Goal: Answer question/provide support: Share knowledge or assist other users

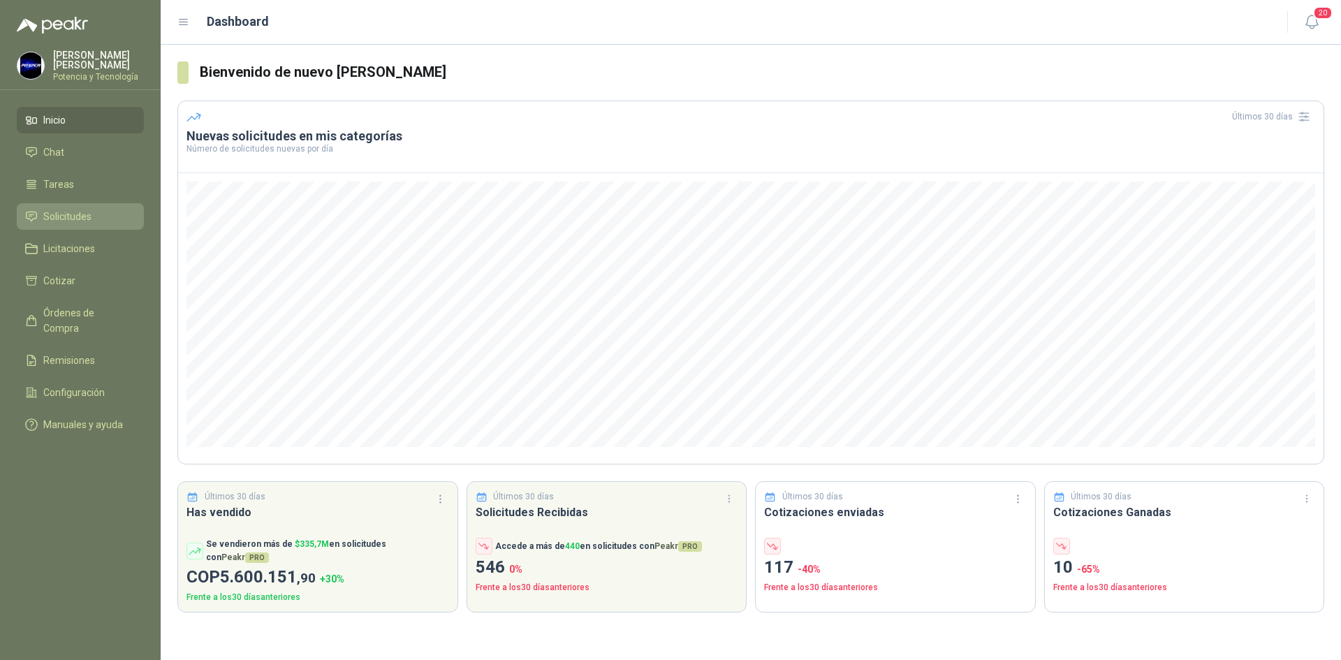
click at [90, 222] on link "Solicitudes" at bounding box center [80, 216] width 127 height 27
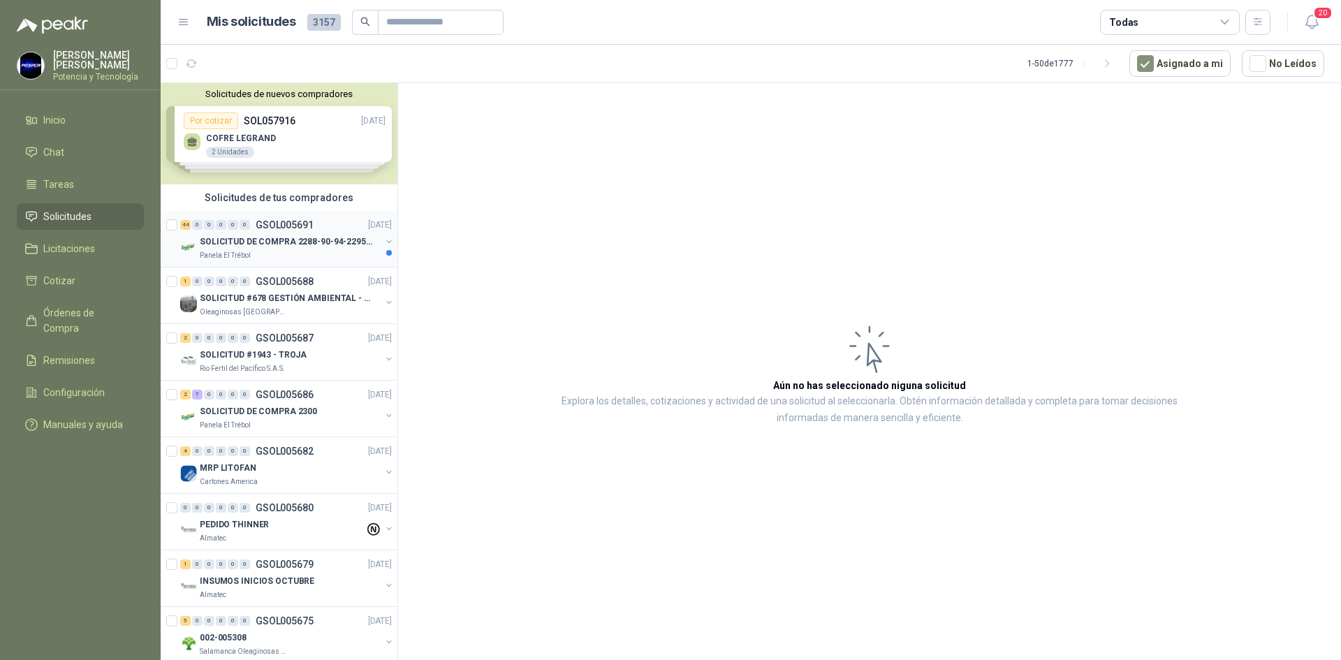
click at [278, 240] on p "SOLICITUD DE COMPRA 2288-90-94-2295-96-2301-02-04" at bounding box center [287, 241] width 174 height 13
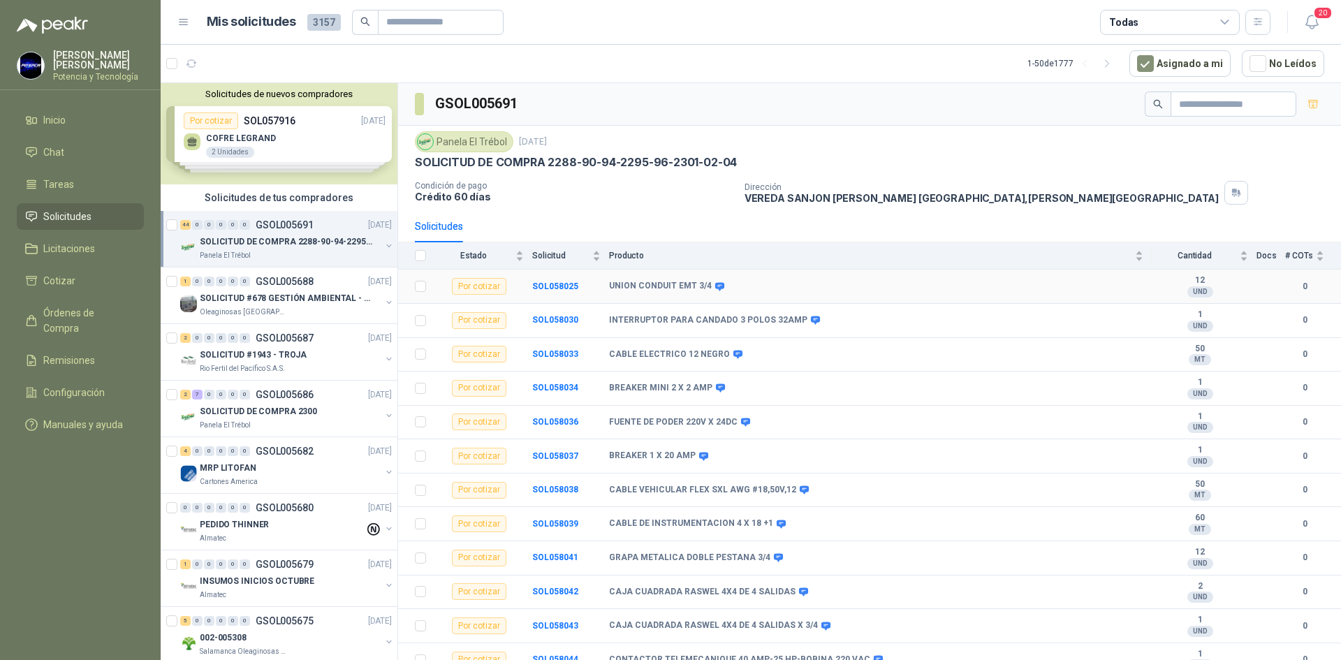
click at [545, 279] on td "SOL058025" at bounding box center [570, 287] width 77 height 34
click at [547, 288] on b "SOL058025" at bounding box center [555, 286] width 46 height 10
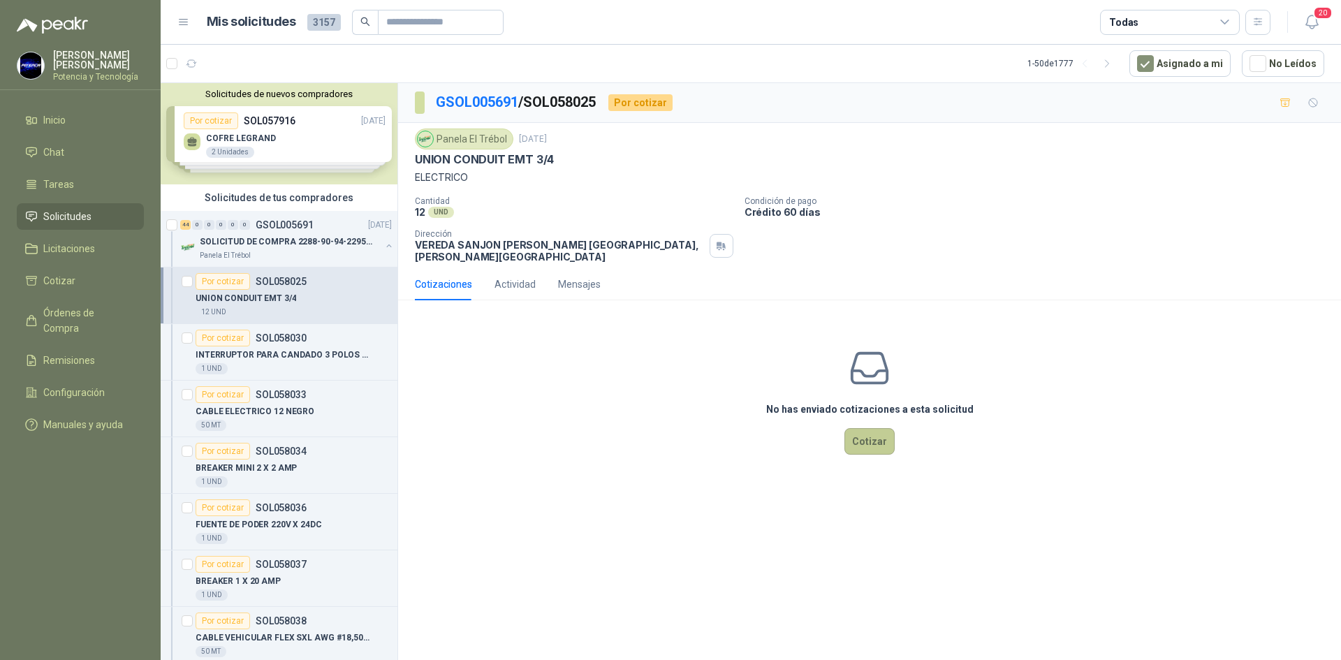
click at [874, 428] on button "Cotizar" at bounding box center [869, 441] width 50 height 27
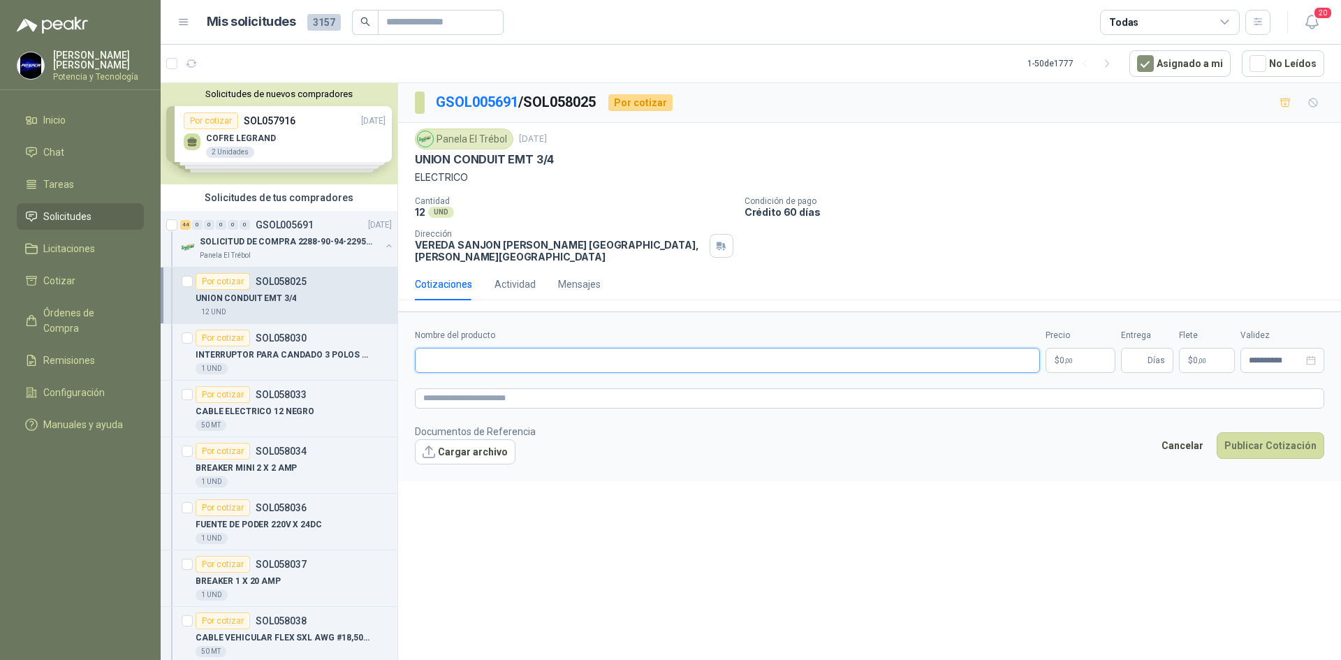
paste input "**********"
type input "**********"
click at [1073, 358] on p "$ 0 ,00" at bounding box center [1080, 360] width 70 height 25
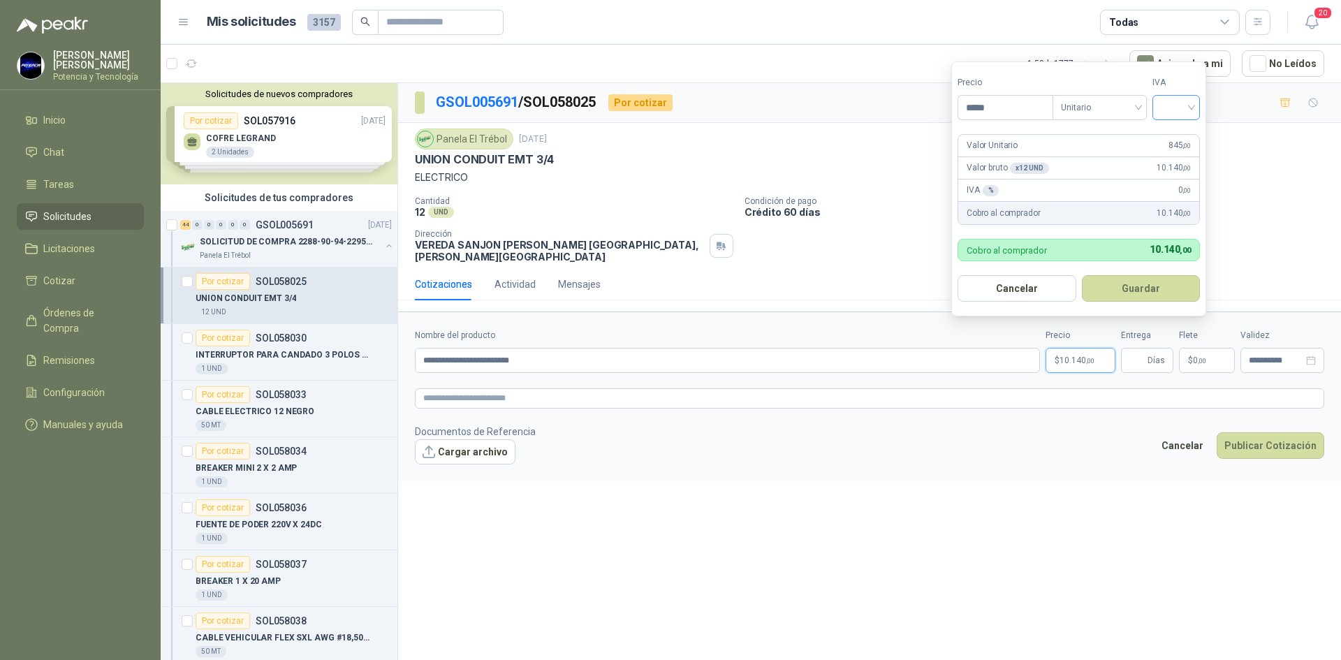
type input "*****"
click at [1171, 115] on input "search" at bounding box center [1176, 106] width 31 height 21
click at [1170, 133] on div "19%" at bounding box center [1179, 136] width 26 height 15
click at [1138, 348] on input "Entrega" at bounding box center [1136, 360] width 15 height 24
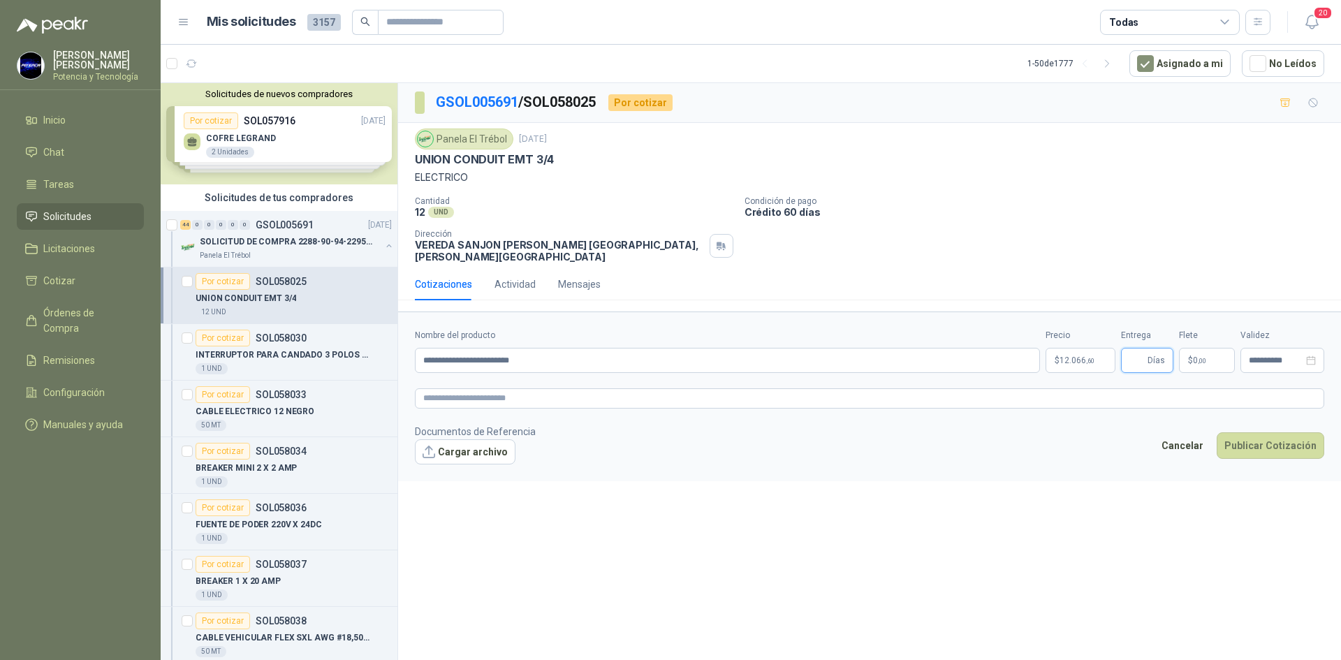
type input "*"
click at [1193, 356] on span "0 ,00" at bounding box center [1199, 360] width 13 height 8
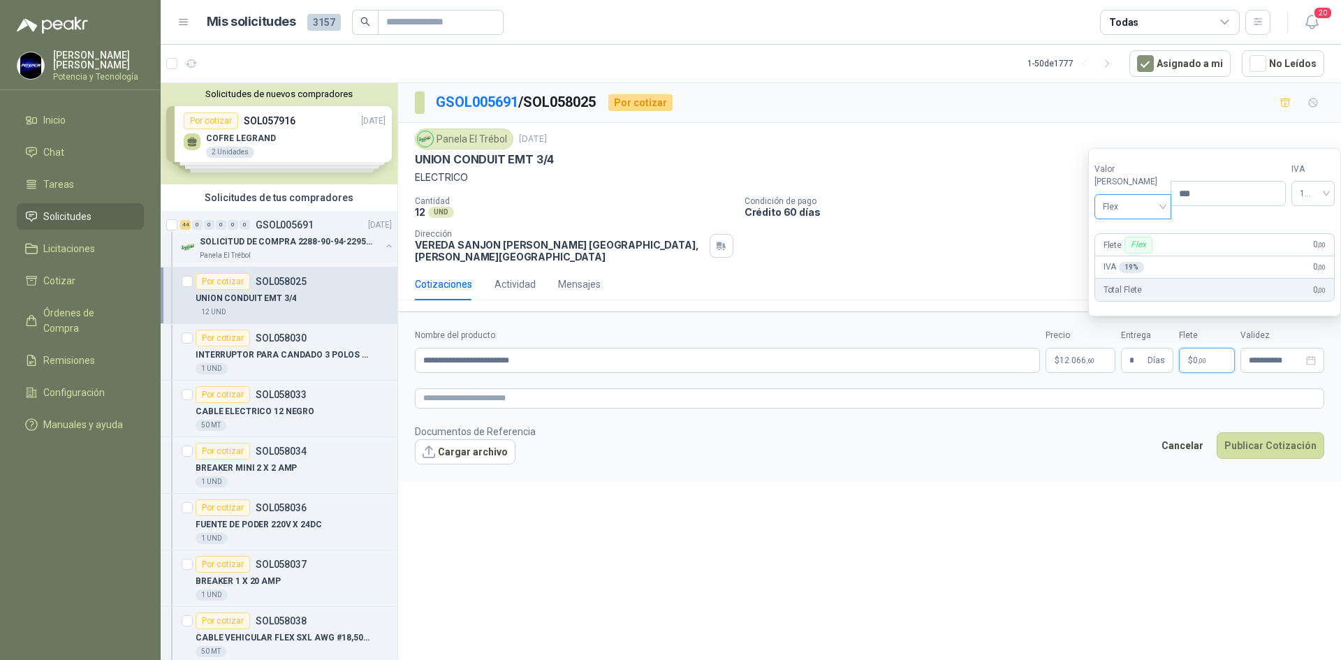
click at [1128, 210] on span "Flex" at bounding box center [1133, 206] width 61 height 21
click at [1120, 261] on div "Incluido" at bounding box center [1130, 258] width 48 height 15
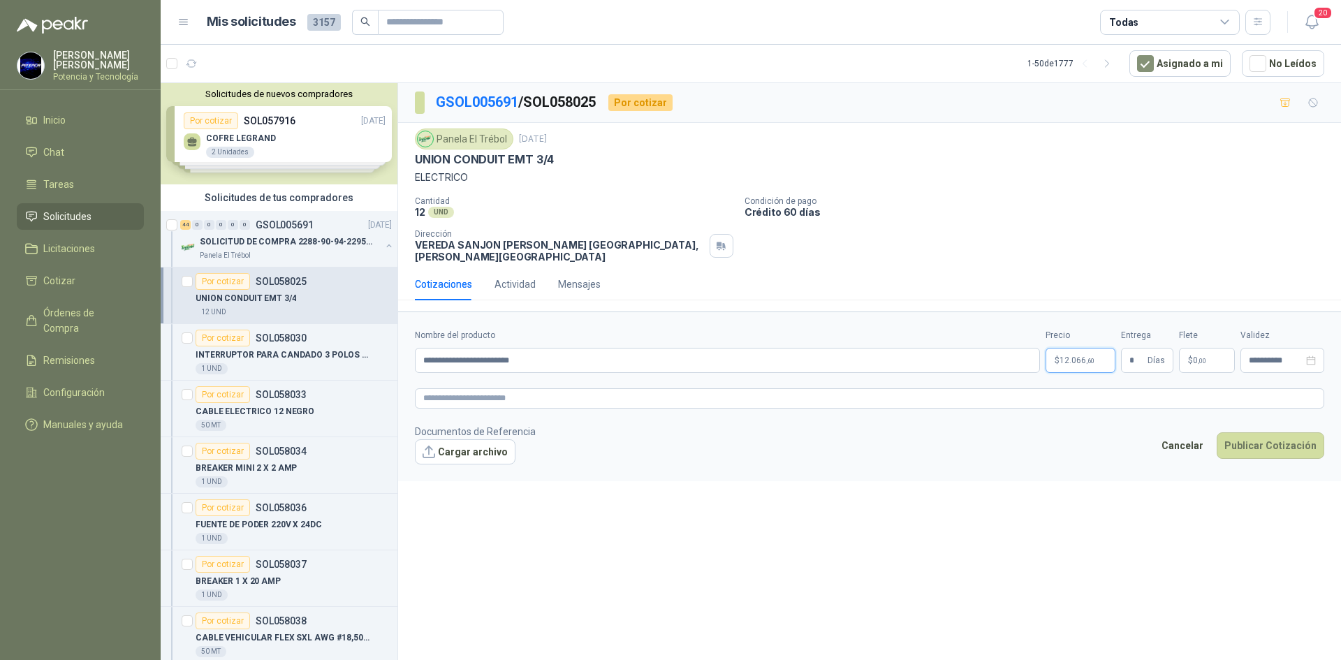
click at [1086, 357] on span ",60" at bounding box center [1090, 361] width 8 height 8
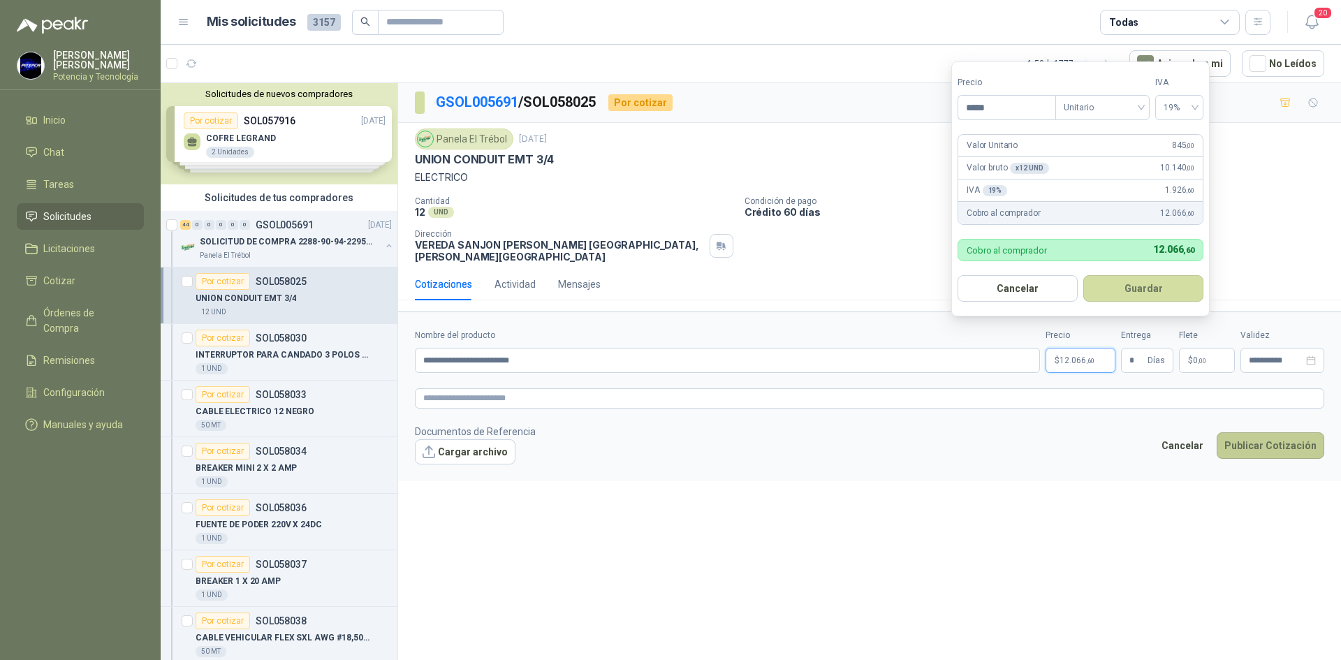
click at [1272, 439] on button "Publicar Cotización" at bounding box center [1271, 445] width 108 height 27
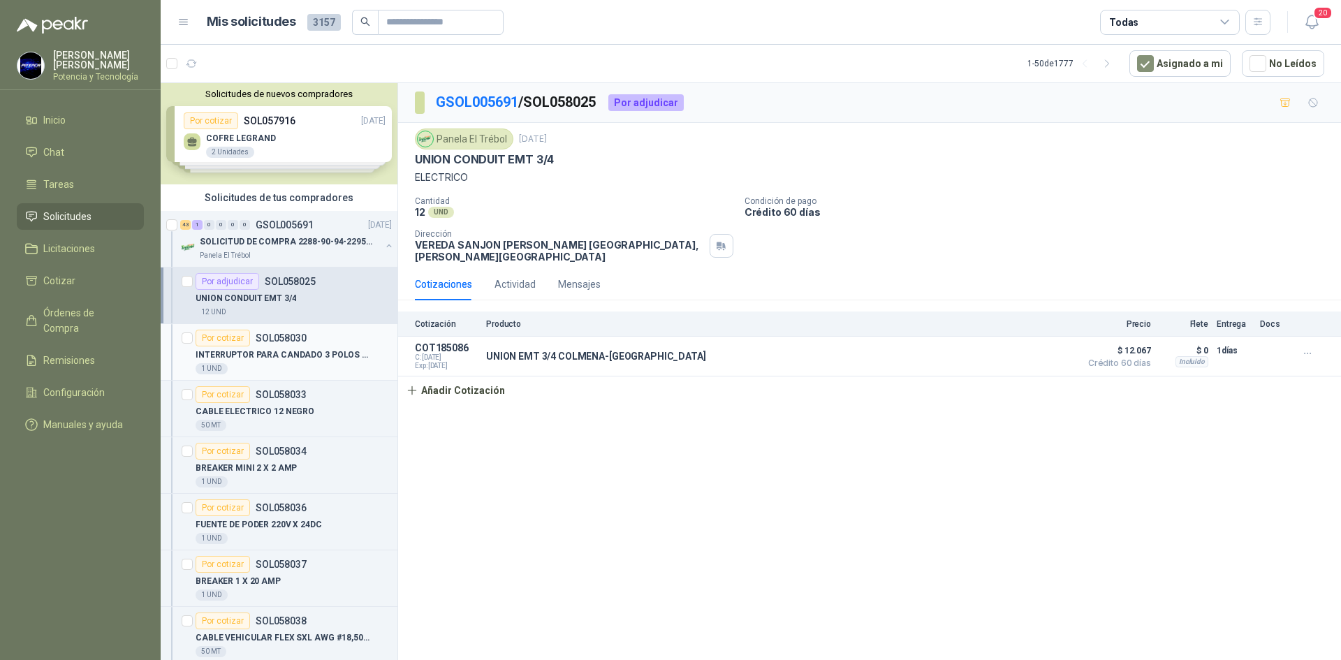
click at [274, 358] on p "INTERRUPTOR PARA CANDADO 3 POLOS 32AMP" at bounding box center [283, 354] width 174 height 13
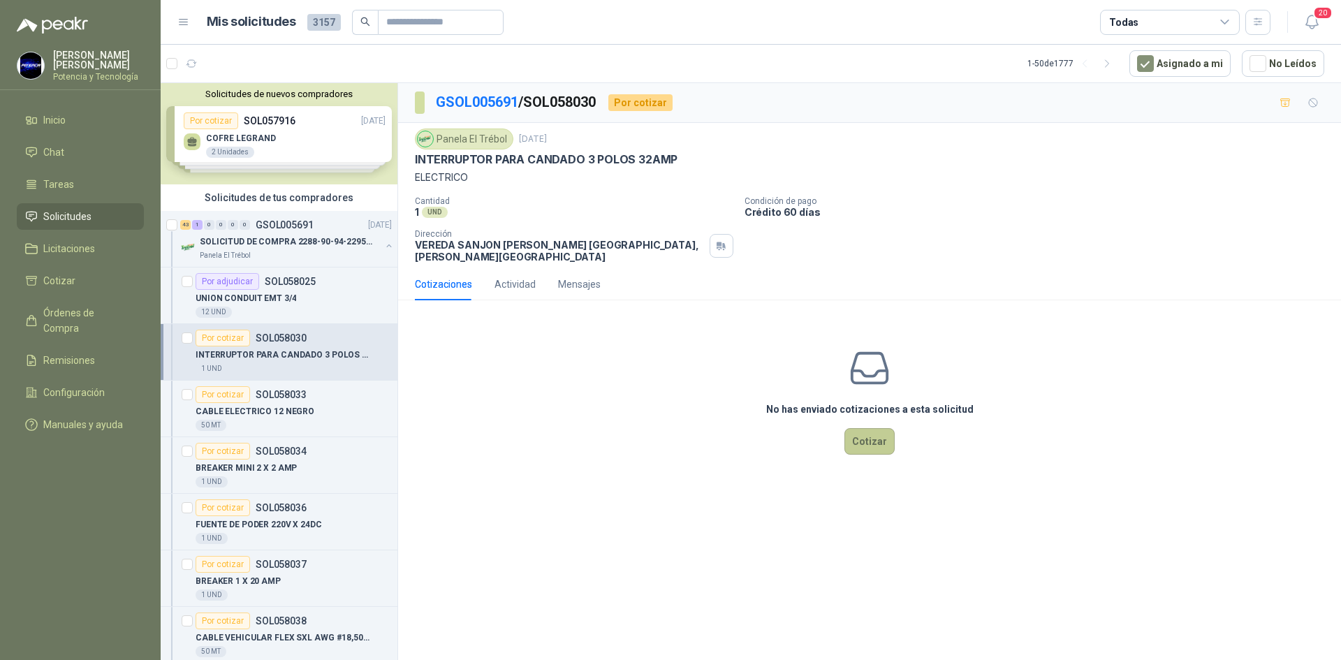
click at [872, 433] on button "Cotizar" at bounding box center [869, 441] width 50 height 27
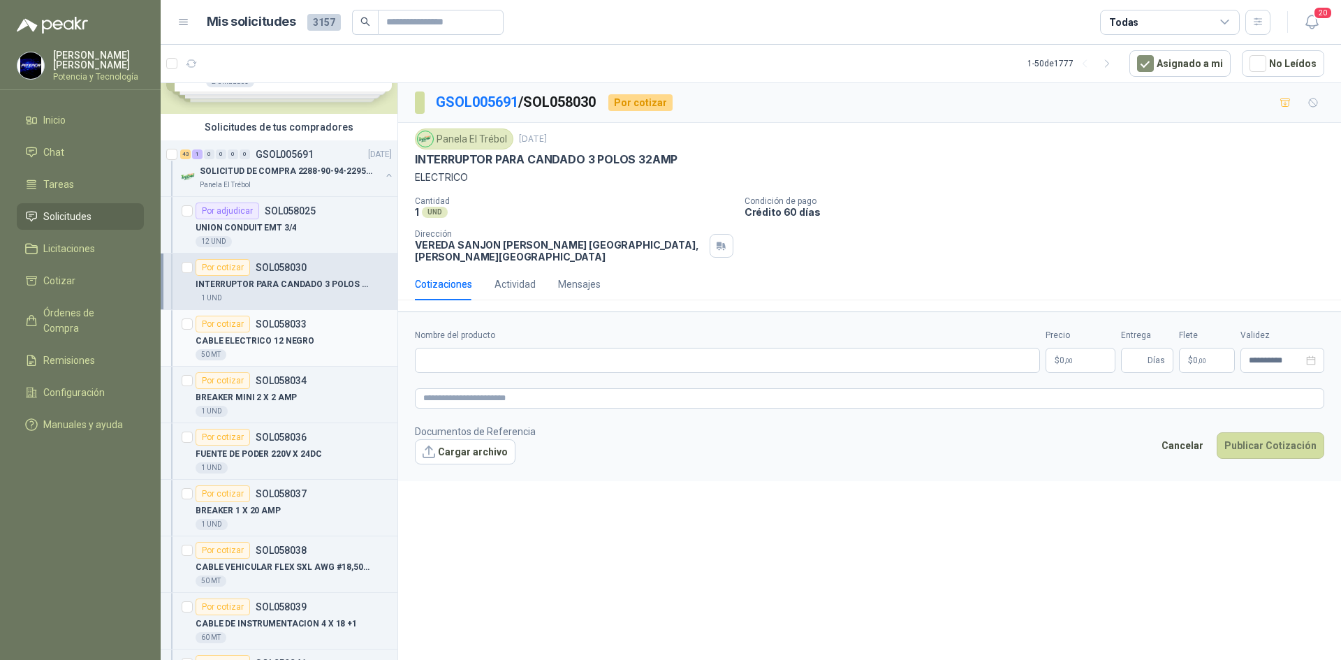
scroll to position [70, 0]
click at [295, 332] on div "Por cotizar SOL058033" at bounding box center [251, 324] width 111 height 17
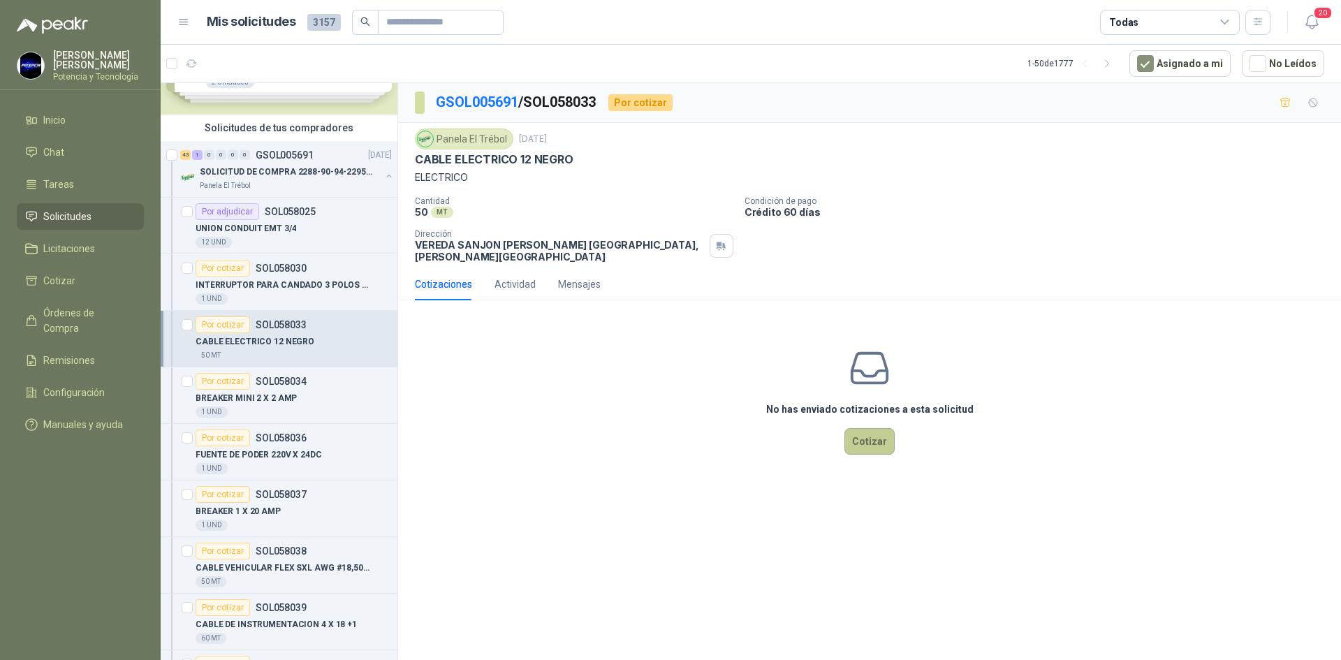
click at [861, 434] on button "Cotizar" at bounding box center [869, 441] width 50 height 27
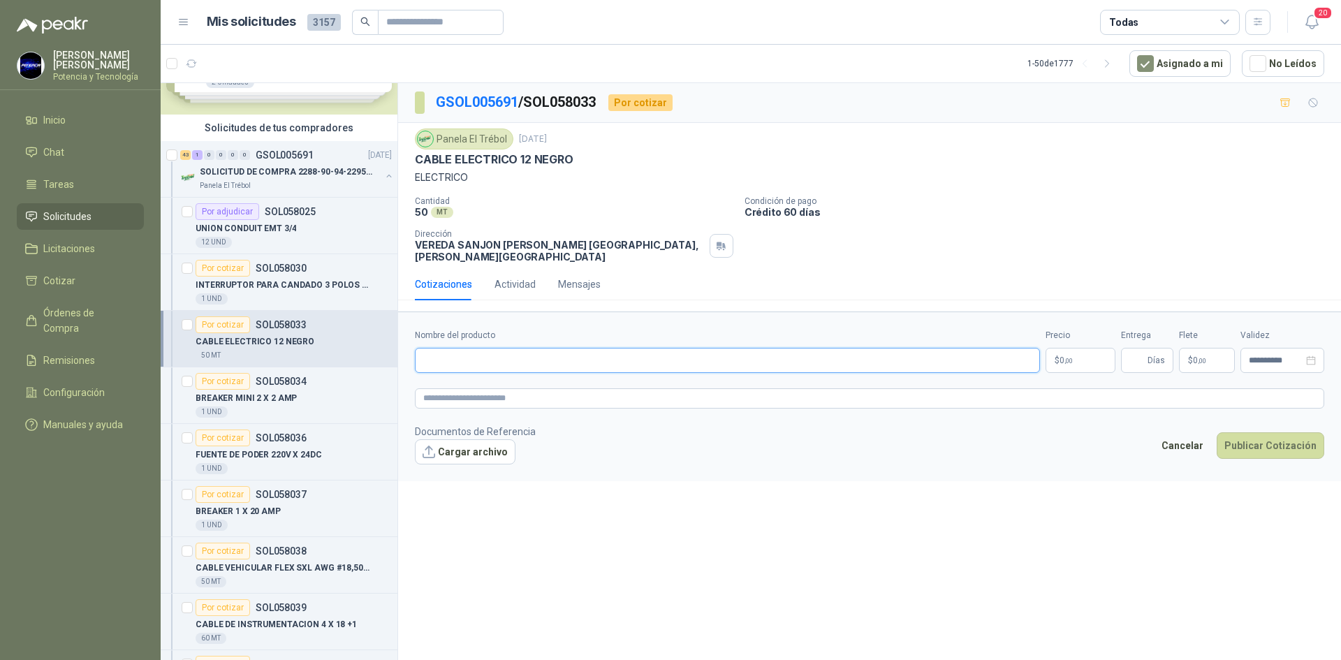
drag, startPoint x: 486, startPoint y: 347, endPoint x: 497, endPoint y: 360, distance: 16.9
click at [486, 348] on input "Nombre del producto" at bounding box center [727, 360] width 625 height 25
paste input "**********"
type input "**********"
click at [1083, 353] on p "$ 0 ,00" at bounding box center [1080, 360] width 70 height 25
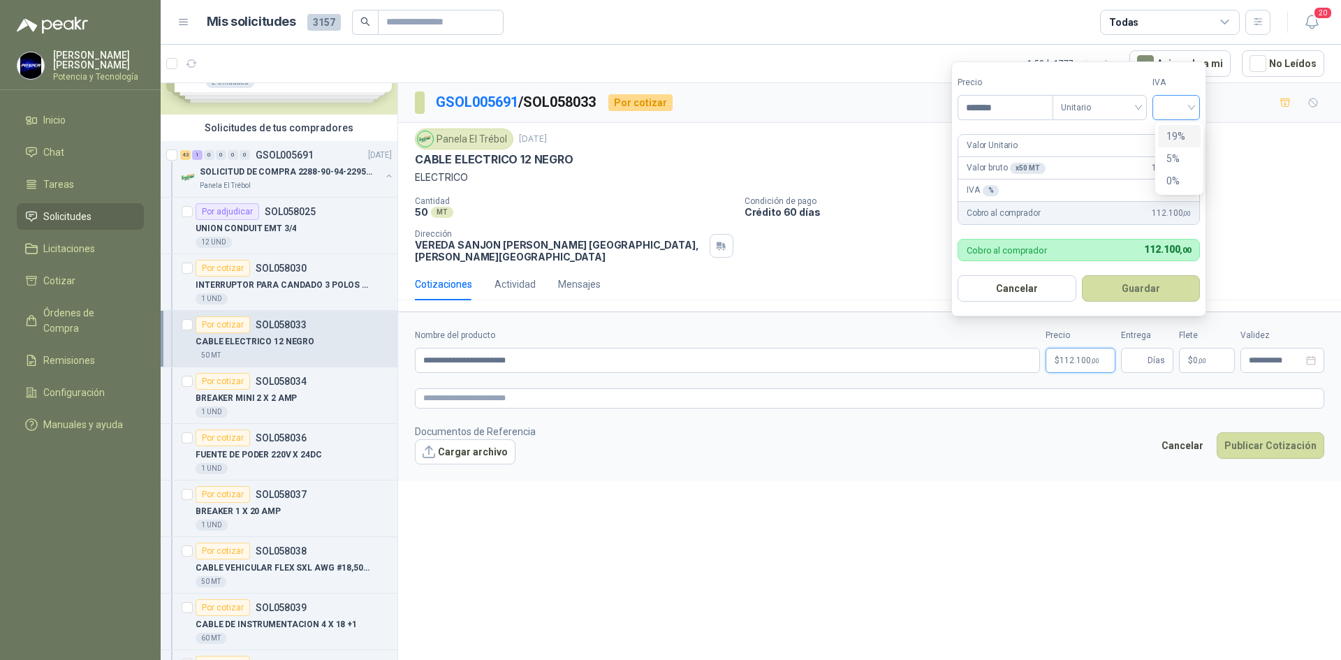
drag, startPoint x: 1159, startPoint y: 106, endPoint x: 1184, endPoint y: 134, distance: 37.6
click at [1159, 106] on div at bounding box center [1175, 107] width 47 height 25
type input "*******"
drag, startPoint x: 1184, startPoint y: 134, endPoint x: 1167, endPoint y: 243, distance: 110.2
click at [1184, 135] on div "19%" at bounding box center [1179, 136] width 26 height 15
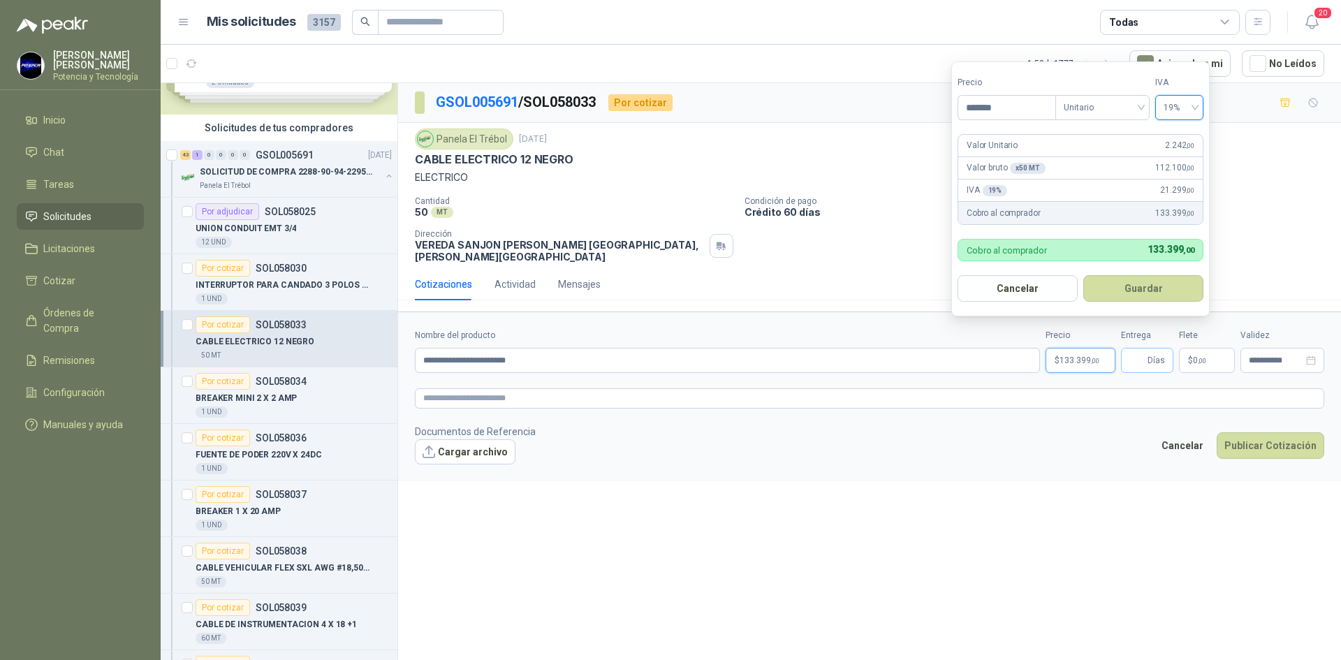
click at [1146, 348] on span "Días" at bounding box center [1147, 360] width 52 height 25
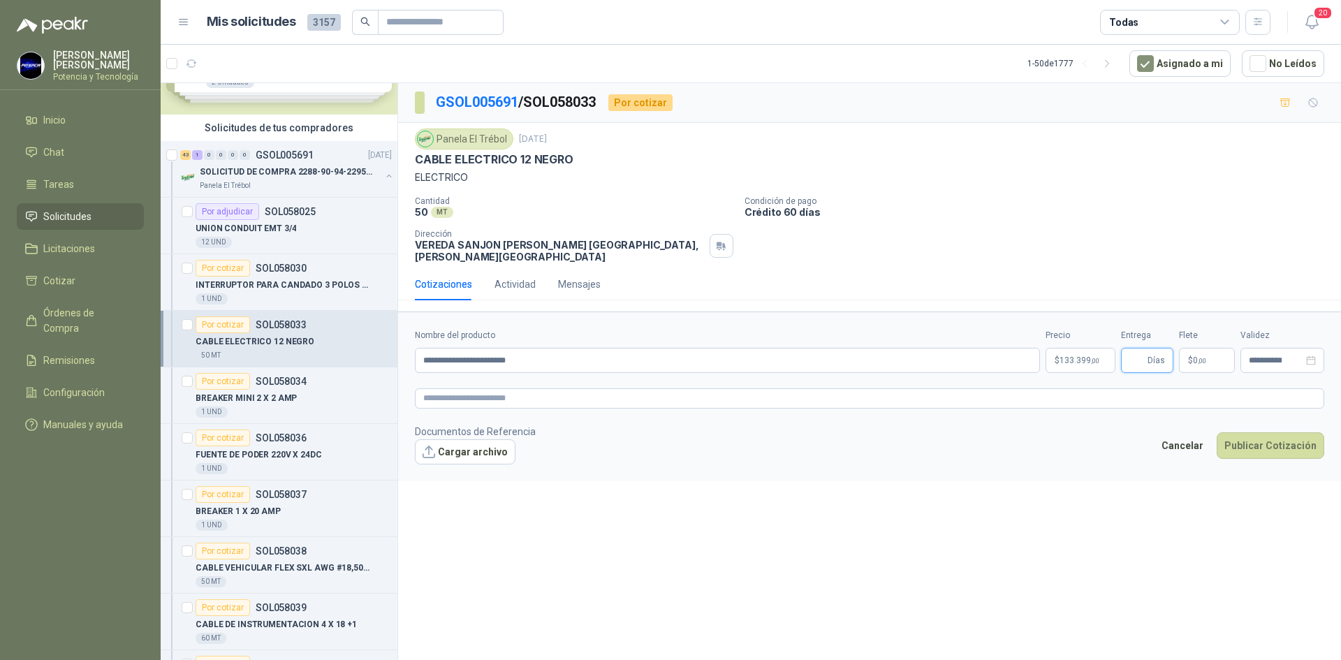
click at [1145, 354] on input "Entrega" at bounding box center [1136, 360] width 15 height 24
type input "*"
click at [1191, 356] on span "$" at bounding box center [1190, 360] width 5 height 8
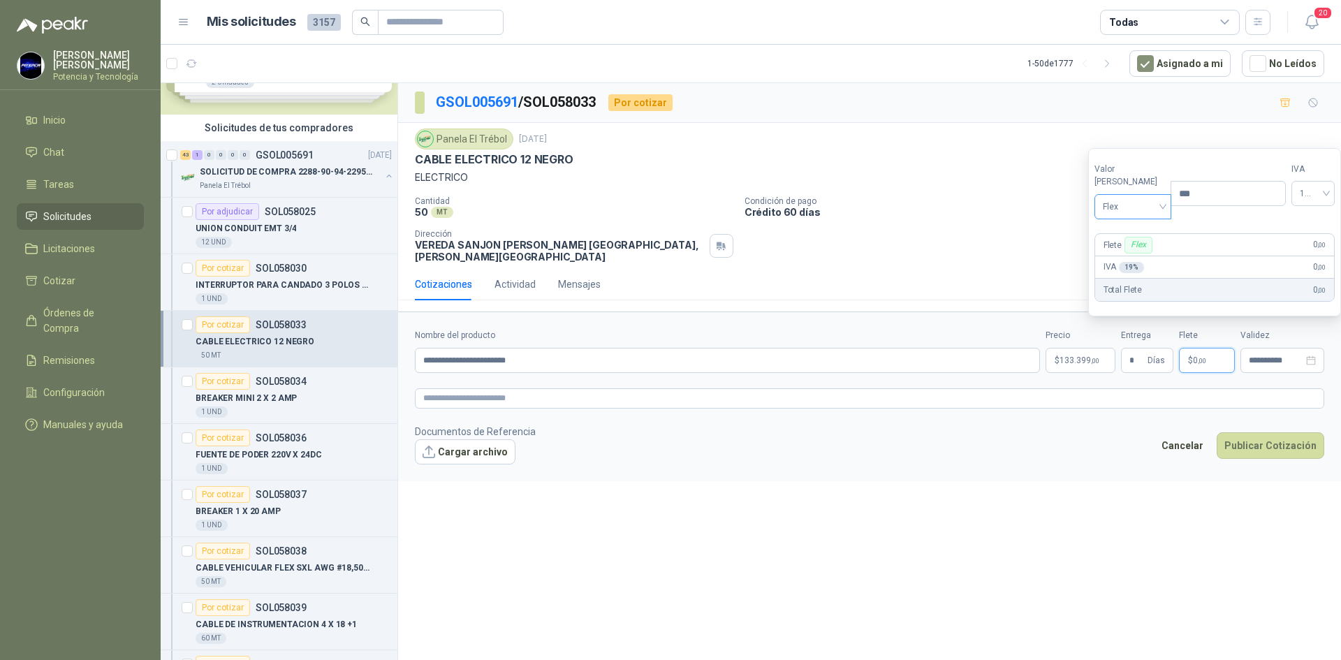
click at [1124, 209] on span "Flex" at bounding box center [1133, 206] width 61 height 21
click at [1126, 256] on div "Incluido" at bounding box center [1130, 258] width 48 height 15
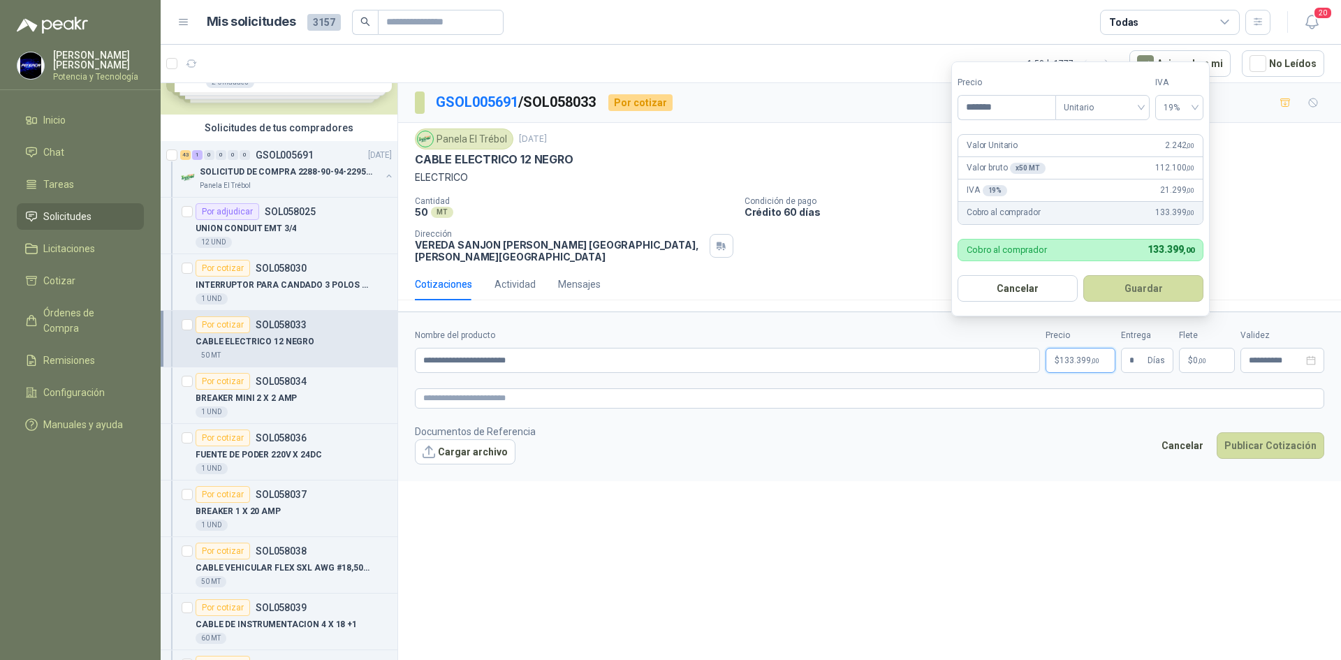
click at [1073, 356] on span "133.399 ,00" at bounding box center [1079, 360] width 40 height 8
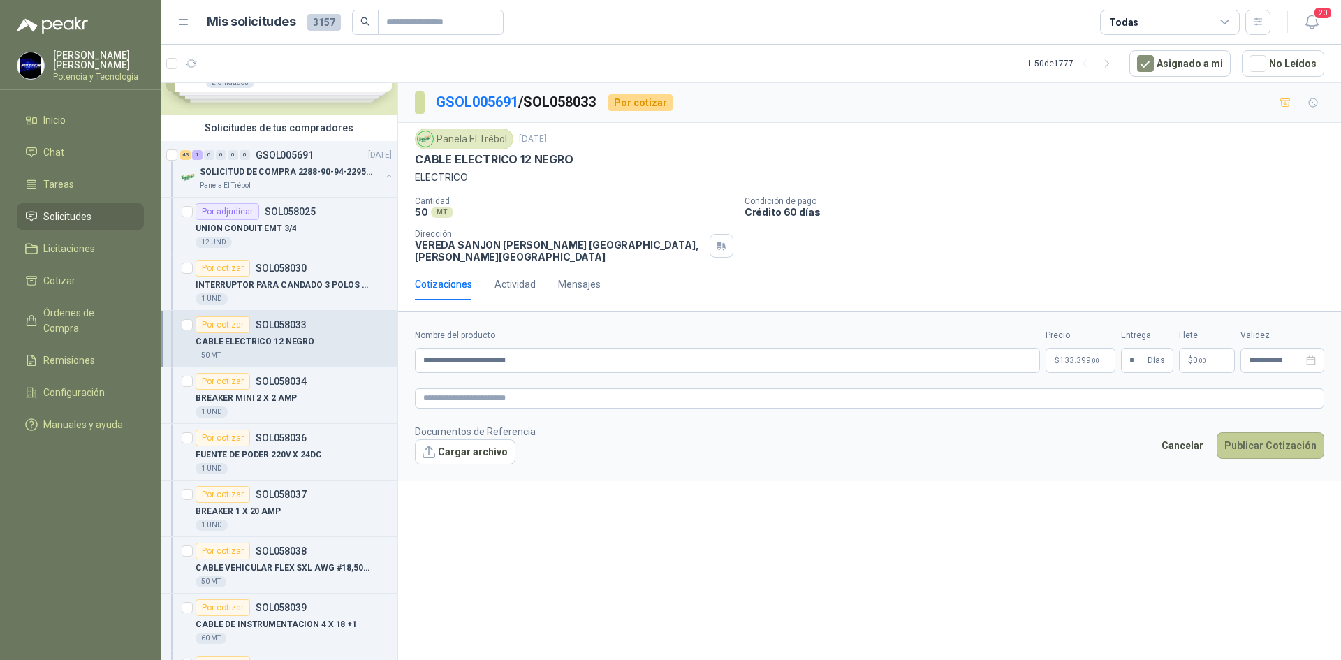
click at [1251, 439] on button "Publicar Cotización" at bounding box center [1271, 445] width 108 height 27
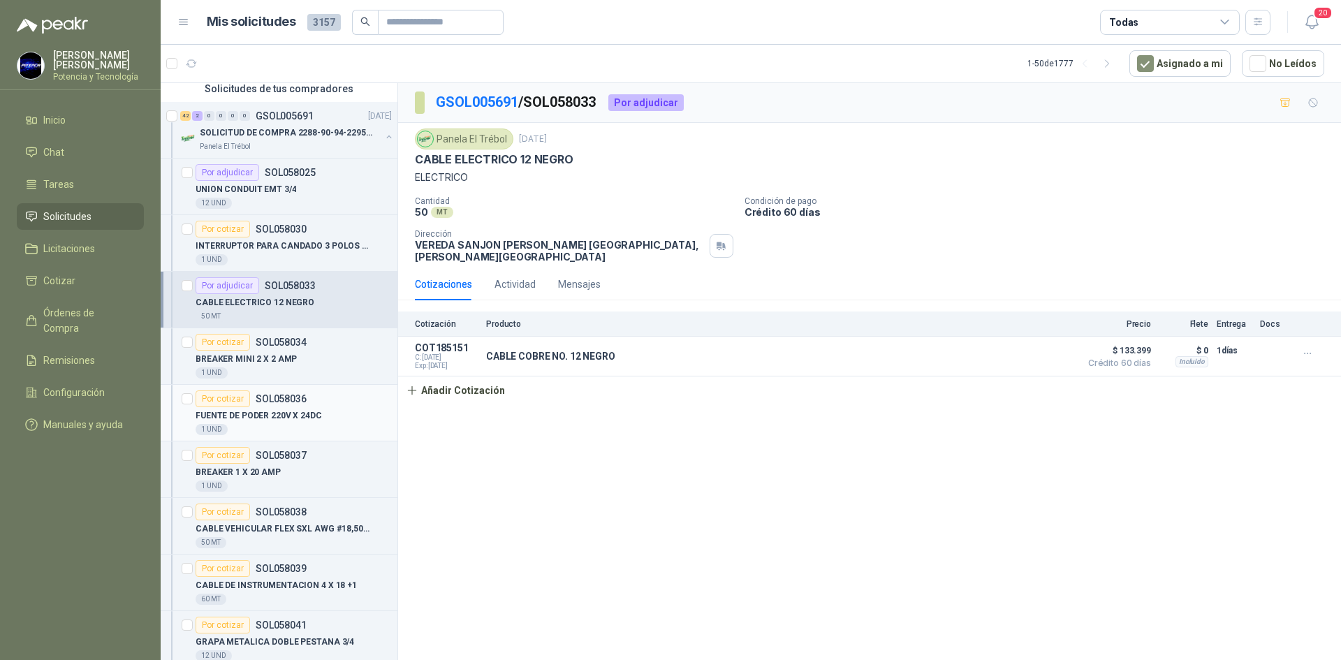
scroll to position [140, 0]
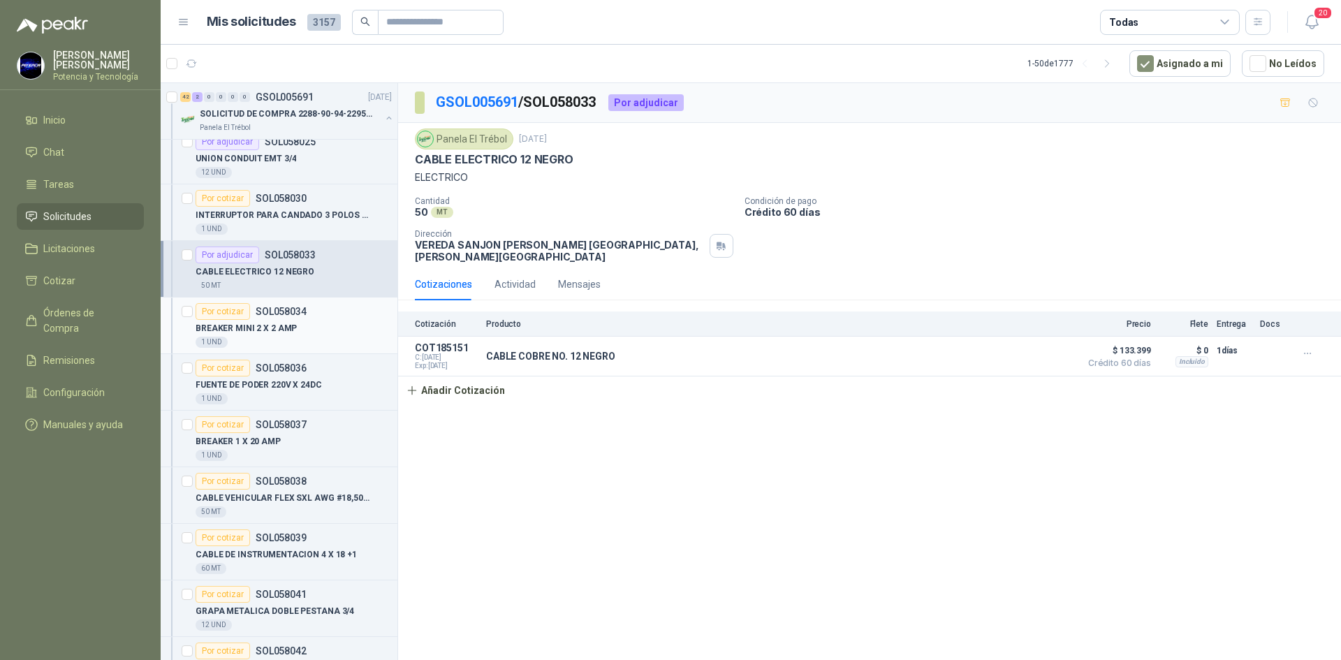
click at [275, 335] on p "BREAKER MINI 2 X 2 AMP" at bounding box center [246, 328] width 101 height 13
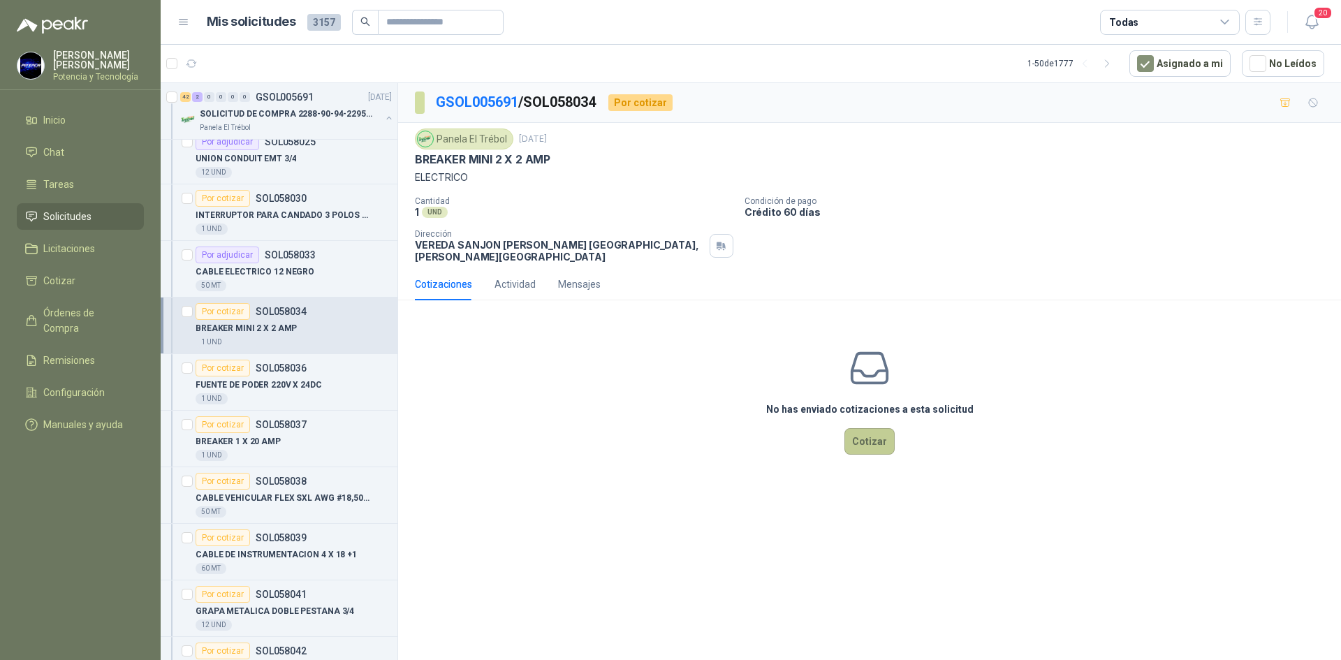
click at [871, 439] on button "Cotizar" at bounding box center [869, 441] width 50 height 27
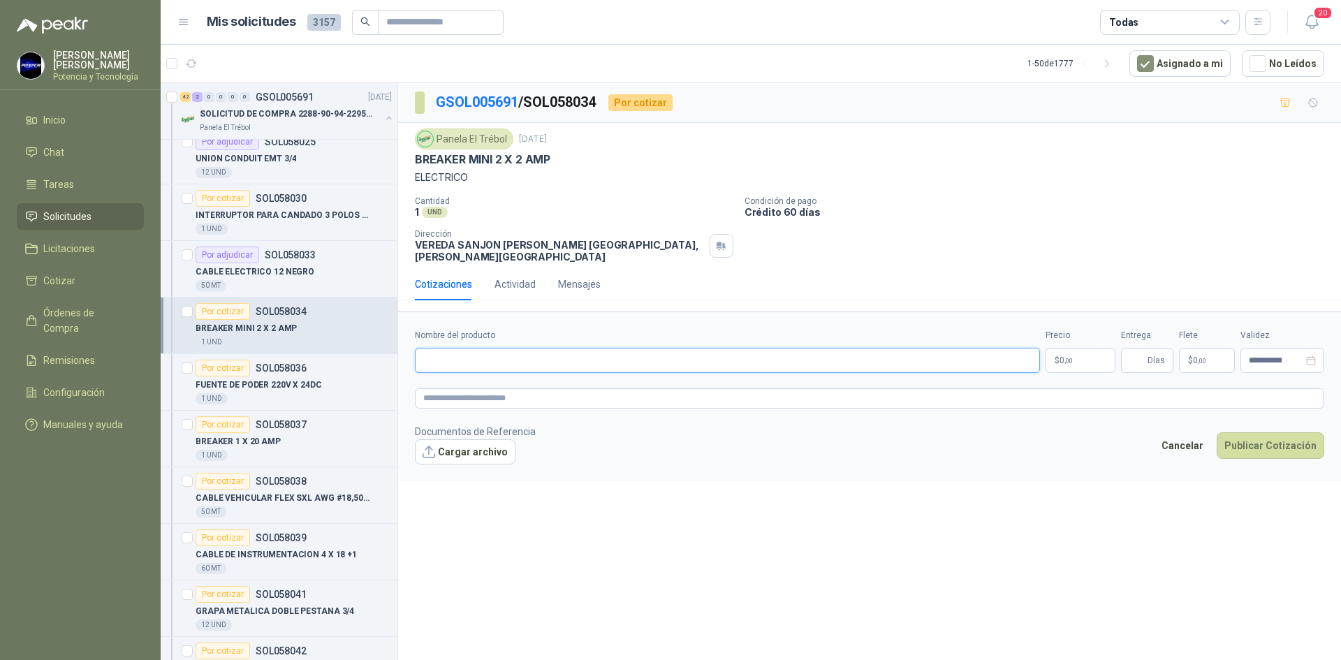
paste input "**********"
type input "**********"
click at [1073, 355] on p "$ 0 ,00" at bounding box center [1080, 360] width 70 height 25
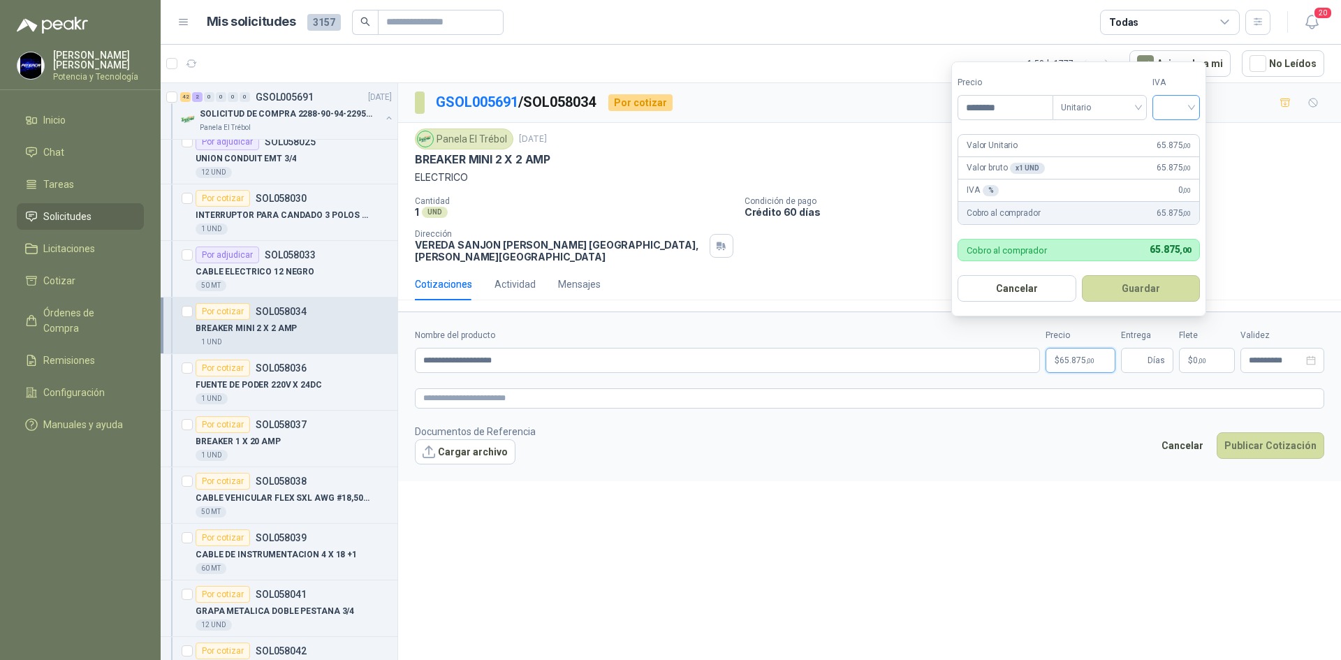
click at [1174, 119] on span at bounding box center [1176, 108] width 31 height 24
type input "********"
click at [1171, 133] on div "19%" at bounding box center [1179, 136] width 26 height 15
click at [1132, 352] on input "Entrega" at bounding box center [1136, 360] width 15 height 24
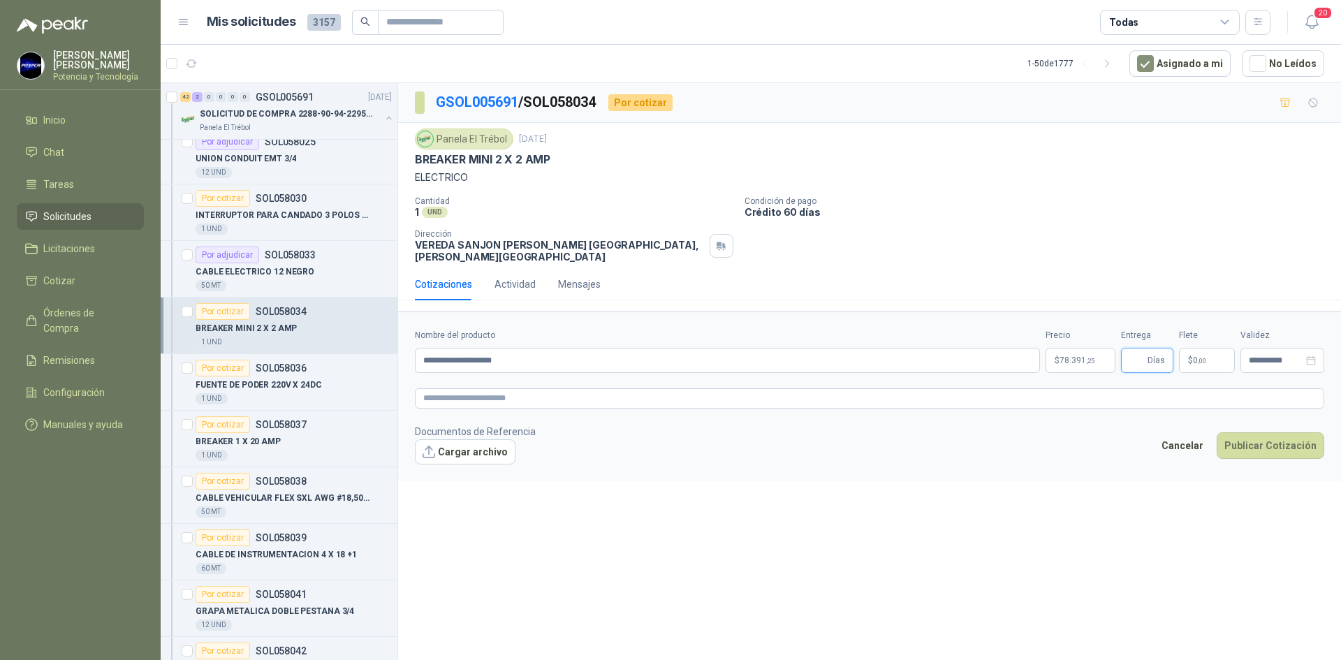
type input "*"
click at [1178, 354] on div "**********" at bounding box center [869, 351] width 909 height 44
click at [1183, 348] on p "$ 0 ,00" at bounding box center [1207, 360] width 56 height 25
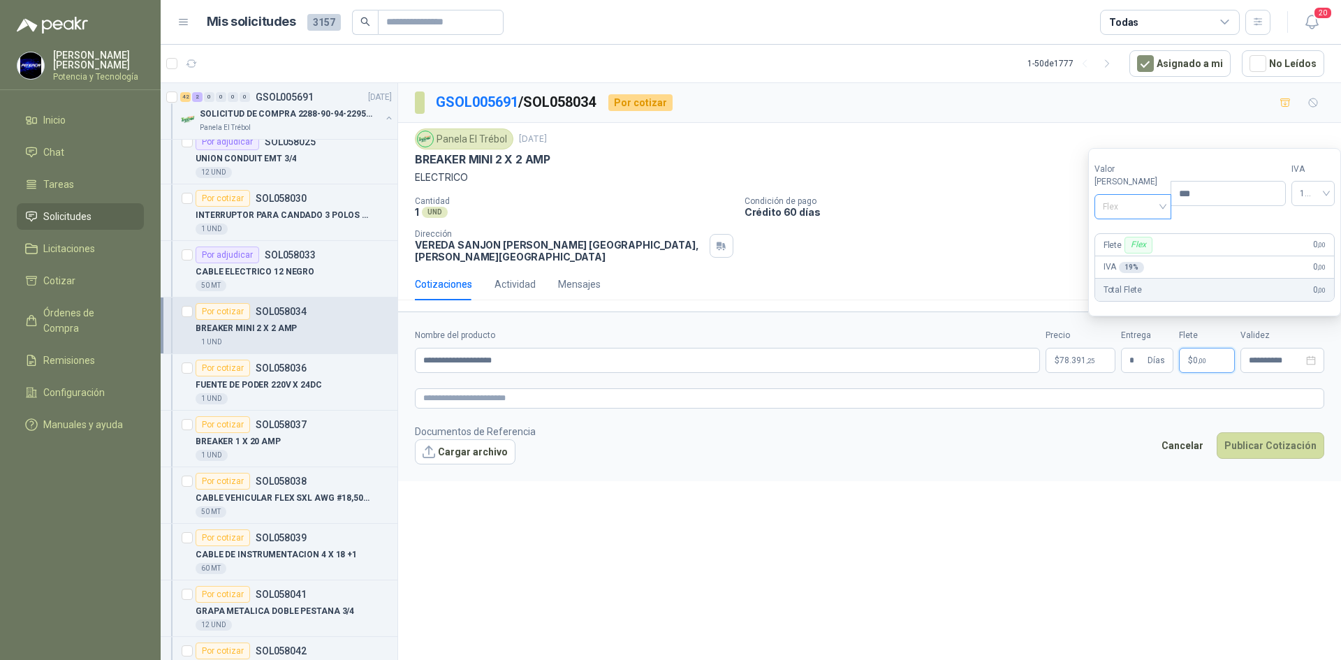
click at [1112, 203] on span "Flex" at bounding box center [1133, 206] width 61 height 21
click at [1130, 254] on div "Incluido" at bounding box center [1130, 258] width 48 height 15
click at [1078, 356] on span "78.391 ,25" at bounding box center [1076, 360] width 35 height 8
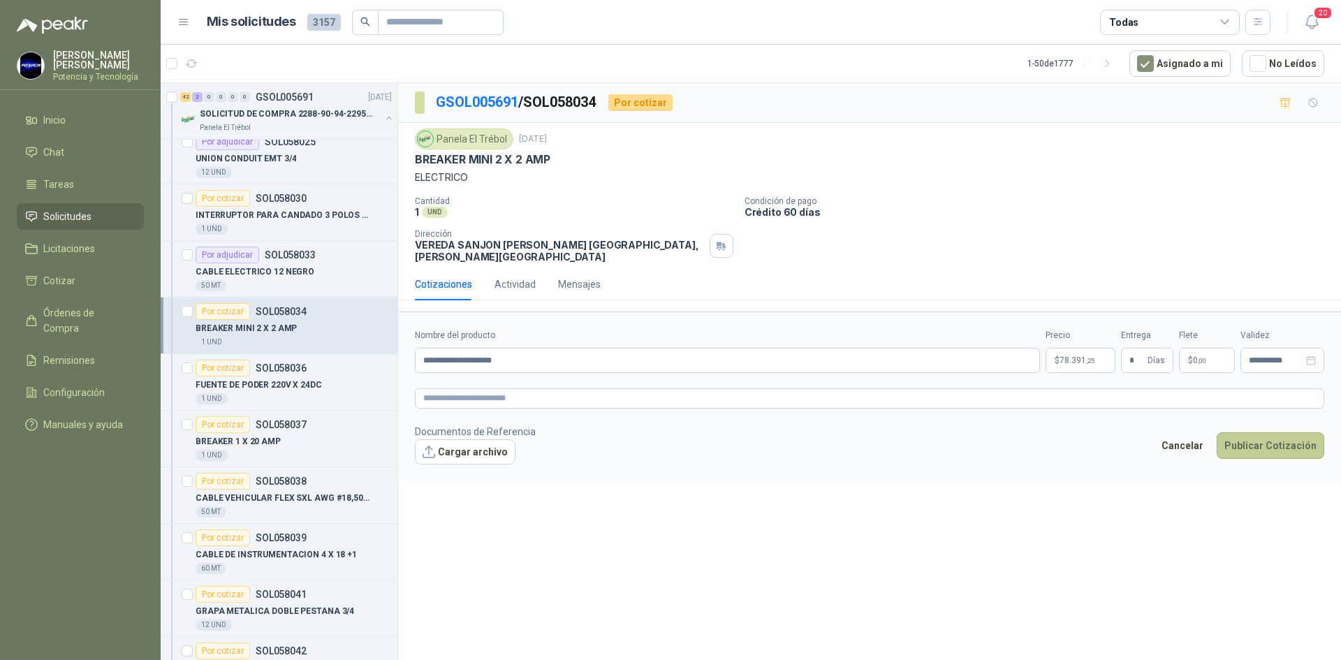
click at [1258, 435] on button "Publicar Cotización" at bounding box center [1271, 445] width 108 height 27
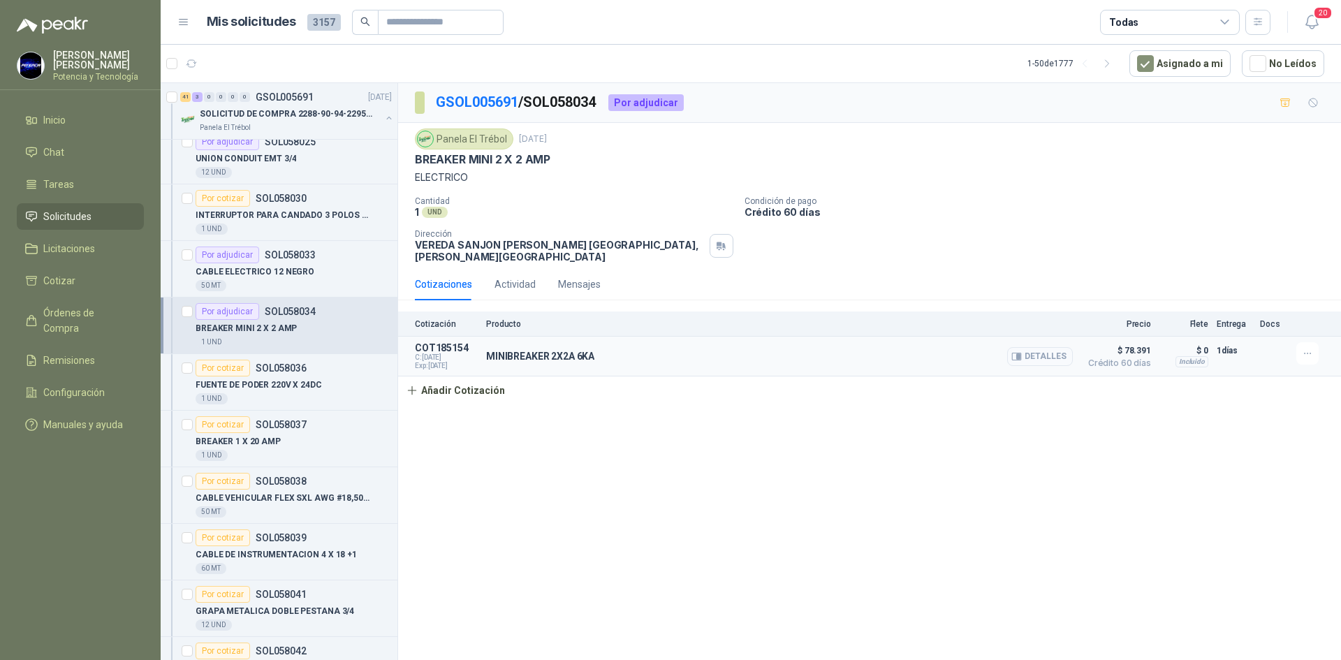
click at [1038, 347] on button "Detalles" at bounding box center [1040, 356] width 66 height 19
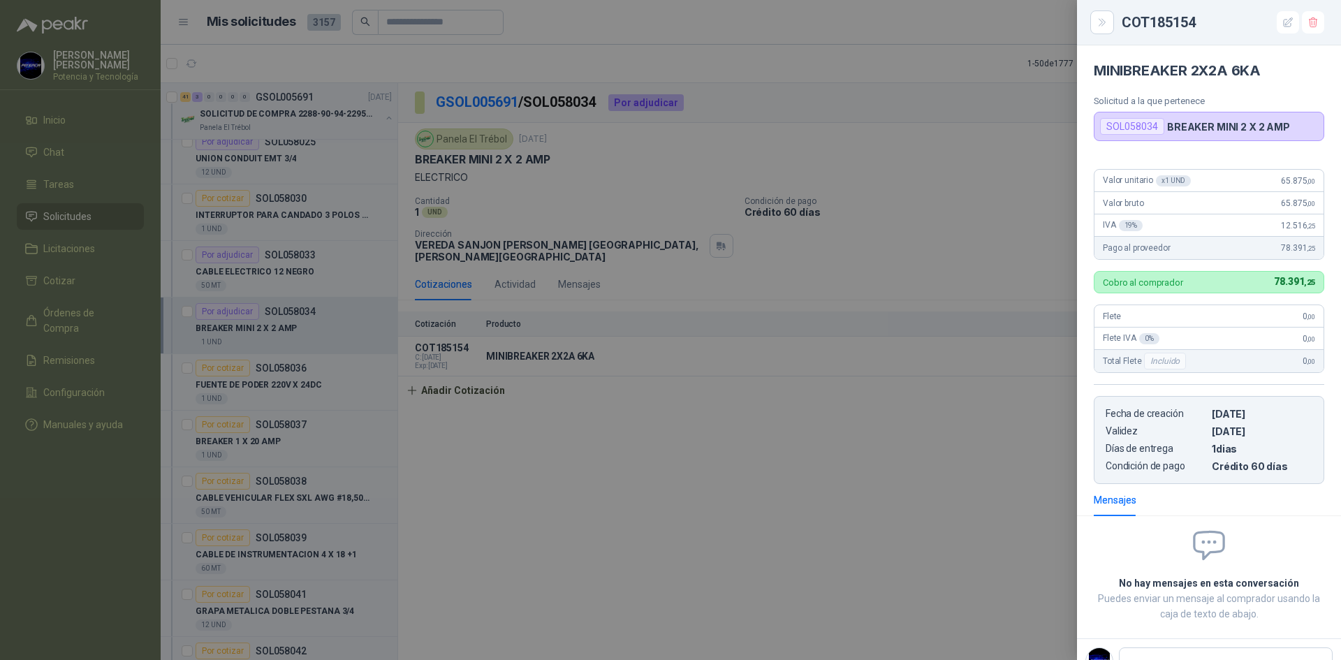
scroll to position [5, 0]
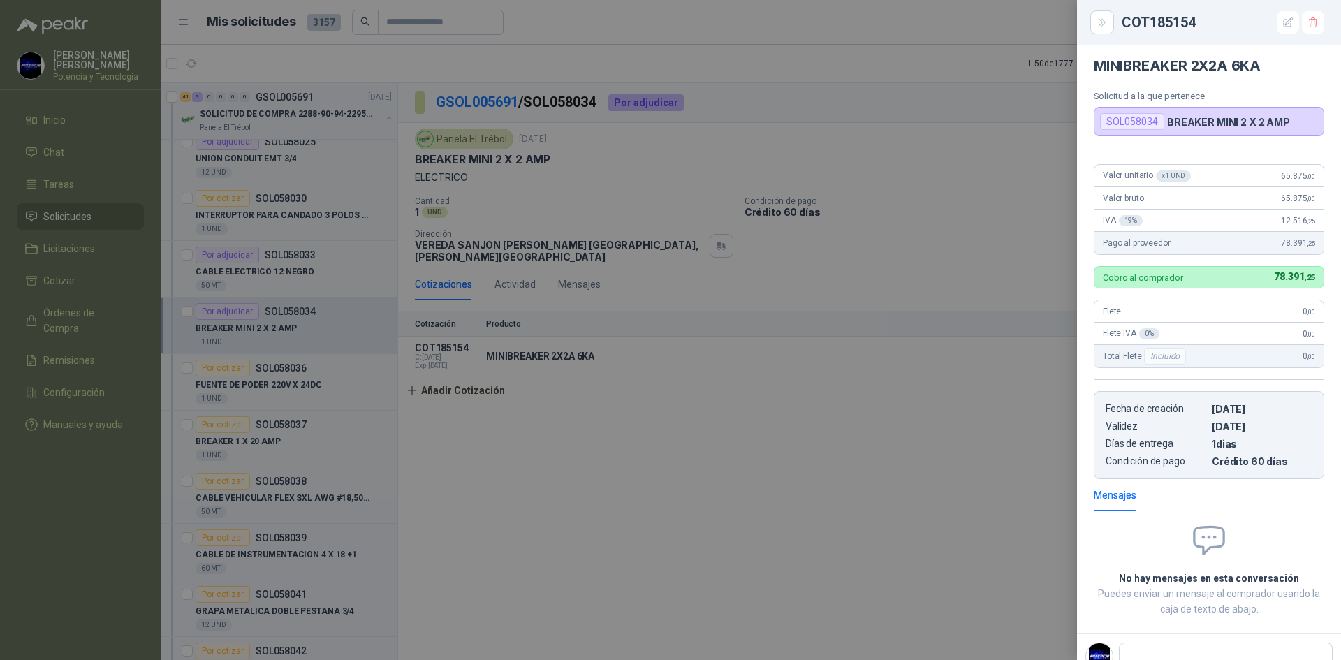
click at [274, 395] on div at bounding box center [670, 330] width 1341 height 660
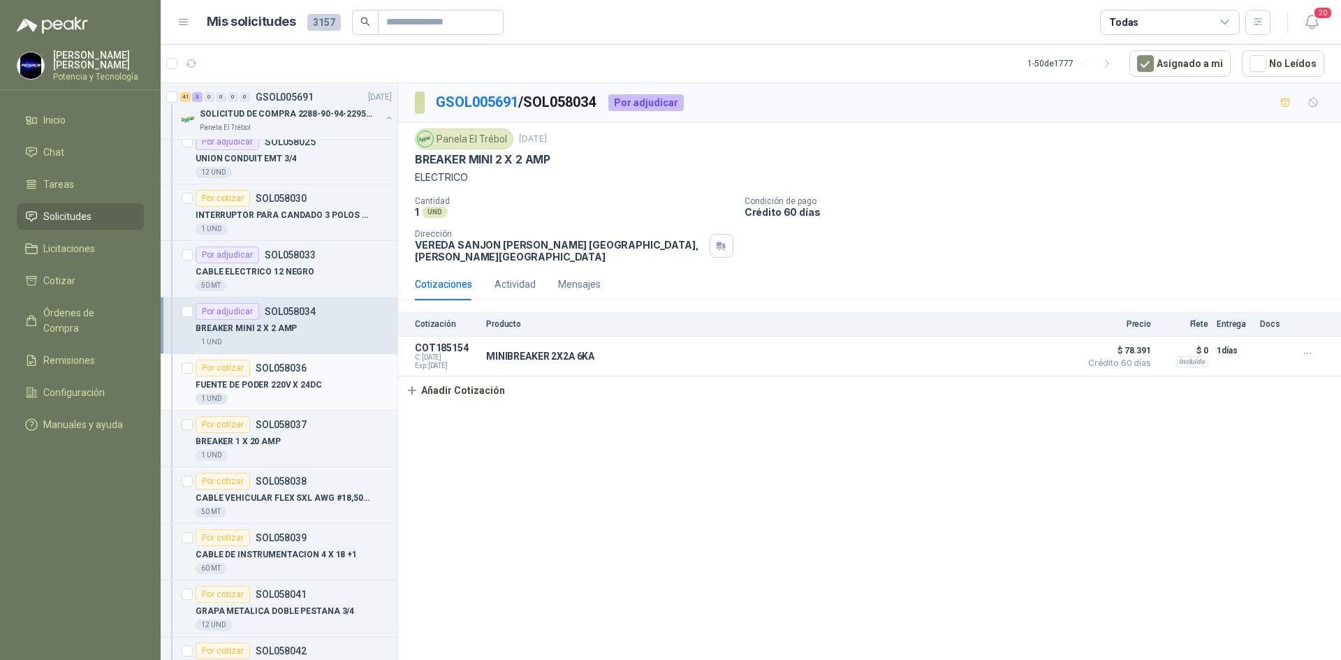
click at [273, 395] on div "1 UND" at bounding box center [294, 398] width 196 height 11
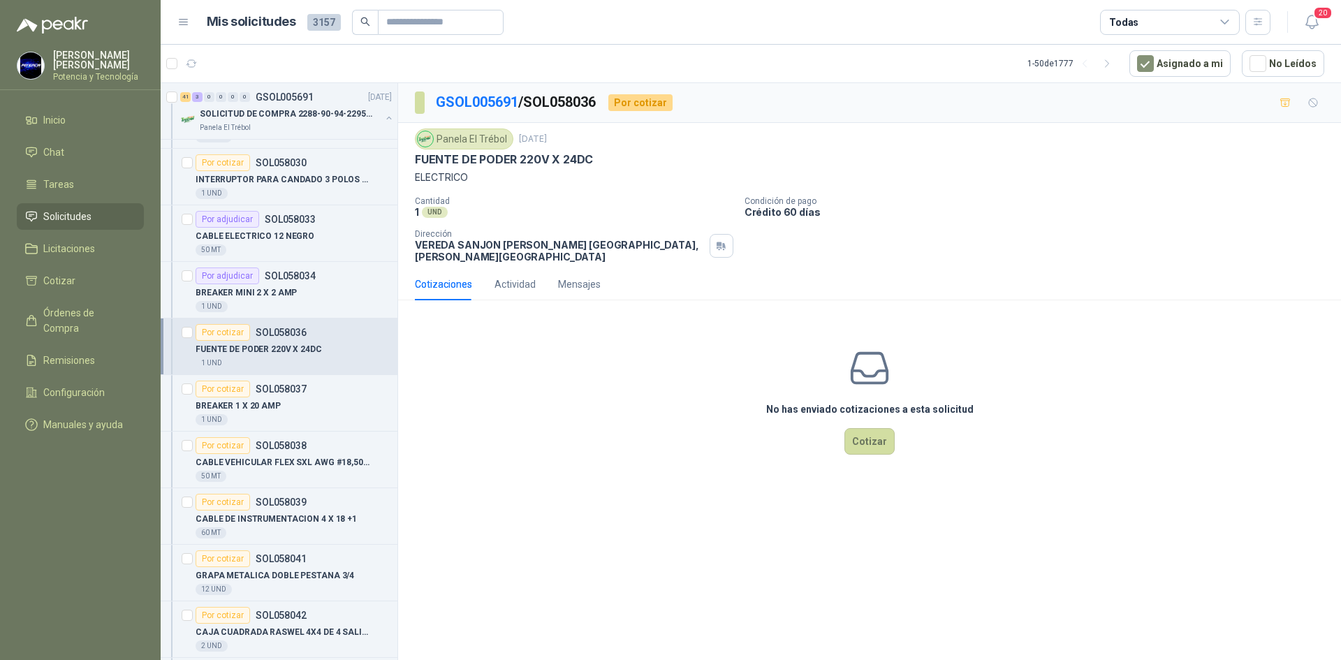
scroll to position [210, 0]
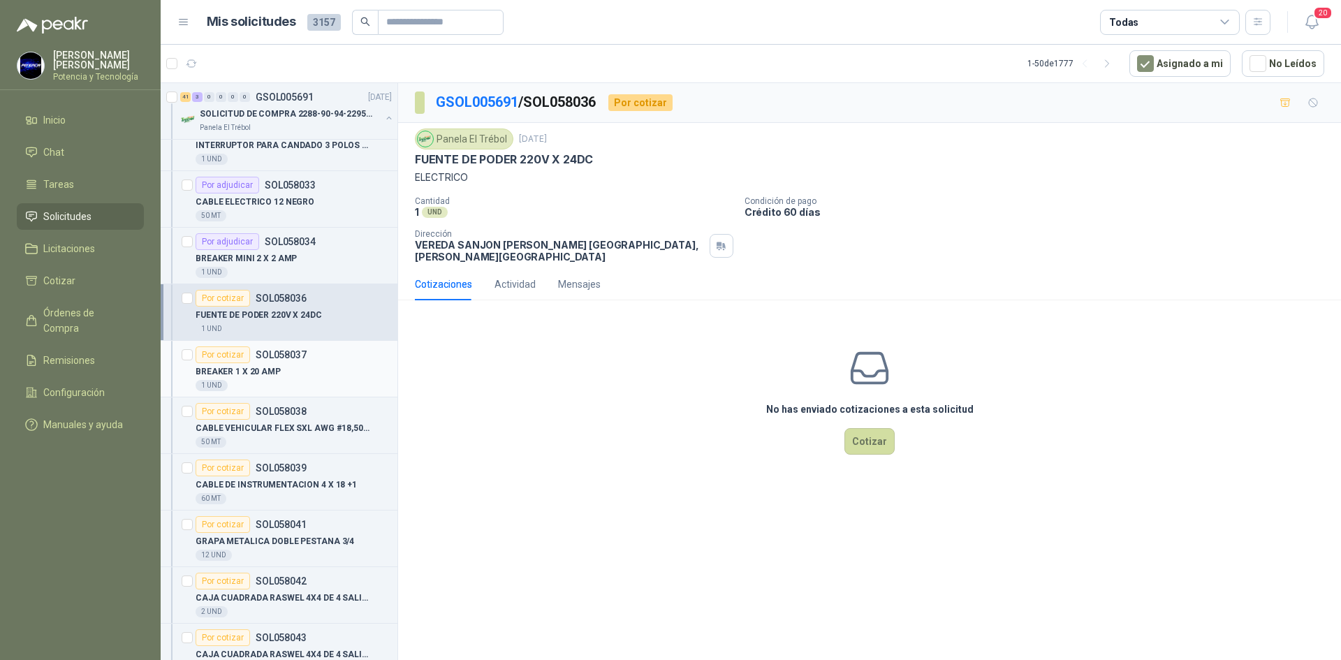
click at [281, 383] on div "1 UND" at bounding box center [294, 385] width 196 height 11
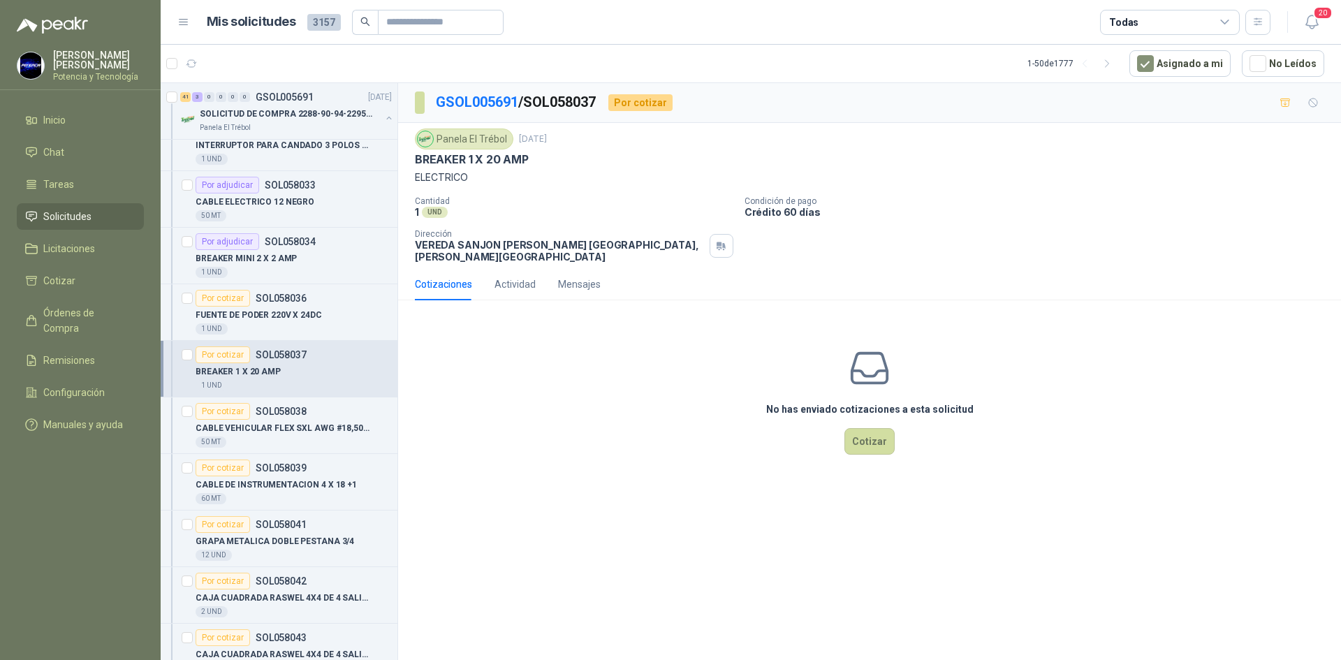
scroll to position [279, 0]
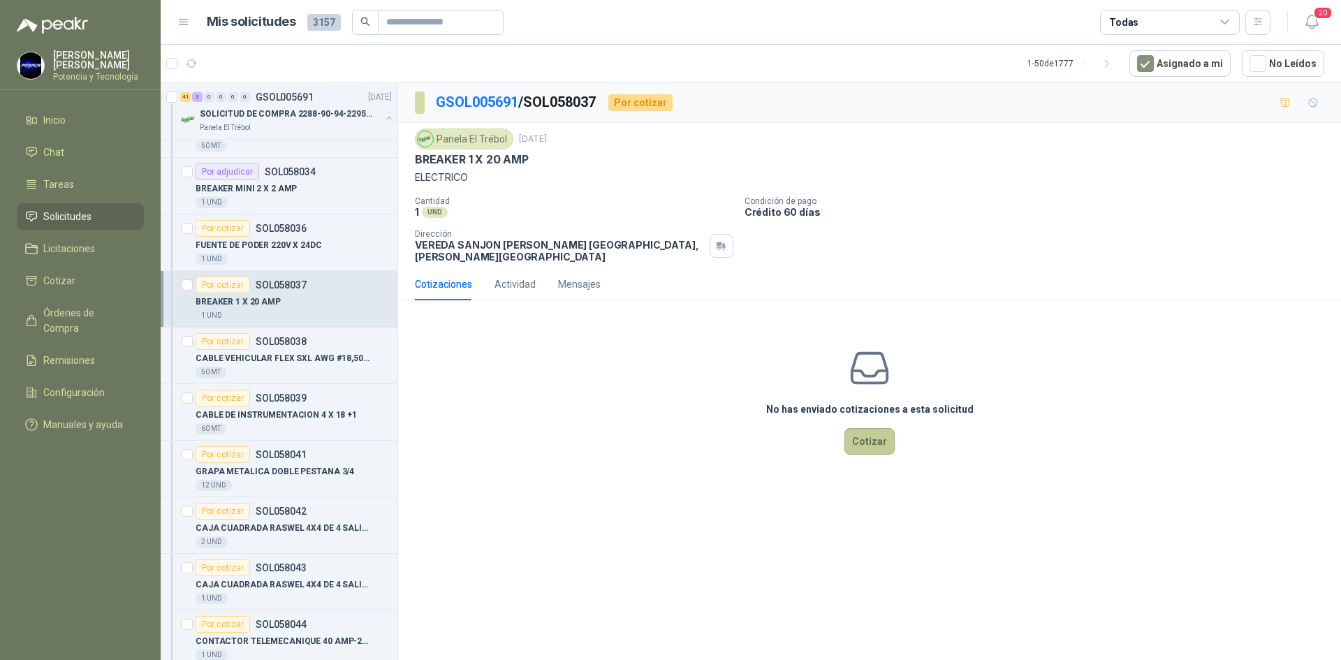
click at [885, 430] on button "Cotizar" at bounding box center [869, 441] width 50 height 27
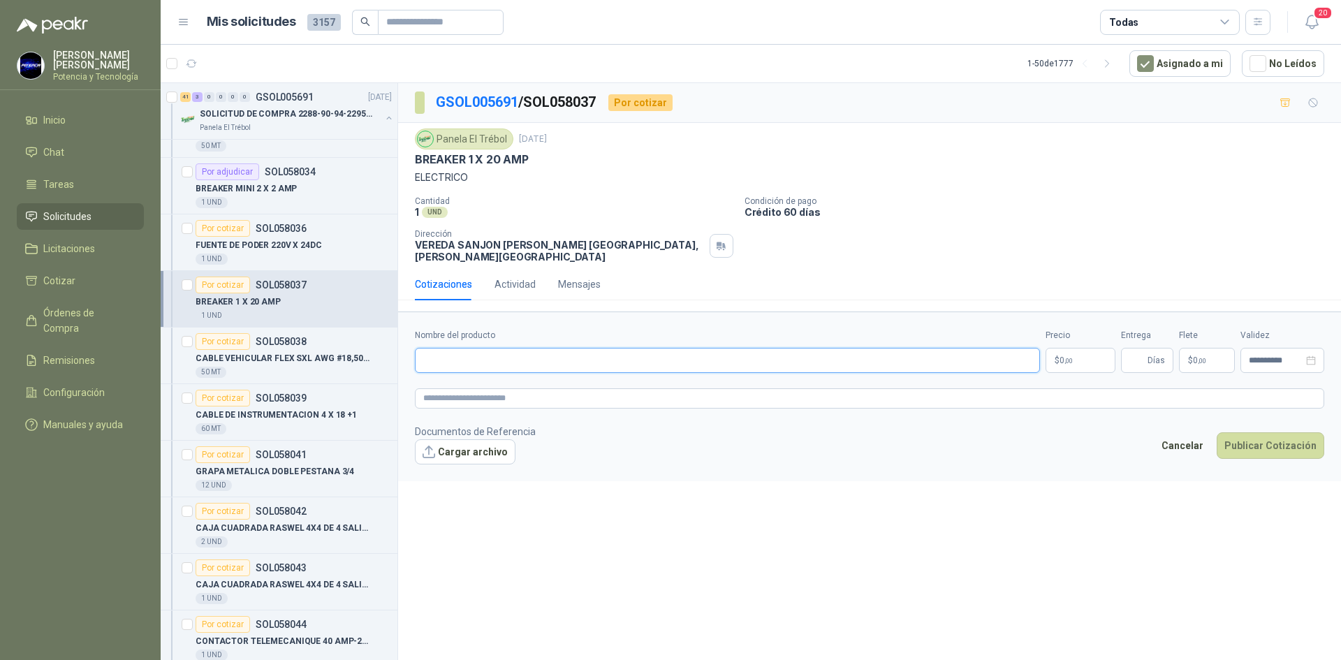
paste input "**********"
type input "**********"
click at [1065, 357] on span ",00" at bounding box center [1068, 361] width 8 height 8
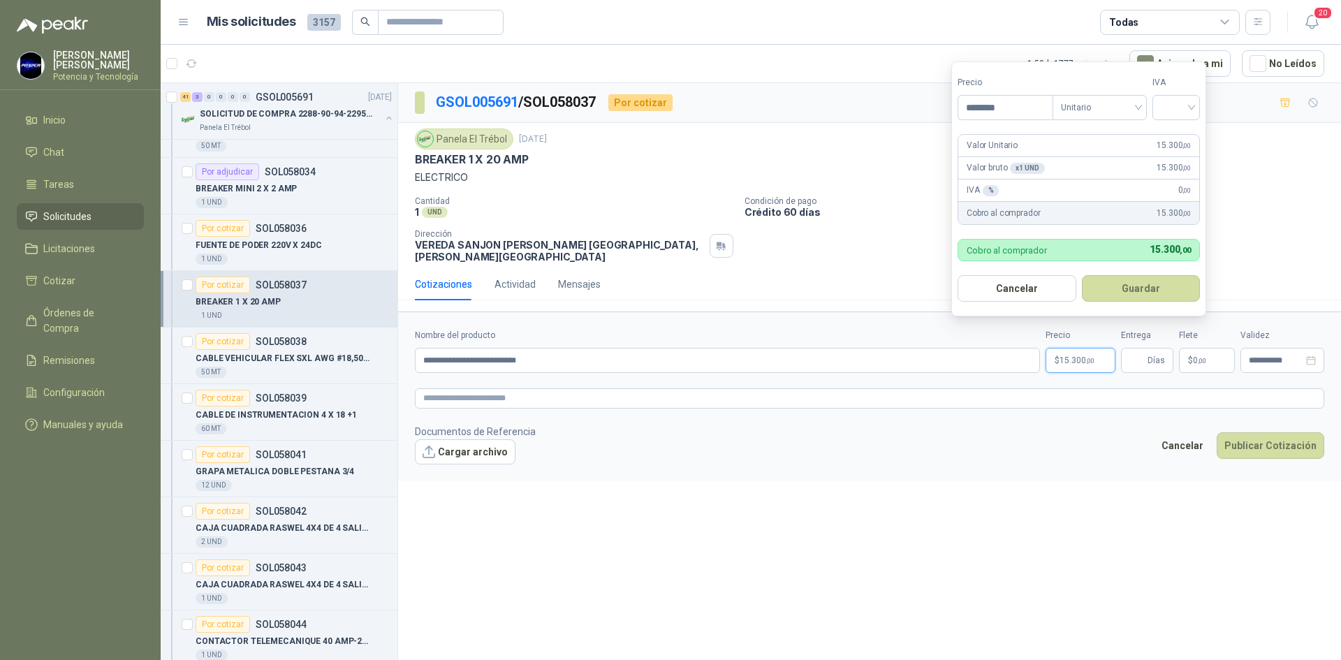
type input "********"
click at [1186, 119] on form "Precio ******** Tipo Unitario IVA Valor Unitario 15.300 ,00 Valor bruto x 1 UND…" at bounding box center [1078, 188] width 255 height 255
click at [1189, 117] on span at bounding box center [1176, 108] width 31 height 24
click at [1177, 141] on div "19%" at bounding box center [1179, 136] width 26 height 15
click at [1150, 349] on span "Días" at bounding box center [1155, 360] width 17 height 24
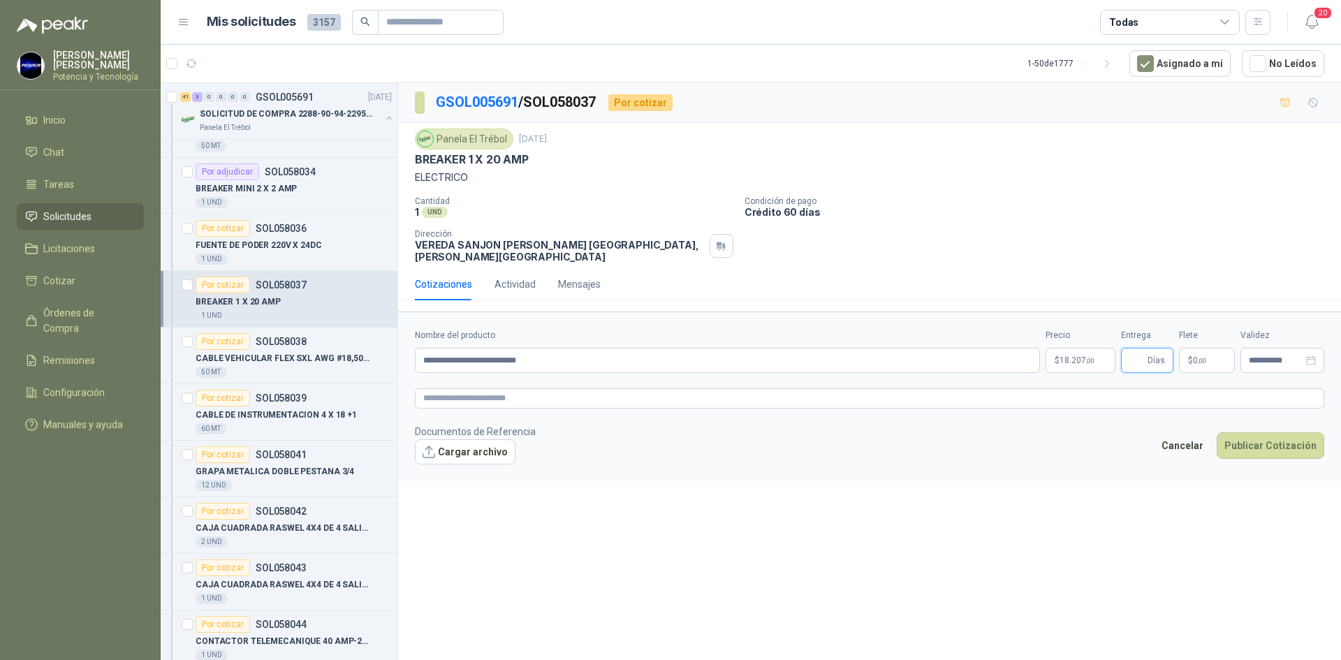
click at [1131, 352] on input "Entrega" at bounding box center [1136, 360] width 15 height 24
type input "*"
click at [1196, 356] on span "0 ,00" at bounding box center [1199, 360] width 13 height 8
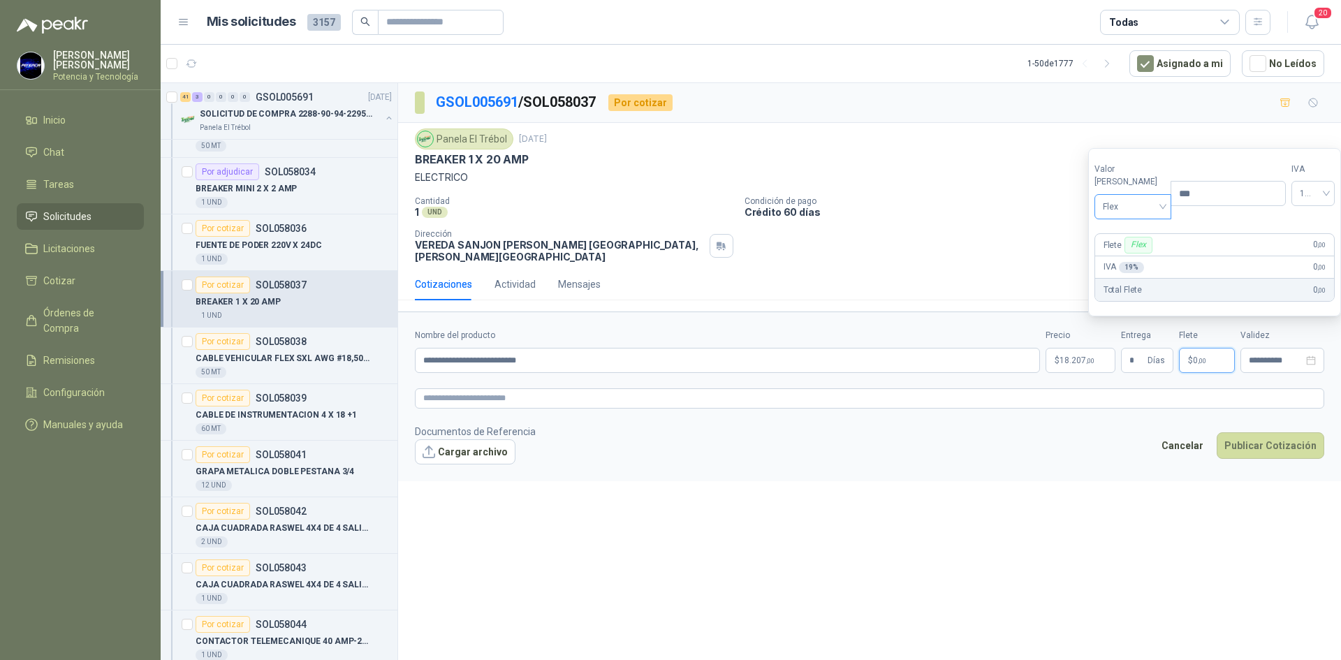
click at [1126, 207] on span "Flex" at bounding box center [1133, 206] width 61 height 21
click at [1128, 254] on div "Incluido" at bounding box center [1130, 258] width 48 height 15
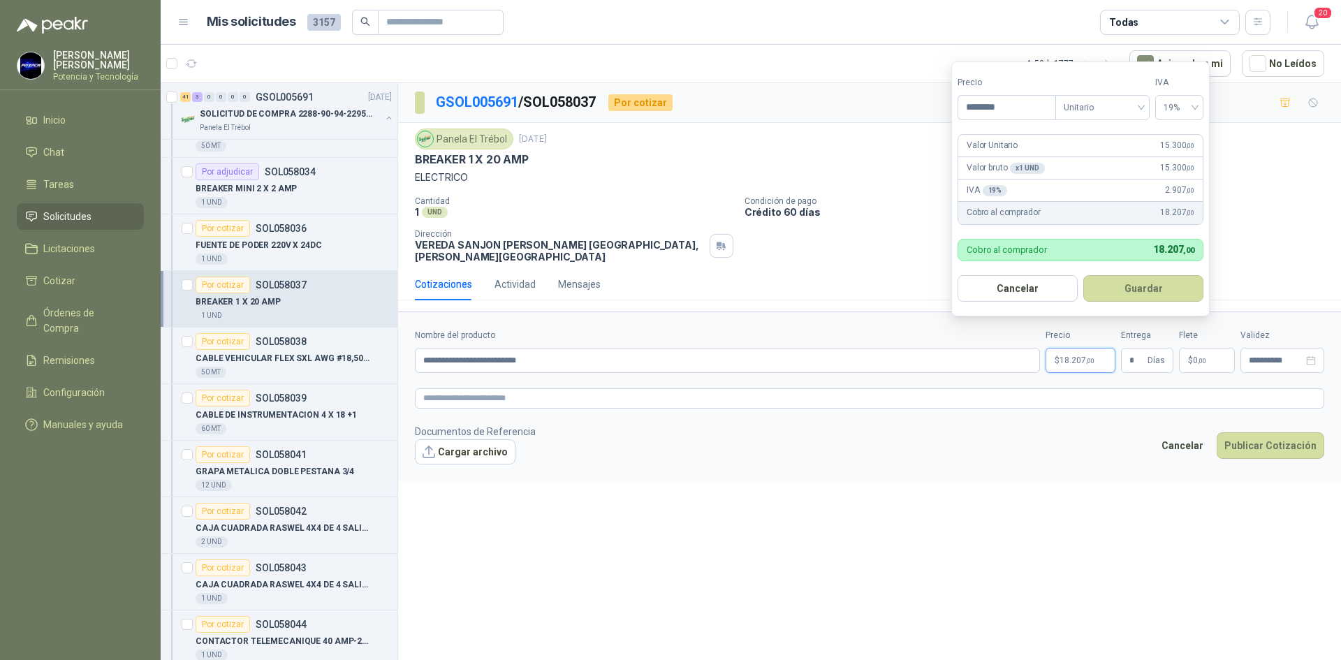
click at [1076, 356] on span "18.207 ,00" at bounding box center [1076, 360] width 35 height 8
click at [1245, 440] on button "Publicar Cotización" at bounding box center [1271, 445] width 108 height 27
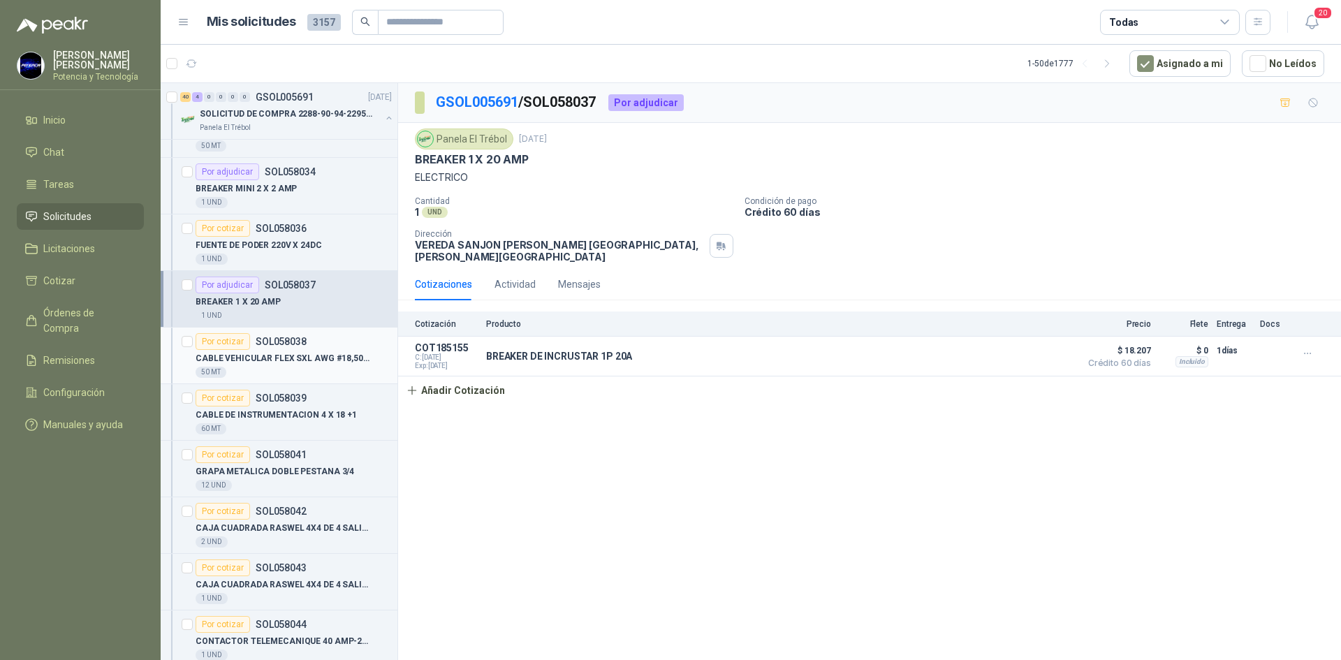
click at [286, 352] on p "CABLE VEHICULAR FLEX SXL AWG #18,50V,12" at bounding box center [283, 358] width 174 height 13
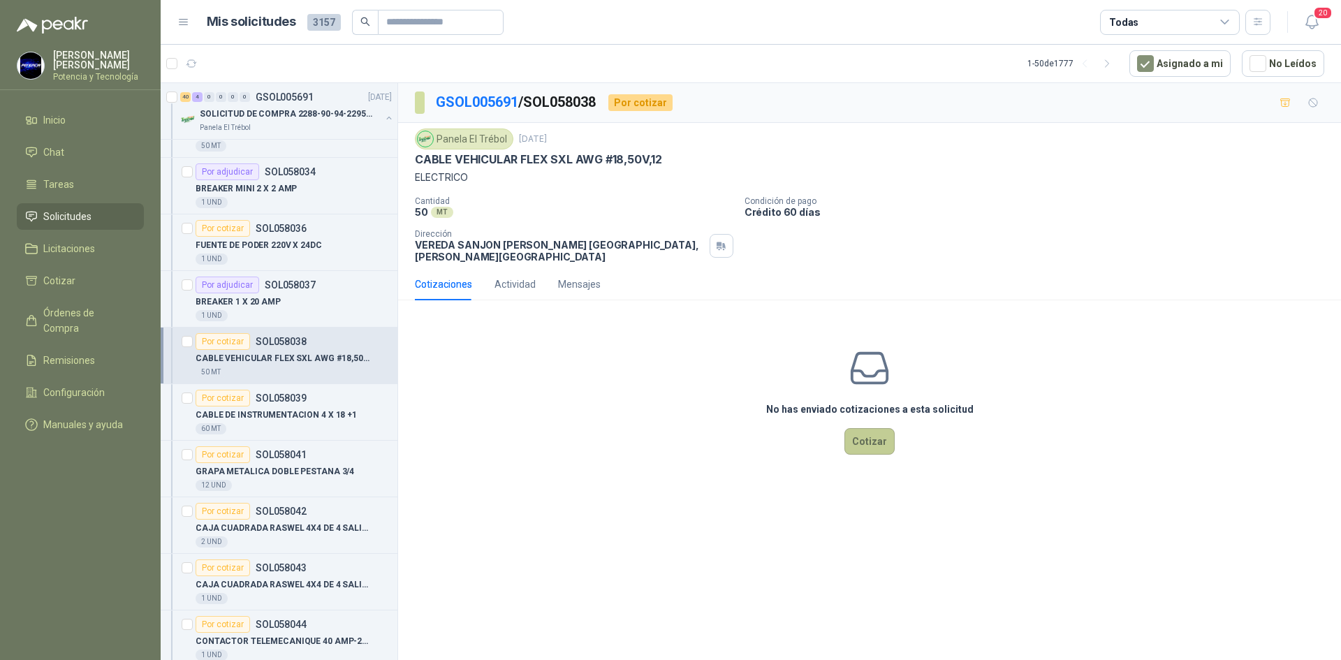
click at [867, 428] on button "Cotizar" at bounding box center [869, 441] width 50 height 27
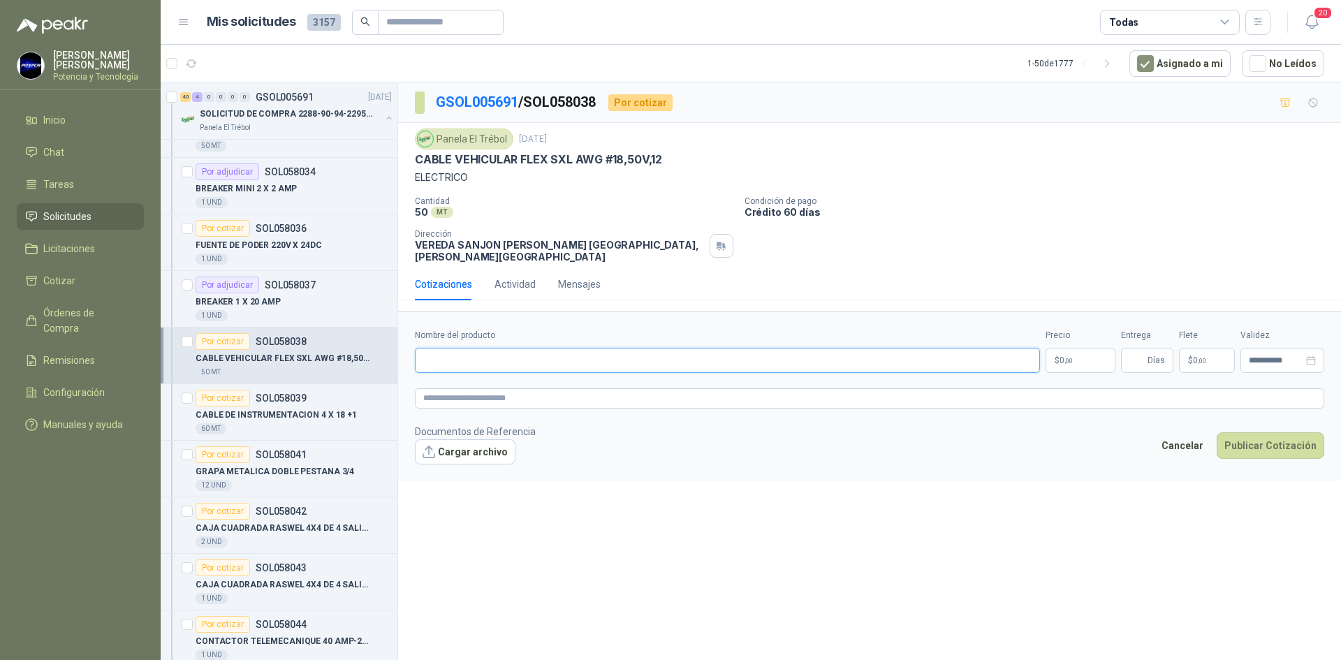
paste input "**********"
type input "**********"
click at [1089, 354] on p "$ 0 ,00" at bounding box center [1080, 360] width 70 height 25
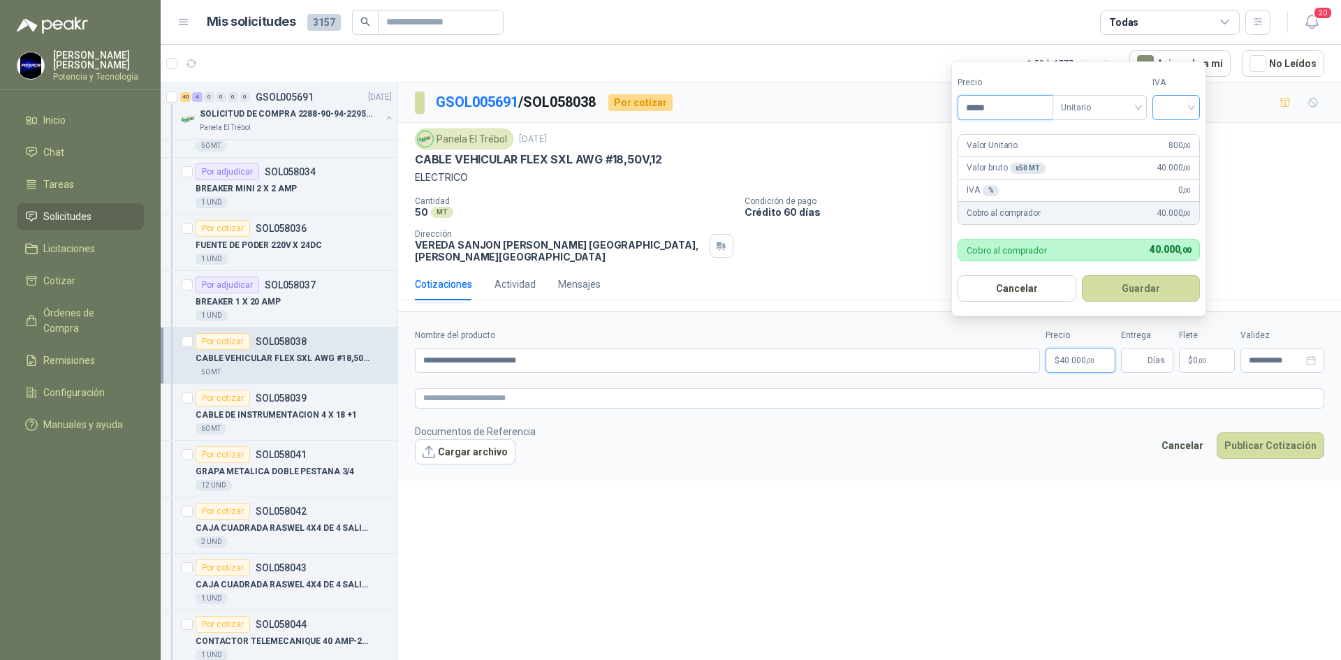
type input "*****"
click at [1171, 111] on input "search" at bounding box center [1176, 106] width 31 height 21
click at [1180, 123] on div "19 5 19% 5% 0%" at bounding box center [1179, 158] width 48 height 73
click at [1180, 133] on div "19%" at bounding box center [1179, 136] width 26 height 15
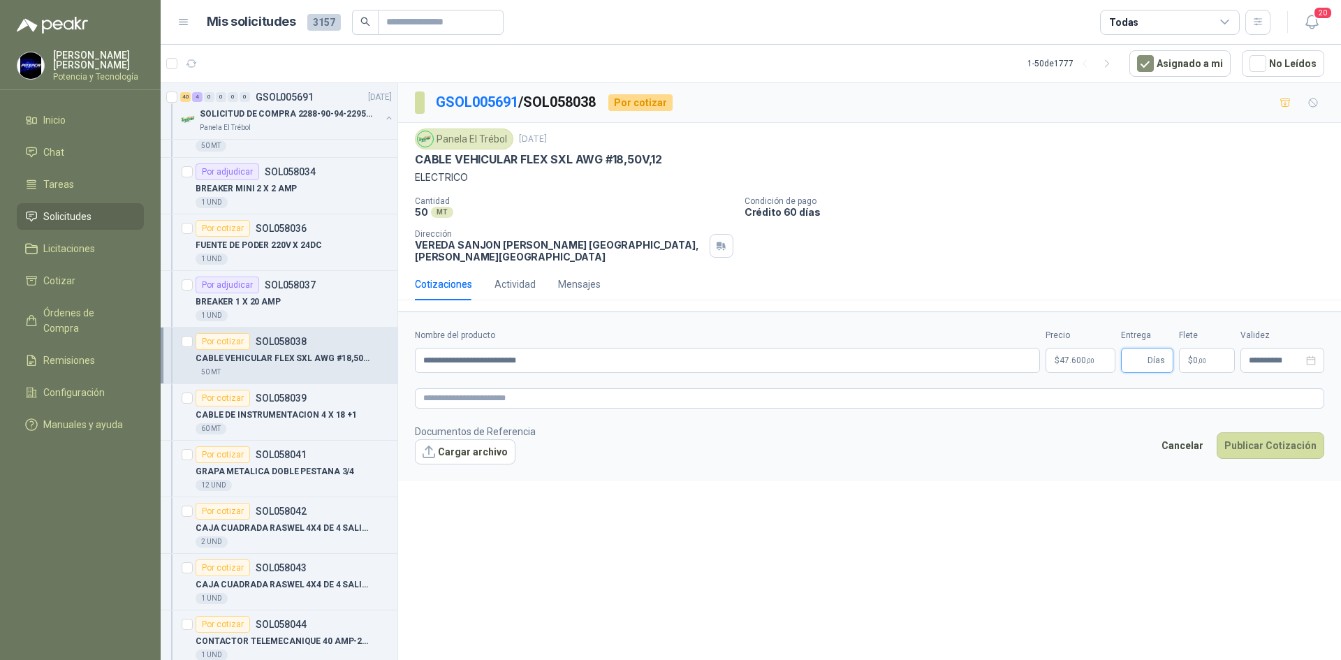
click at [1132, 356] on input "Entrega" at bounding box center [1136, 360] width 15 height 24
click at [1191, 334] on div "Flete $ 0 ,00" at bounding box center [1207, 351] width 56 height 44
click at [1129, 351] on input "Entrega" at bounding box center [1136, 360] width 15 height 24
type input "*"
click at [1213, 351] on p "$ 0 ,00" at bounding box center [1207, 360] width 56 height 25
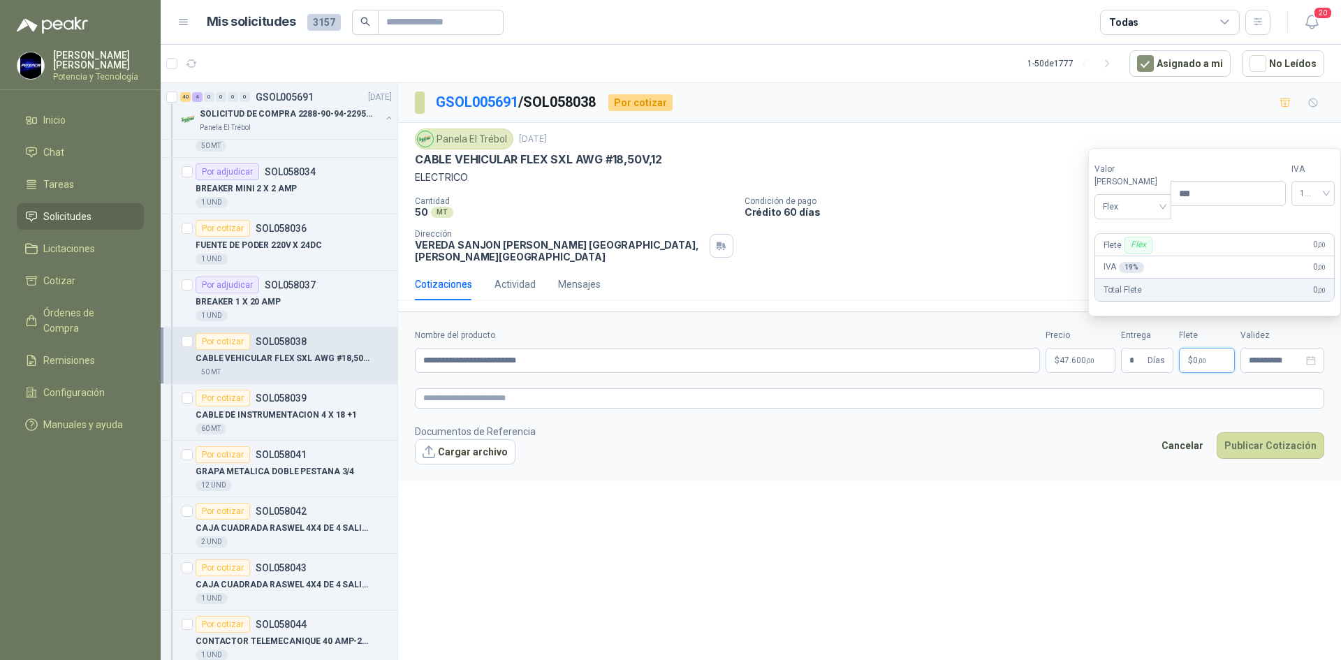
click at [1131, 189] on div "Valor del flete Flex" at bounding box center [1132, 191] width 77 height 57
click at [1140, 212] on span "Flex" at bounding box center [1133, 206] width 61 height 21
drag, startPoint x: 1143, startPoint y: 254, endPoint x: 1146, endPoint y: 270, distance: 16.4
click at [1144, 256] on div "Incluido" at bounding box center [1130, 258] width 48 height 15
click at [1079, 356] on span "47.600 ,00" at bounding box center [1076, 360] width 35 height 8
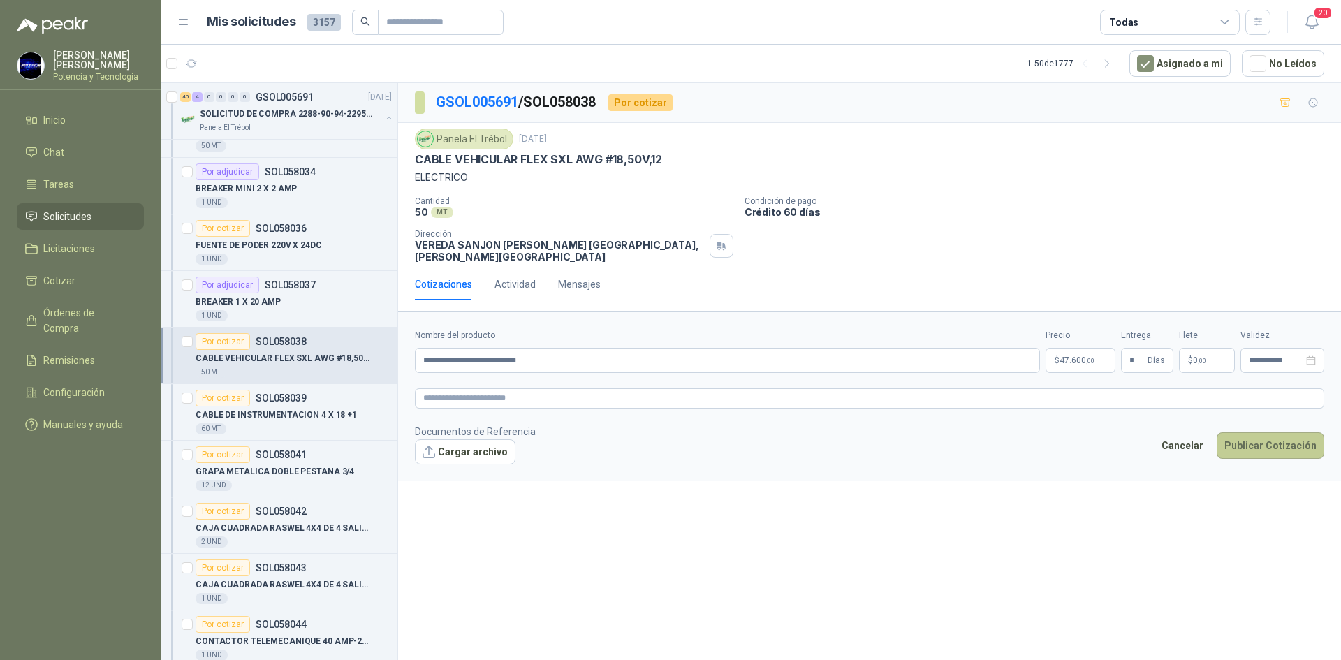
click at [1251, 432] on button "Publicar Cotización" at bounding box center [1271, 445] width 108 height 27
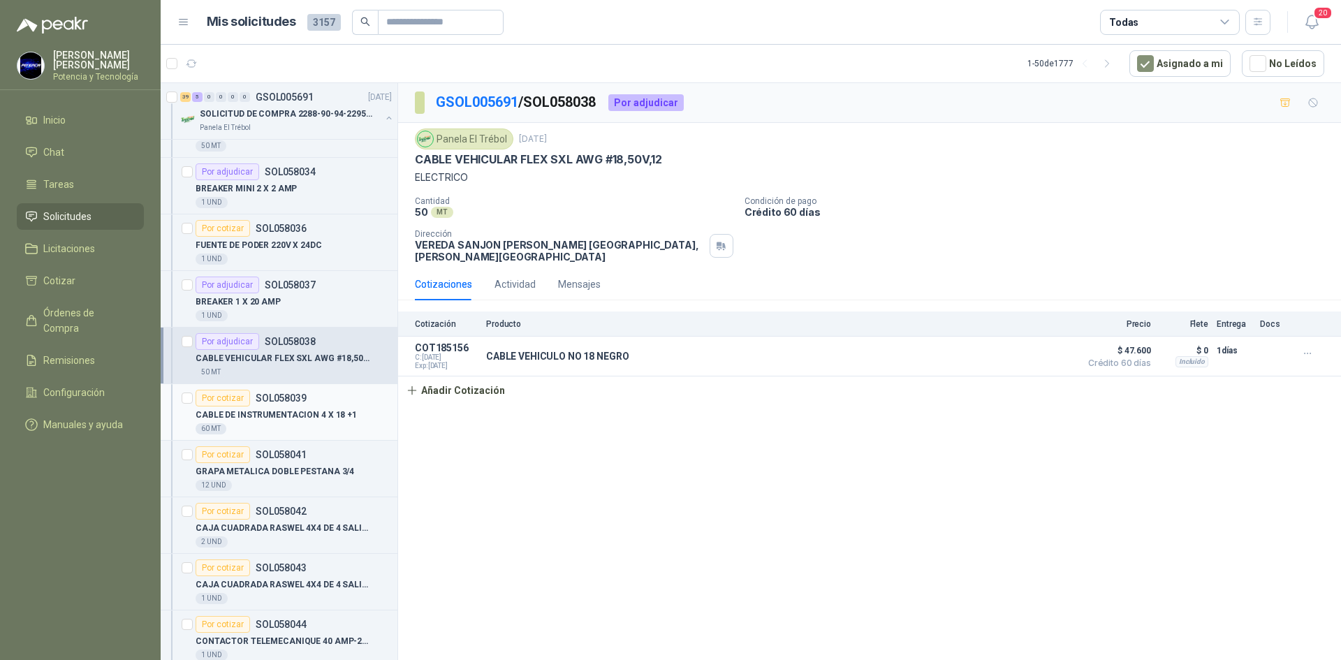
click at [307, 422] on div "CABLE DE INSTRUMENTACION 4 X 18 +1" at bounding box center [294, 414] width 196 height 17
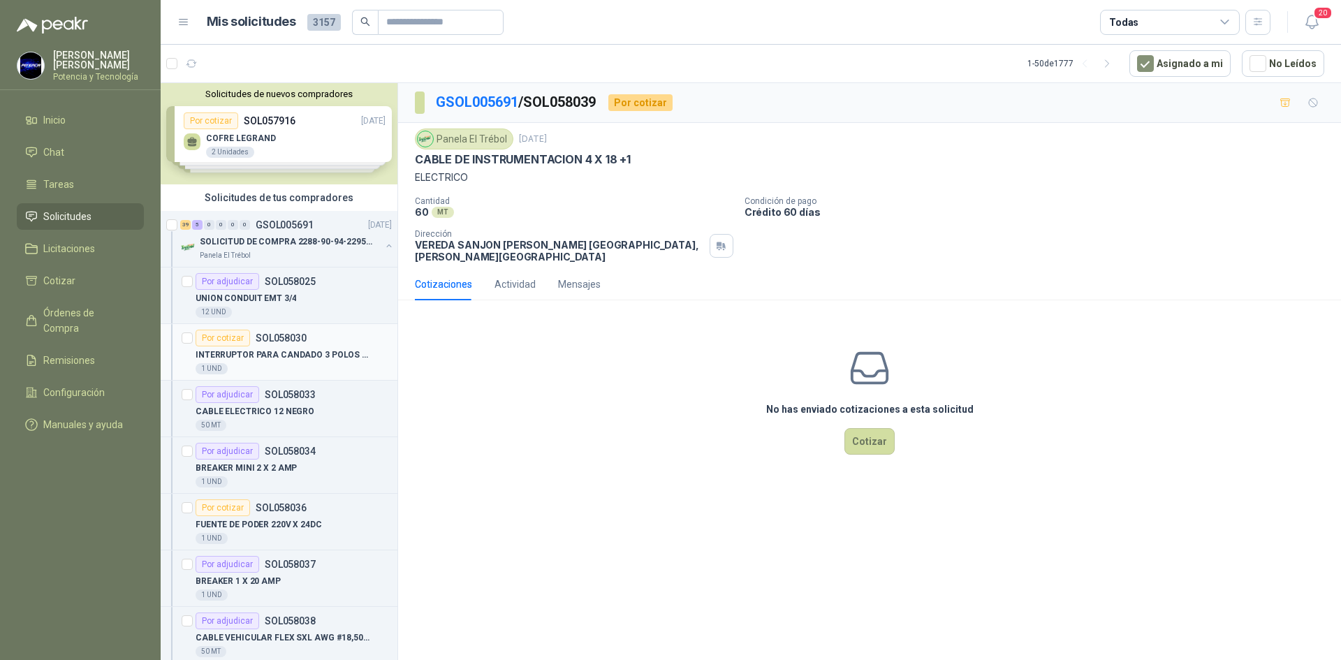
click at [304, 344] on div "Por cotizar SOL058030" at bounding box center [251, 338] width 111 height 17
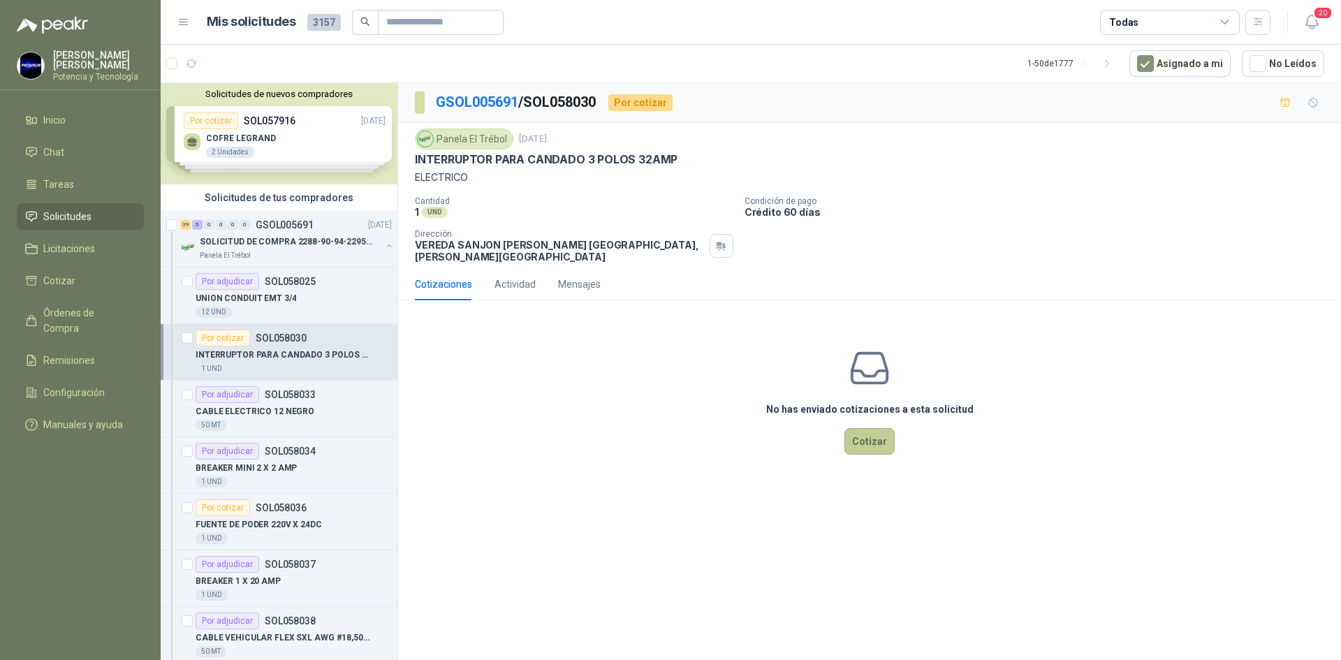
click at [857, 428] on button "Cotizar" at bounding box center [869, 441] width 50 height 27
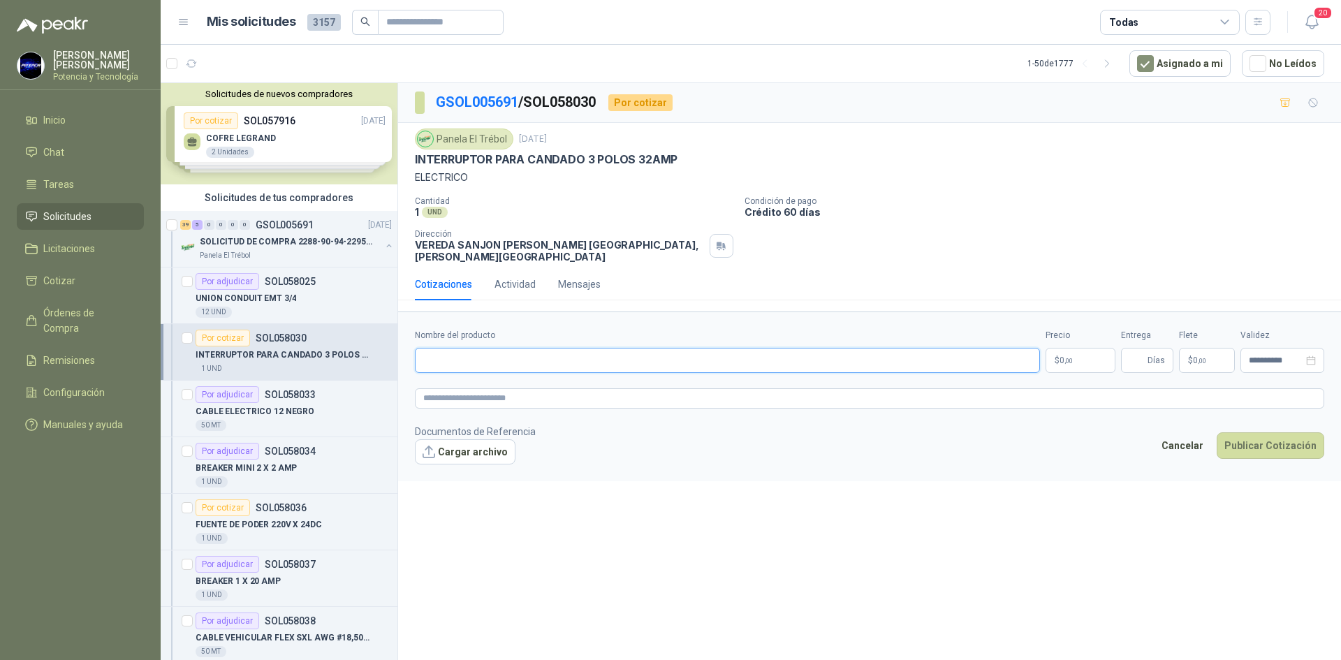
click at [542, 357] on input "Nombre del producto" at bounding box center [727, 360] width 625 height 25
paste input "**********"
type input "**********"
click at [1078, 348] on p "$ 0 ,00" at bounding box center [1080, 360] width 70 height 25
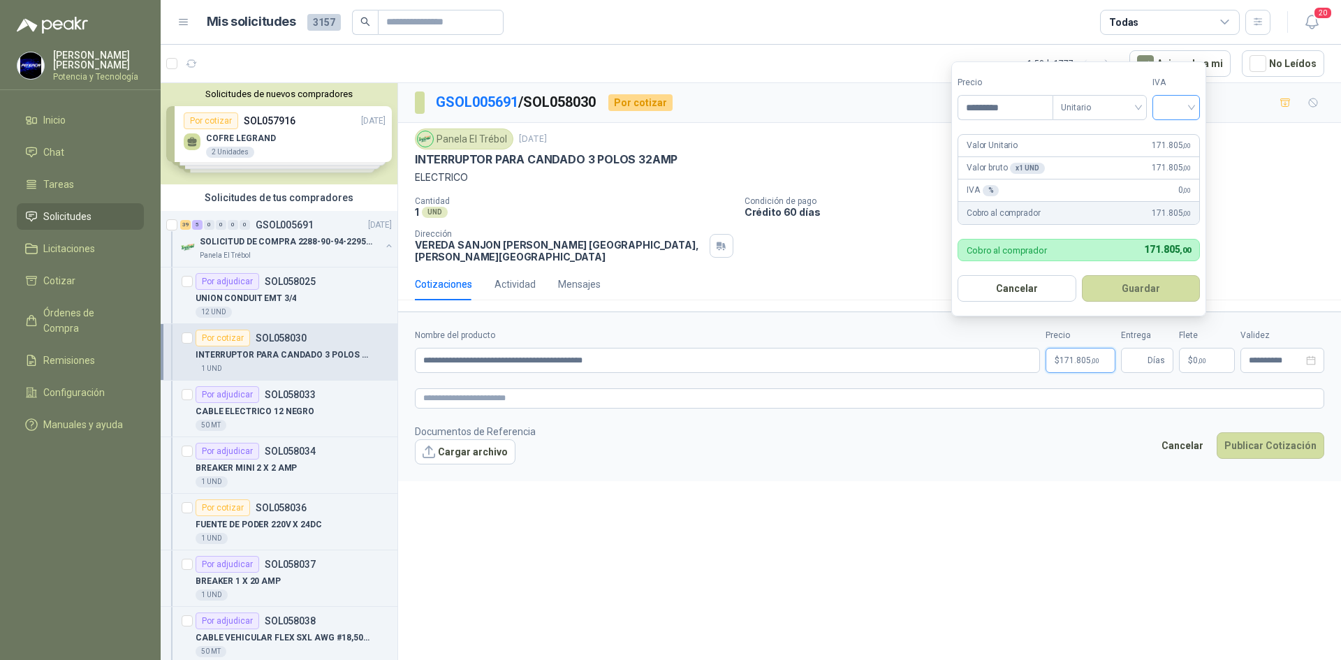
click at [1162, 106] on div at bounding box center [1175, 107] width 47 height 25
type input "*********"
click at [1164, 135] on div "19%" at bounding box center [1179, 136] width 43 height 22
click at [1140, 355] on input "Entrega" at bounding box center [1136, 360] width 15 height 24
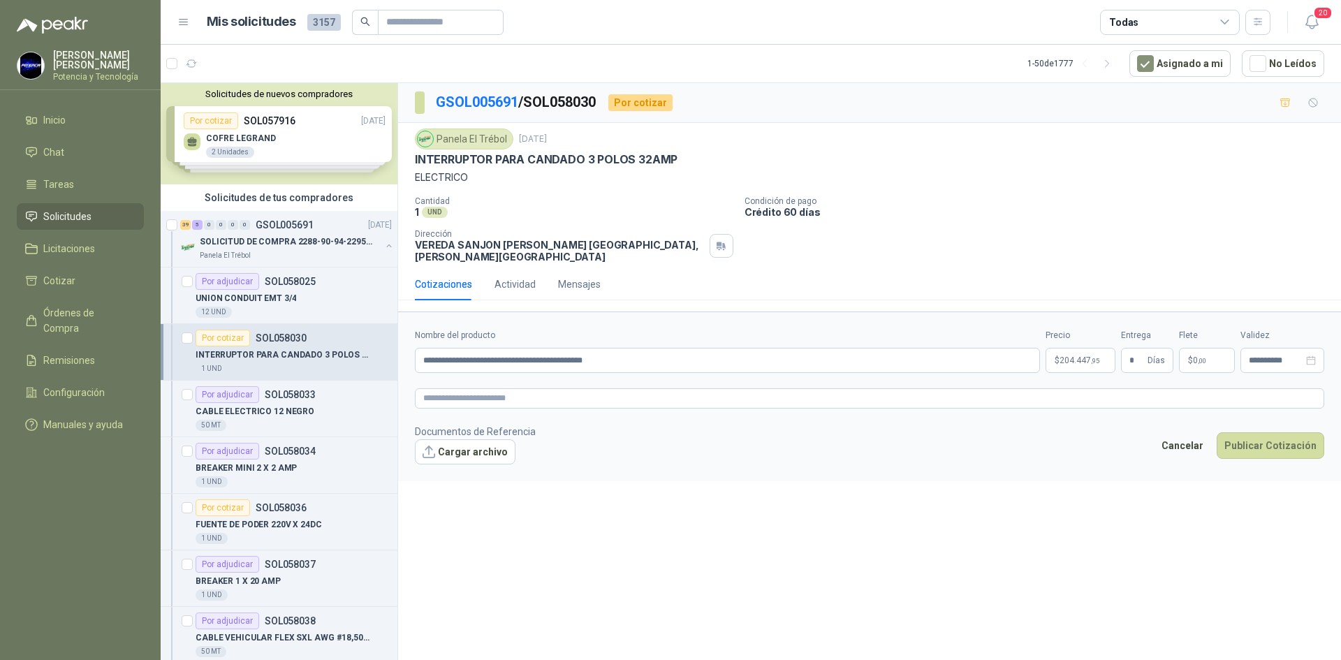
click at [1193, 356] on span "0 ,00" at bounding box center [1199, 360] width 13 height 8
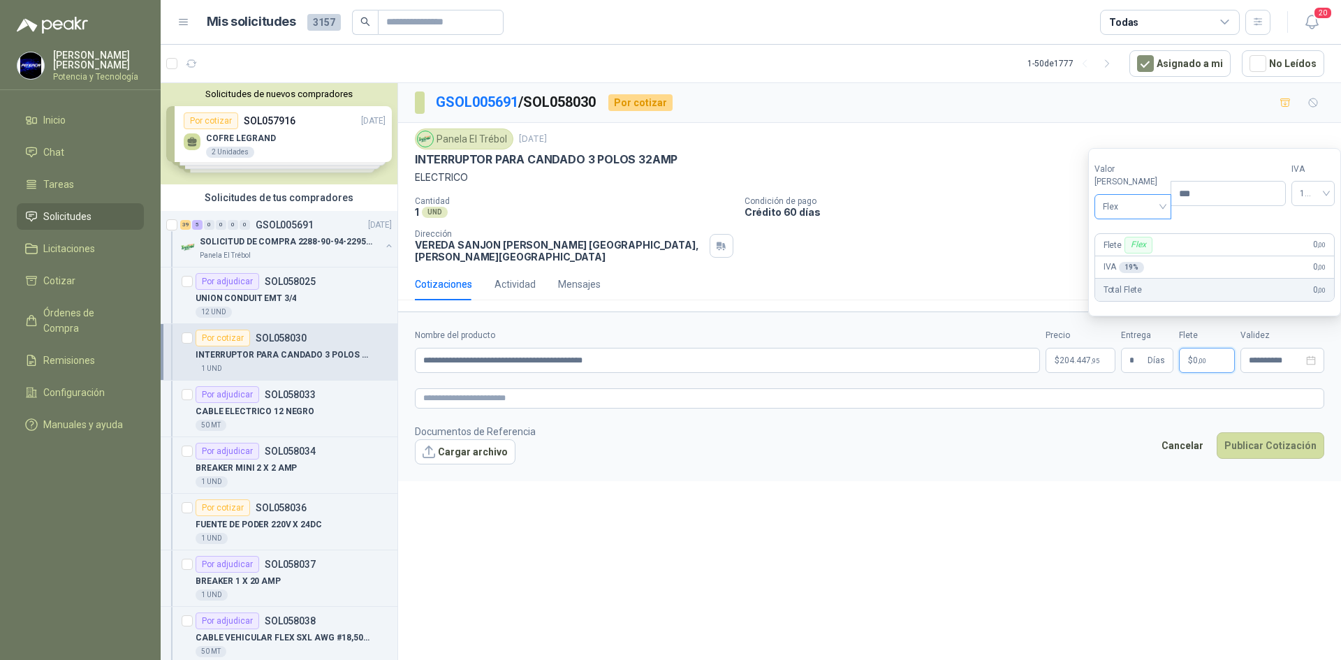
click at [1125, 207] on span "Flex" at bounding box center [1133, 206] width 61 height 21
click at [1116, 254] on div "Incluido" at bounding box center [1130, 258] width 48 height 15
click at [467, 446] on button "Cargar archivo" at bounding box center [465, 451] width 101 height 25
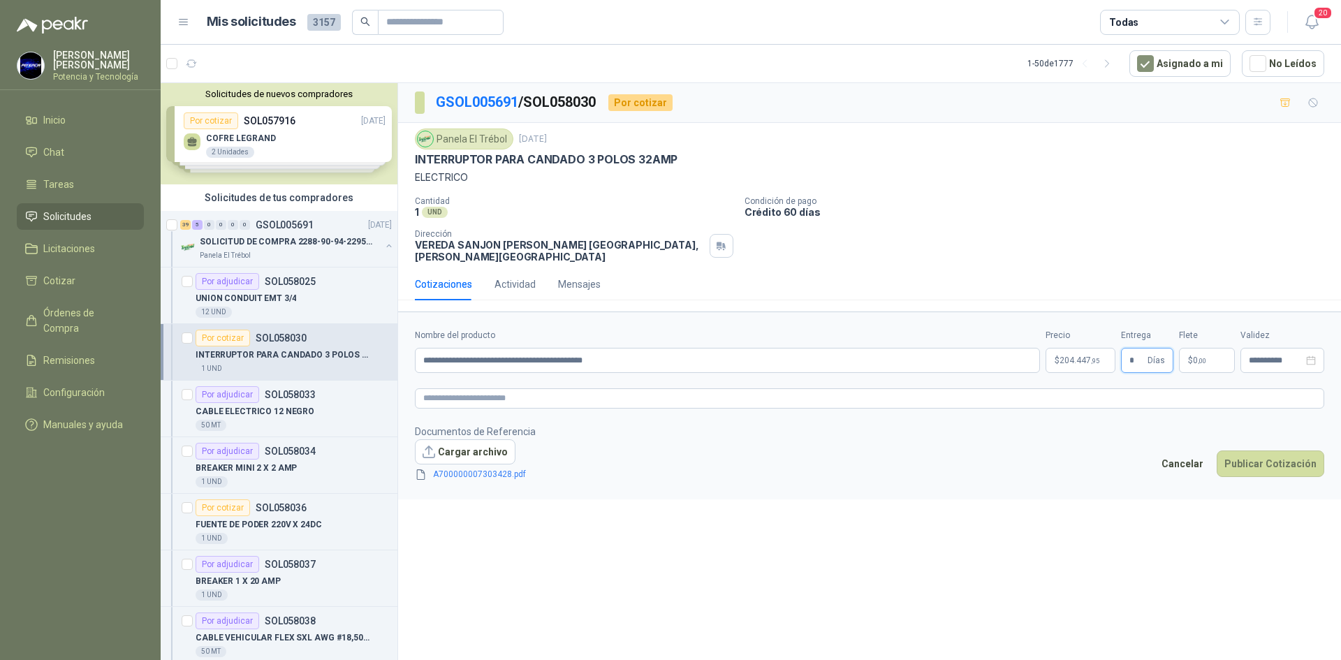
drag, startPoint x: 1139, startPoint y: 346, endPoint x: 1124, endPoint y: 341, distance: 16.3
click at [1124, 348] on span "* Días" at bounding box center [1147, 360] width 52 height 25
type input "**"
drag, startPoint x: 1094, startPoint y: 502, endPoint x: 1100, endPoint y: 469, distance: 33.4
click at [1094, 503] on div "**********" at bounding box center [869, 374] width 943 height 582
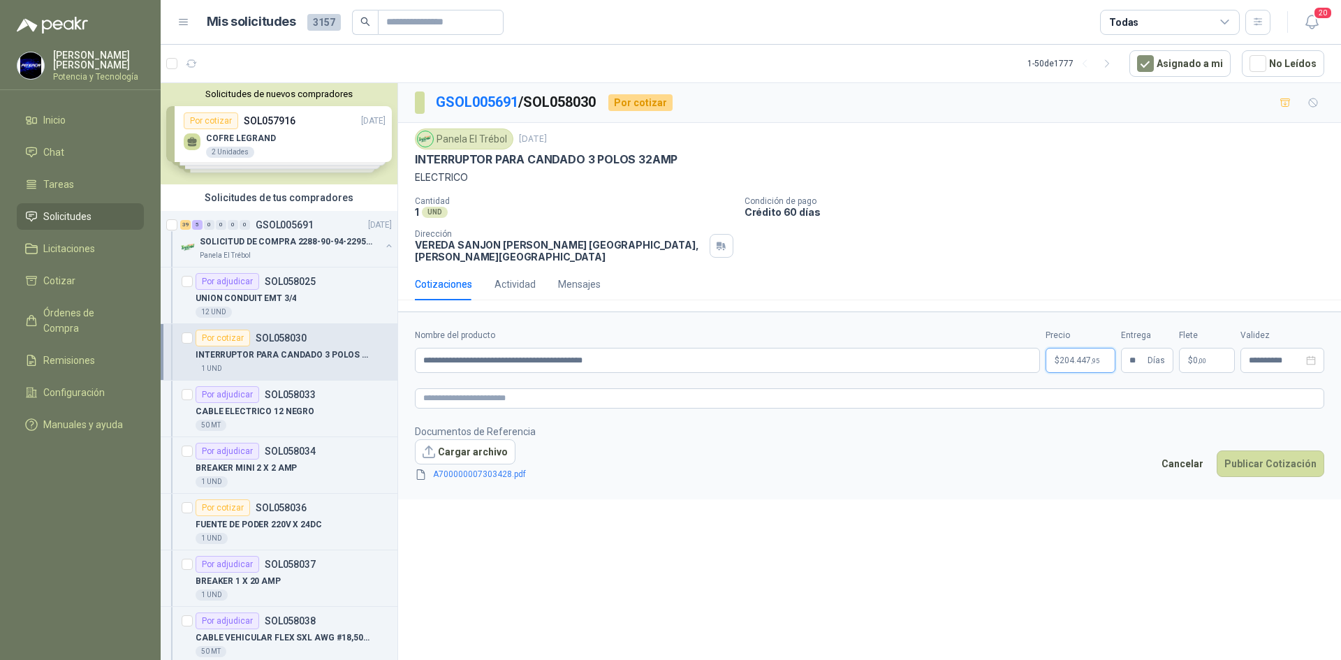
click at [1075, 356] on span "204.447 ,95" at bounding box center [1079, 360] width 40 height 8
click at [1267, 456] on button "Publicar Cotización" at bounding box center [1271, 463] width 108 height 27
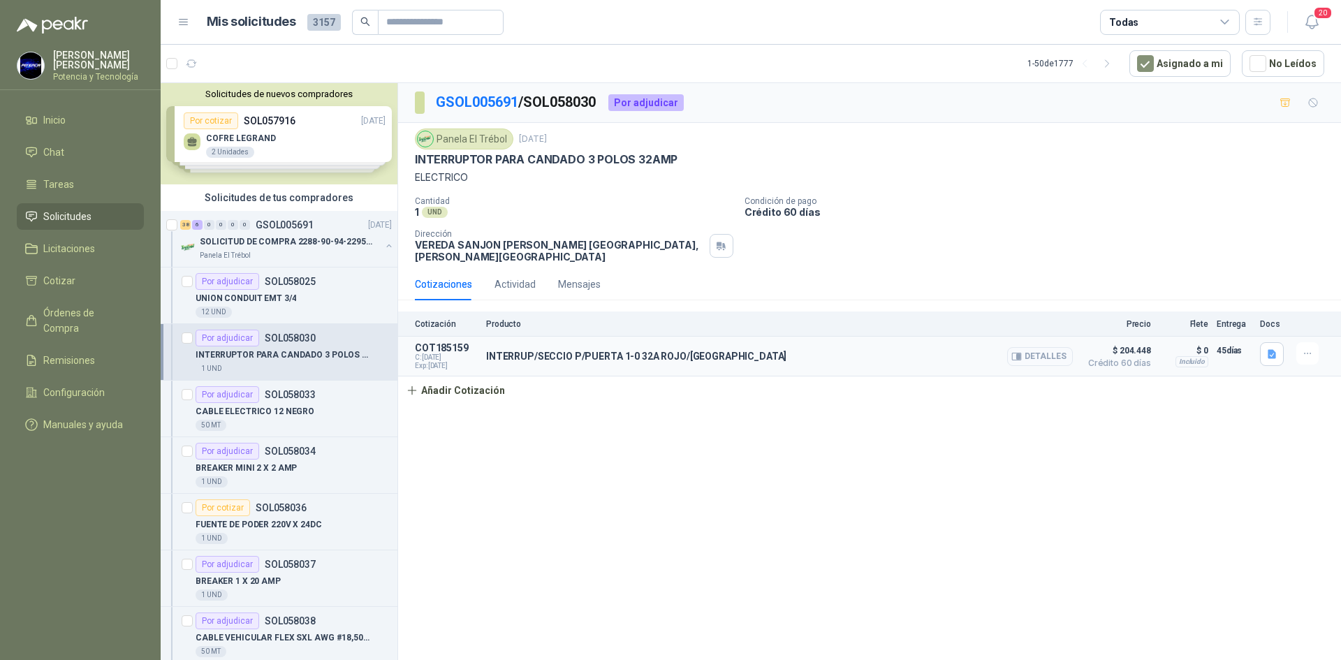
click at [1057, 347] on button "Detalles" at bounding box center [1040, 356] width 66 height 19
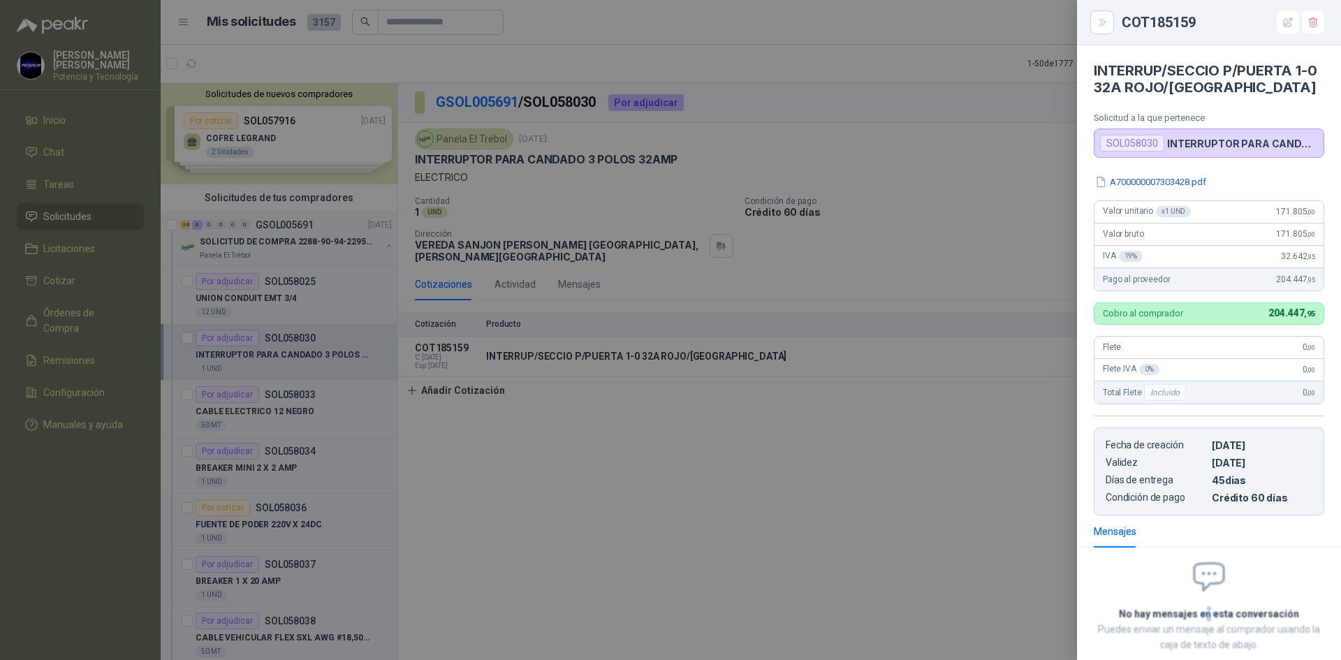
scroll to position [80, 0]
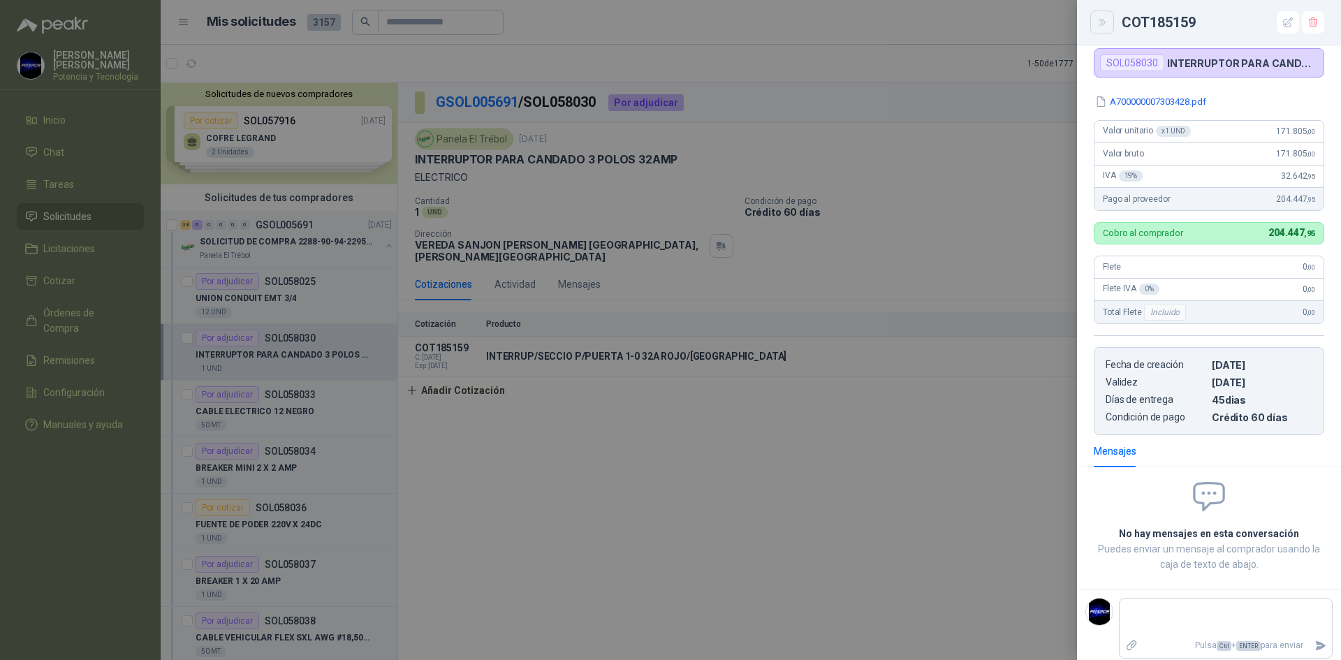
click at [1105, 27] on icon "Close" at bounding box center [1102, 23] width 12 height 12
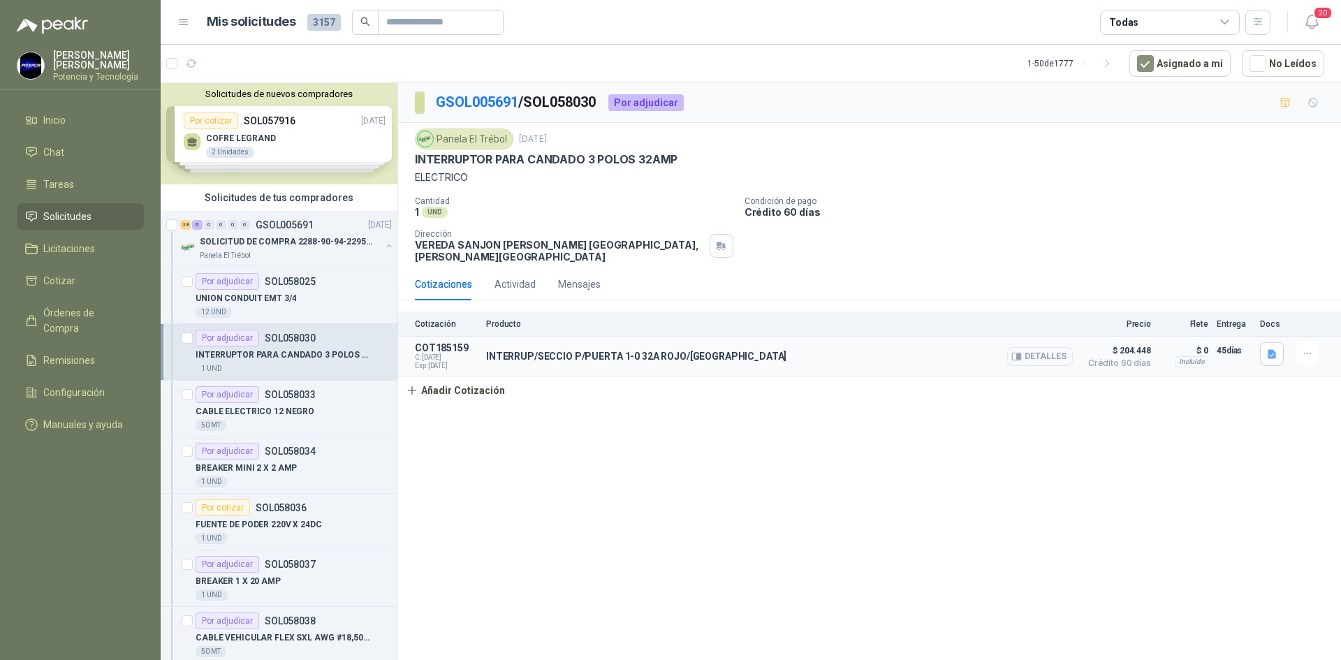
click at [1065, 347] on button "Detalles" at bounding box center [1040, 356] width 66 height 19
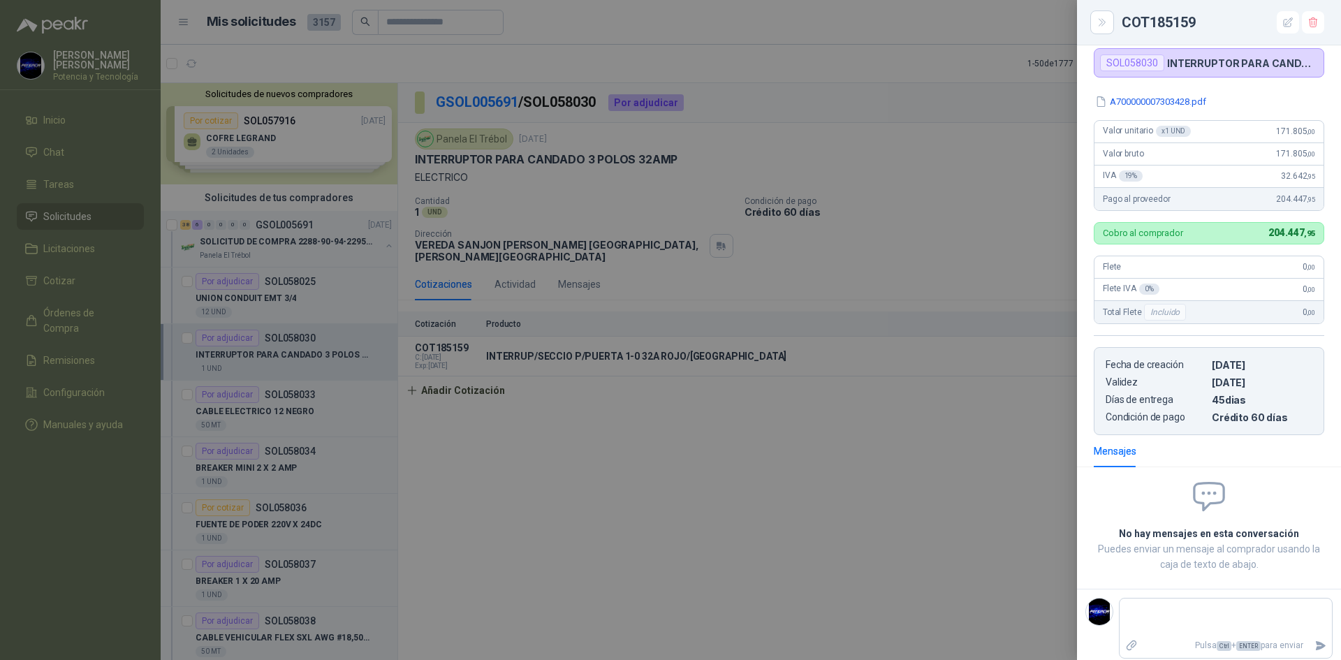
click at [843, 480] on div at bounding box center [670, 330] width 1341 height 660
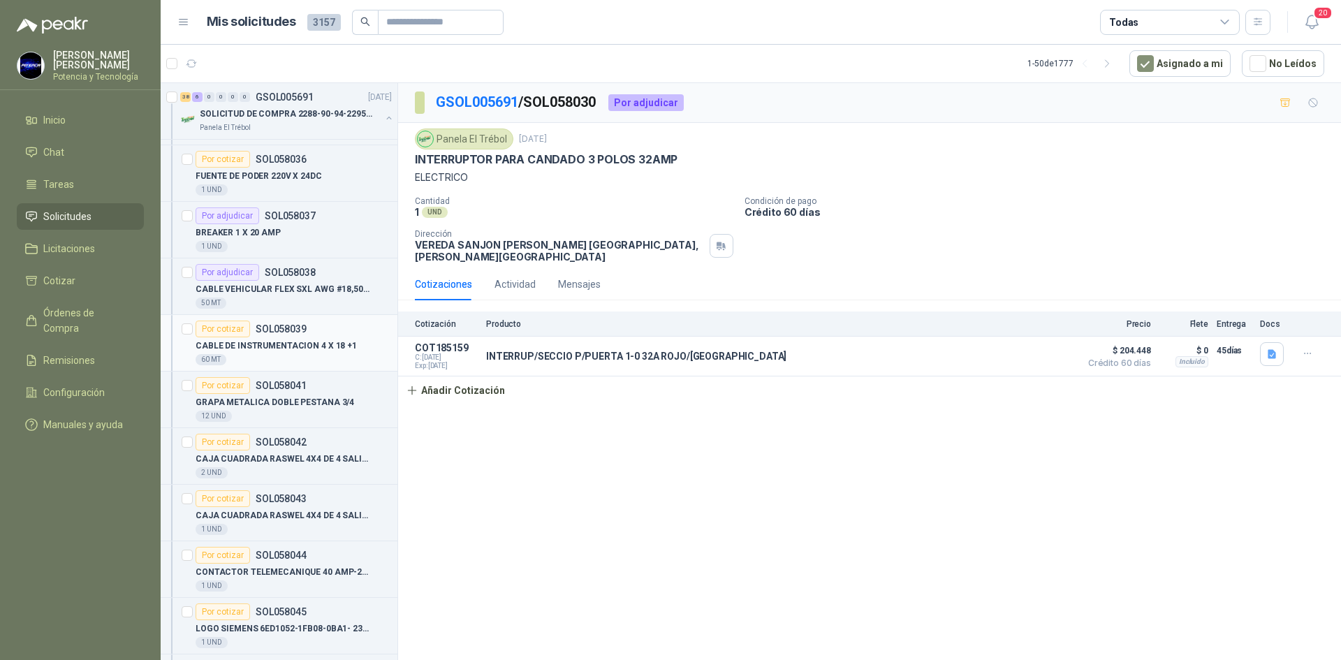
scroll to position [349, 0]
click at [309, 349] on p "CABLE DE INSTRUMENTACION 4 X 18 +1" at bounding box center [276, 345] width 161 height 13
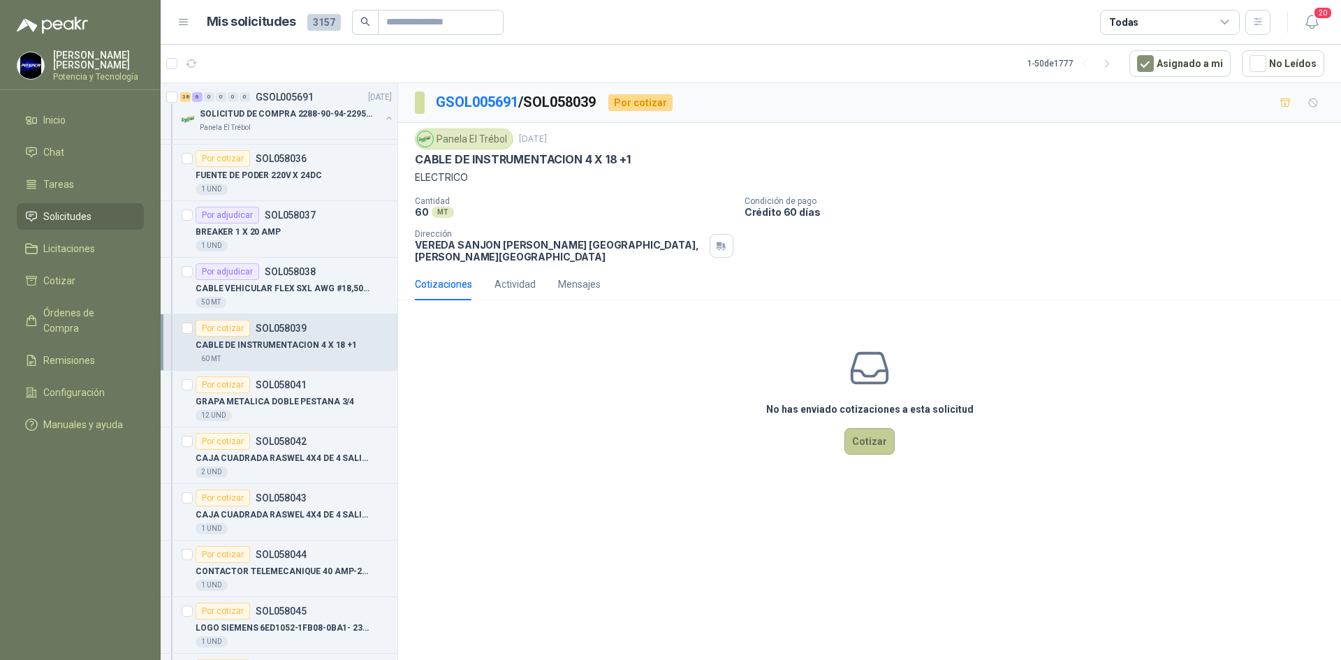
click at [869, 432] on button "Cotizar" at bounding box center [869, 441] width 50 height 27
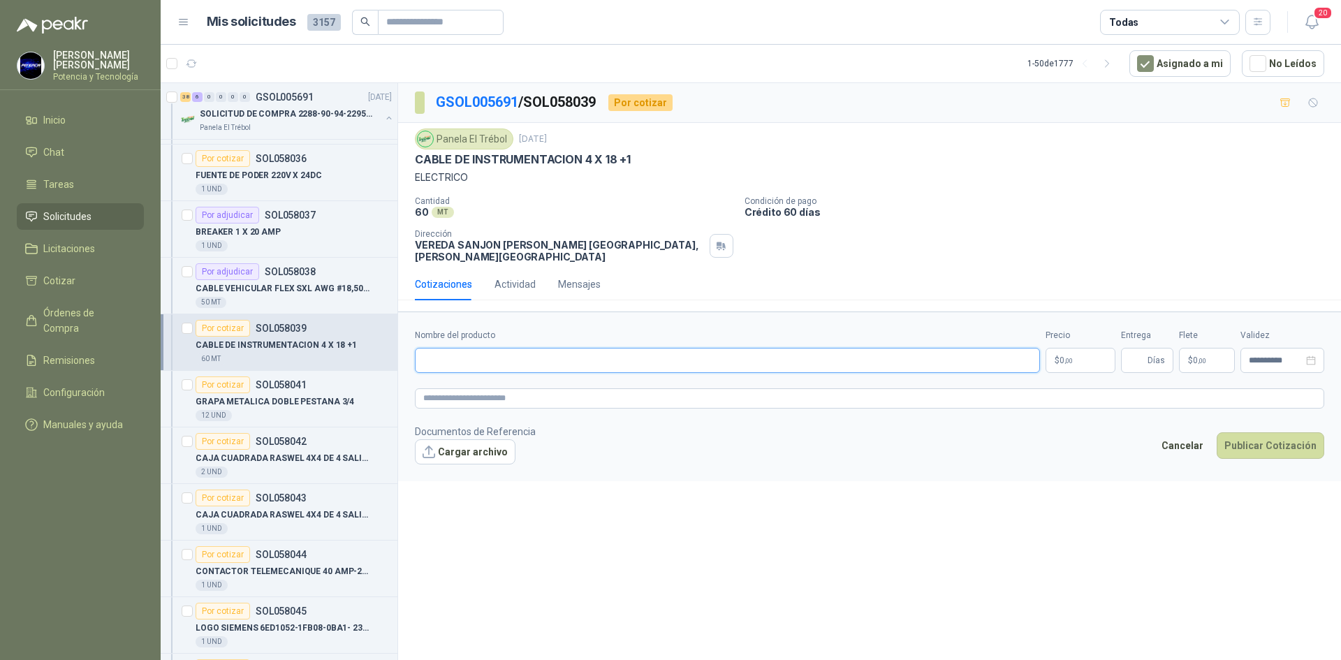
paste input "**********"
type input "**********"
click at [1068, 357] on span ",00" at bounding box center [1068, 361] width 8 height 8
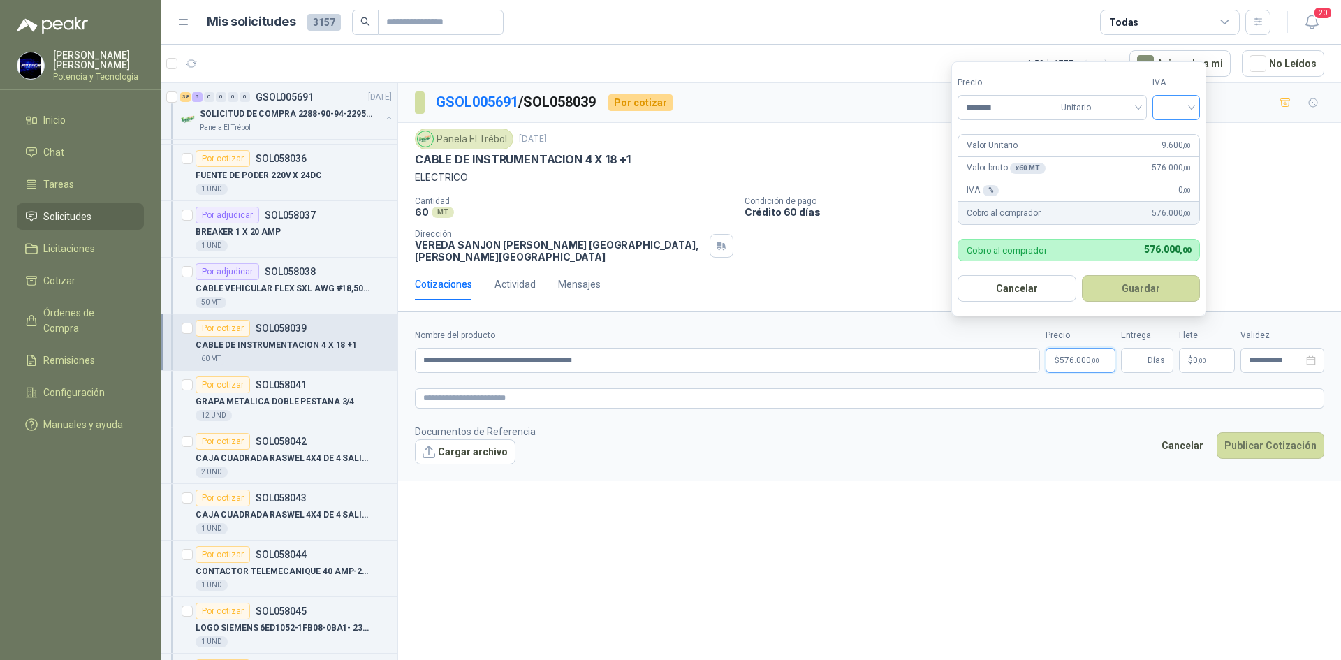
type input "*******"
click at [1176, 110] on input "search" at bounding box center [1176, 106] width 31 height 21
click at [1184, 135] on div "19%" at bounding box center [1179, 136] width 26 height 15
click at [1146, 350] on span "Días" at bounding box center [1147, 360] width 52 height 25
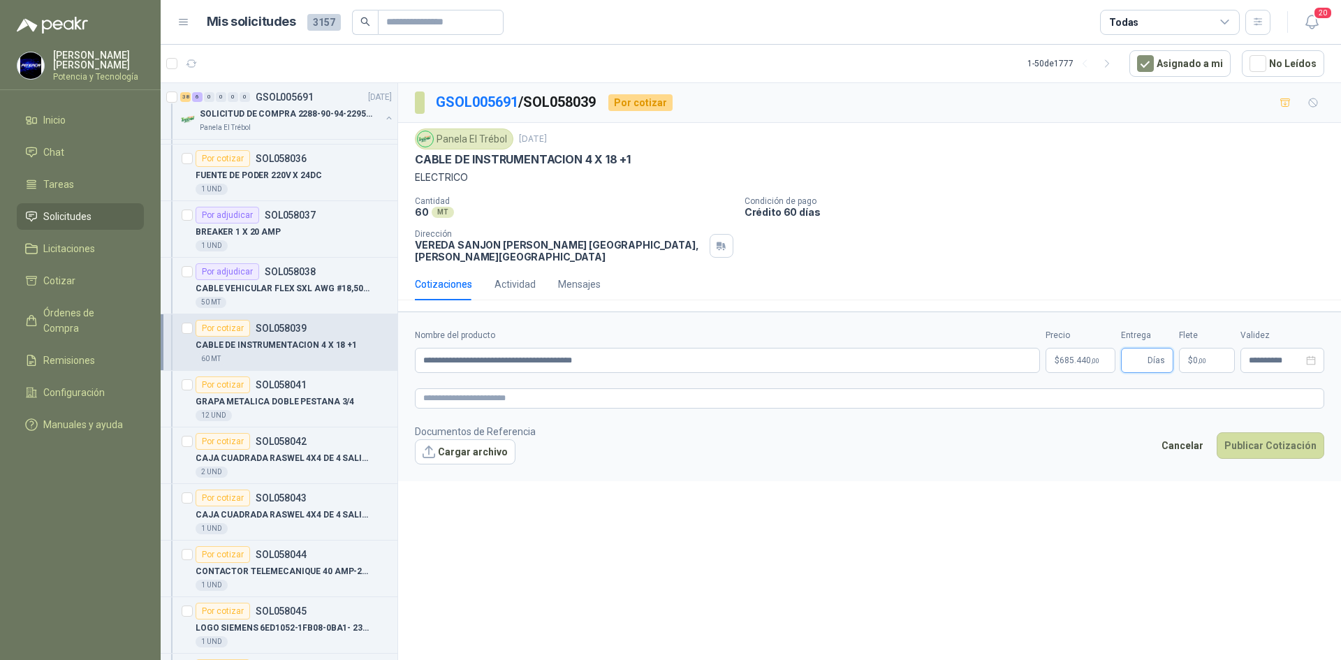
click at [1143, 349] on input "Entrega" at bounding box center [1136, 360] width 15 height 24
type input "*"
drag, startPoint x: 1208, startPoint y: 351, endPoint x: 1196, endPoint y: 332, distance: 22.7
click at [1207, 351] on p "$ 0 ,00" at bounding box center [1207, 360] width 56 height 25
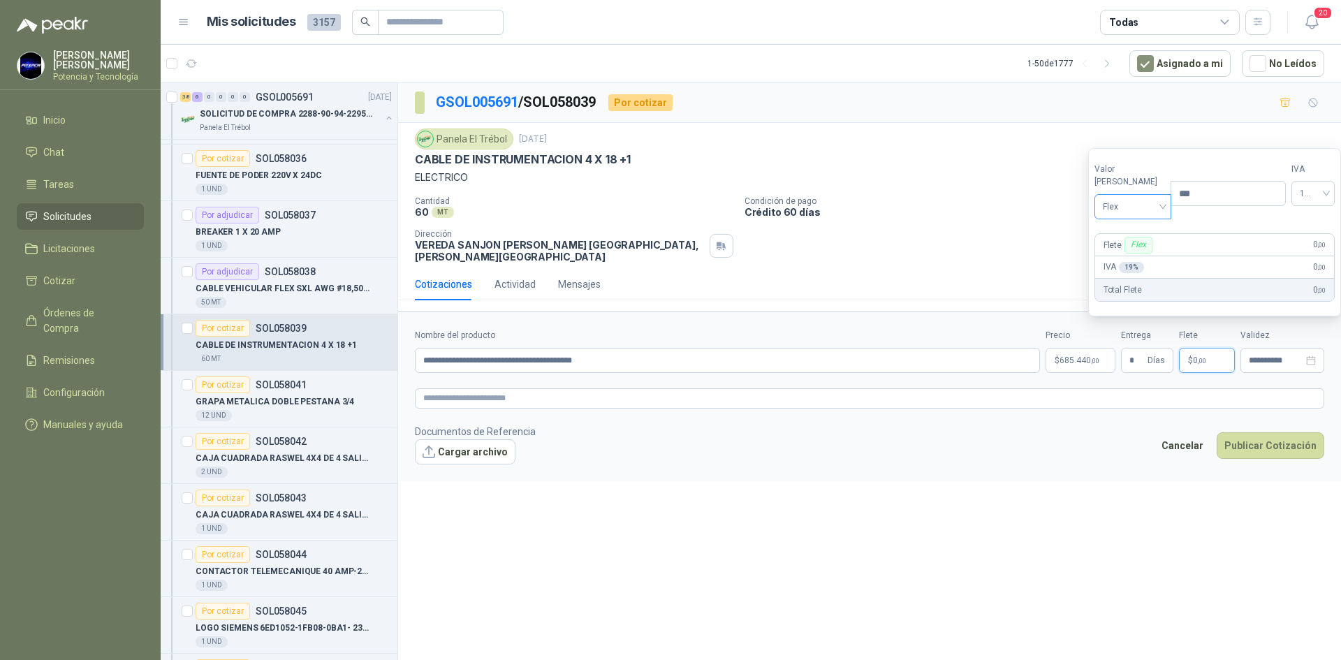
click at [1123, 206] on span "Flex" at bounding box center [1133, 206] width 61 height 21
drag, startPoint x: 1140, startPoint y: 259, endPoint x: 1149, endPoint y: 265, distance: 10.5
click at [1140, 260] on div "Incluido" at bounding box center [1130, 258] width 48 height 15
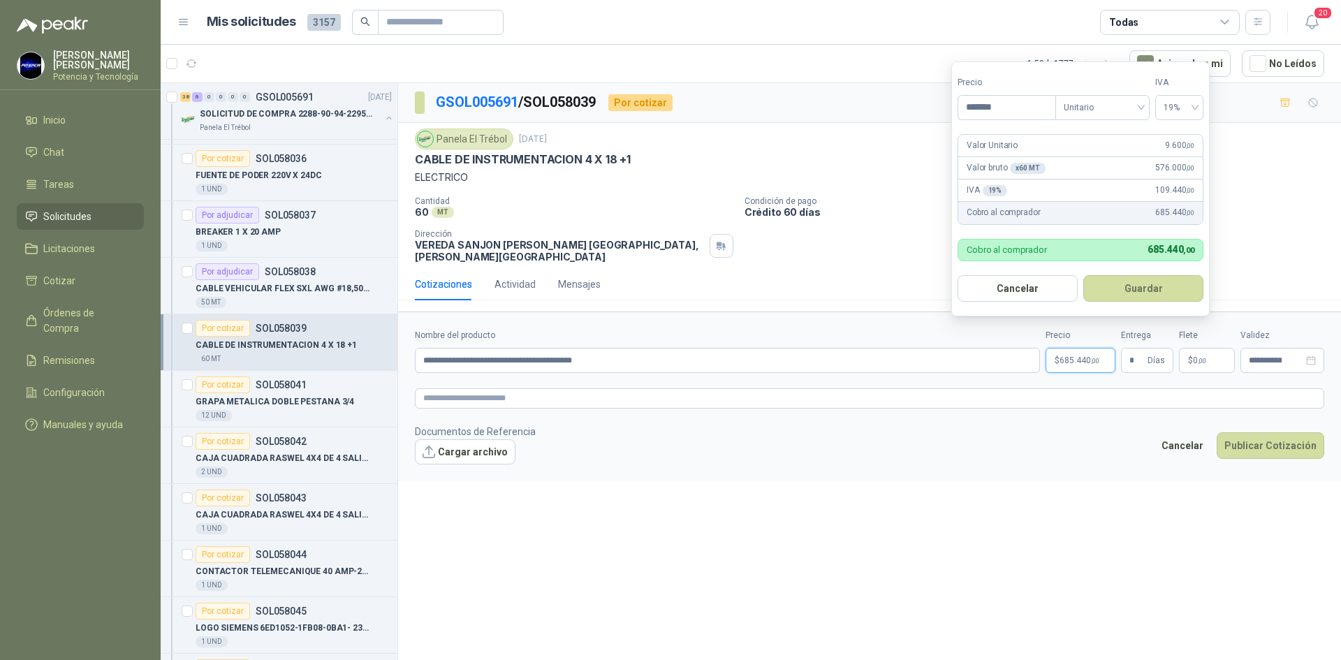
click at [1084, 356] on span "685.440 ,00" at bounding box center [1079, 360] width 40 height 8
click at [1238, 432] on button "Publicar Cotización" at bounding box center [1271, 445] width 108 height 27
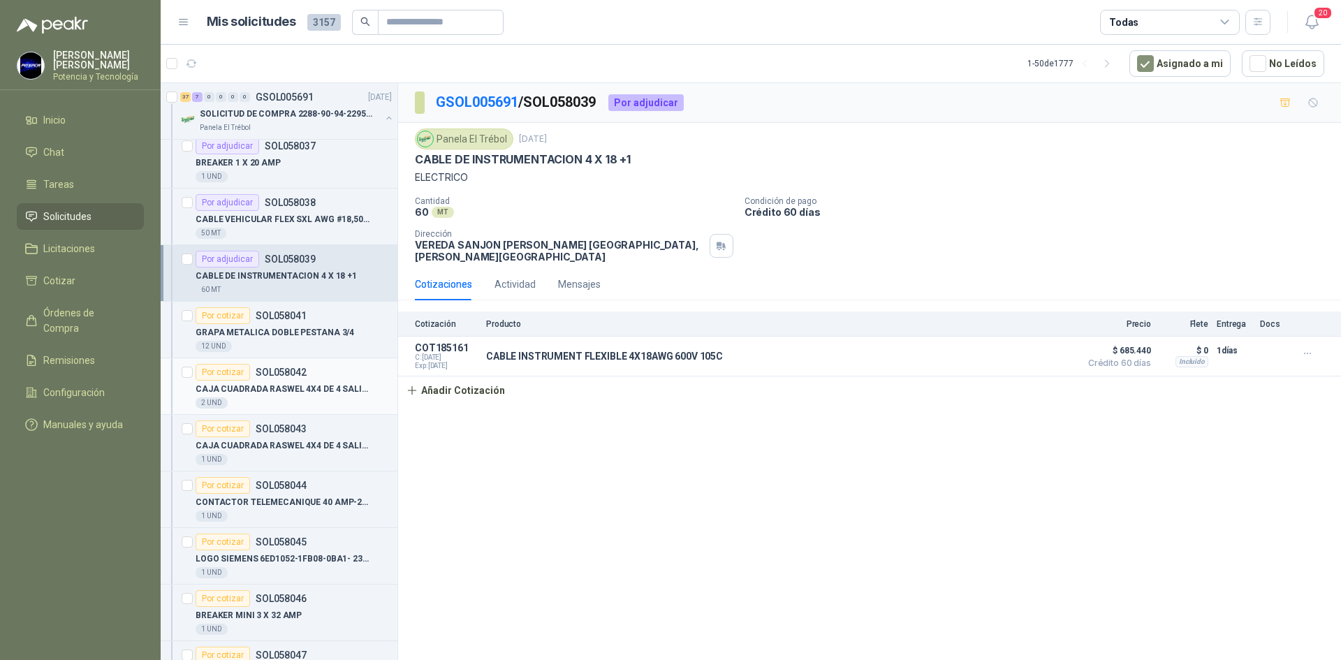
scroll to position [419, 0]
click at [298, 332] on p "GRAPA METALICA DOBLE PESTANA 3/4" at bounding box center [275, 331] width 159 height 13
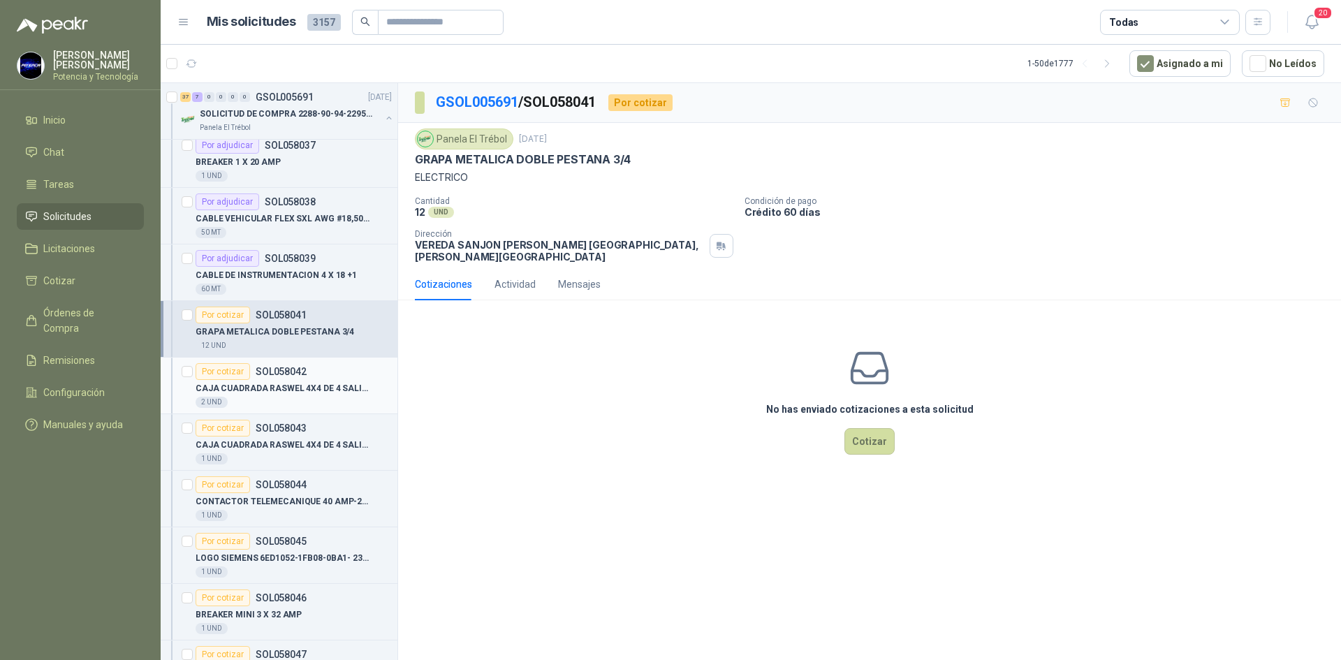
scroll to position [489, 0]
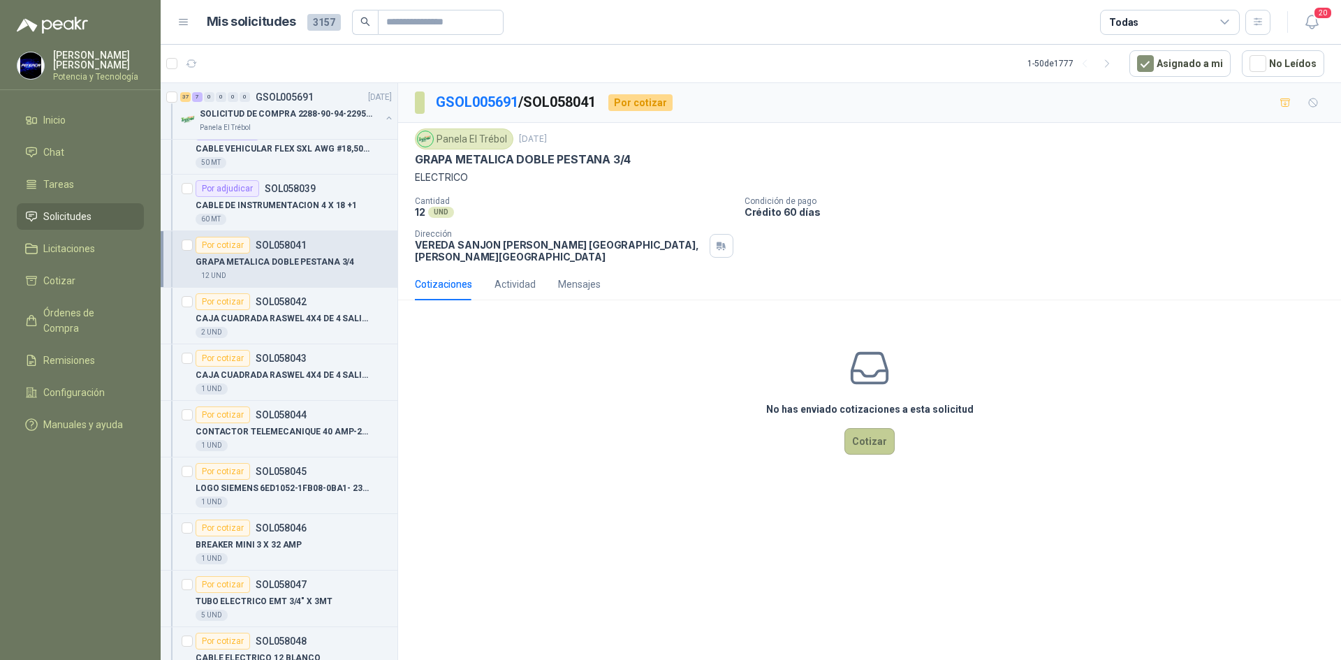
click at [872, 442] on button "Cotizar" at bounding box center [869, 441] width 50 height 27
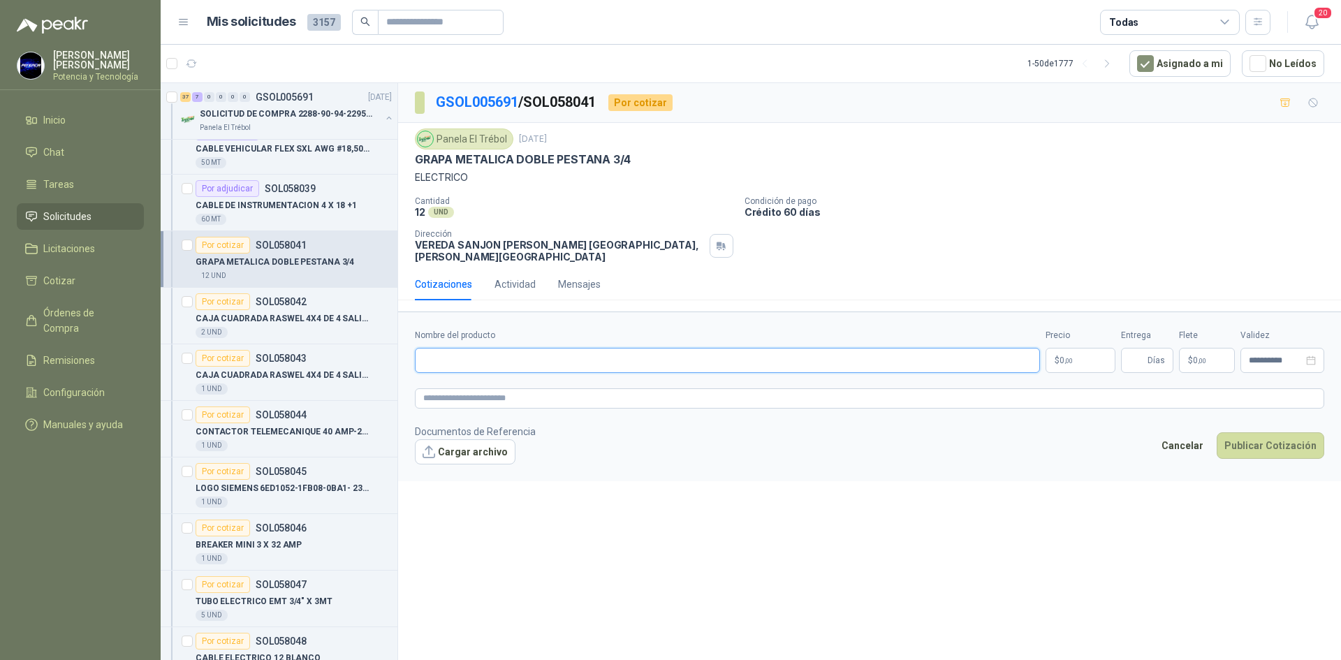
paste input "**********"
type input "**********"
click at [1102, 348] on p "$ 0 ,00" at bounding box center [1080, 360] width 70 height 25
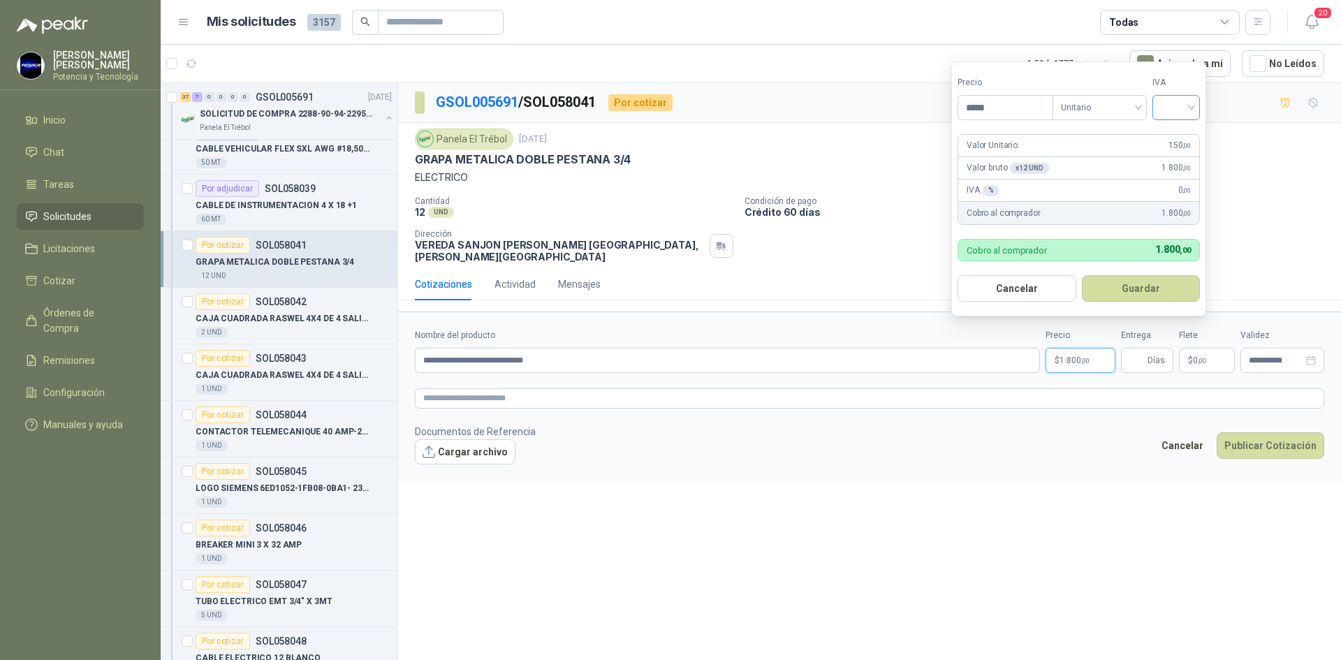
type input "*****"
click at [1179, 99] on input "search" at bounding box center [1176, 106] width 31 height 21
click at [1184, 126] on div "19%" at bounding box center [1179, 136] width 43 height 22
click at [1139, 351] on input "Entrega" at bounding box center [1136, 360] width 15 height 24
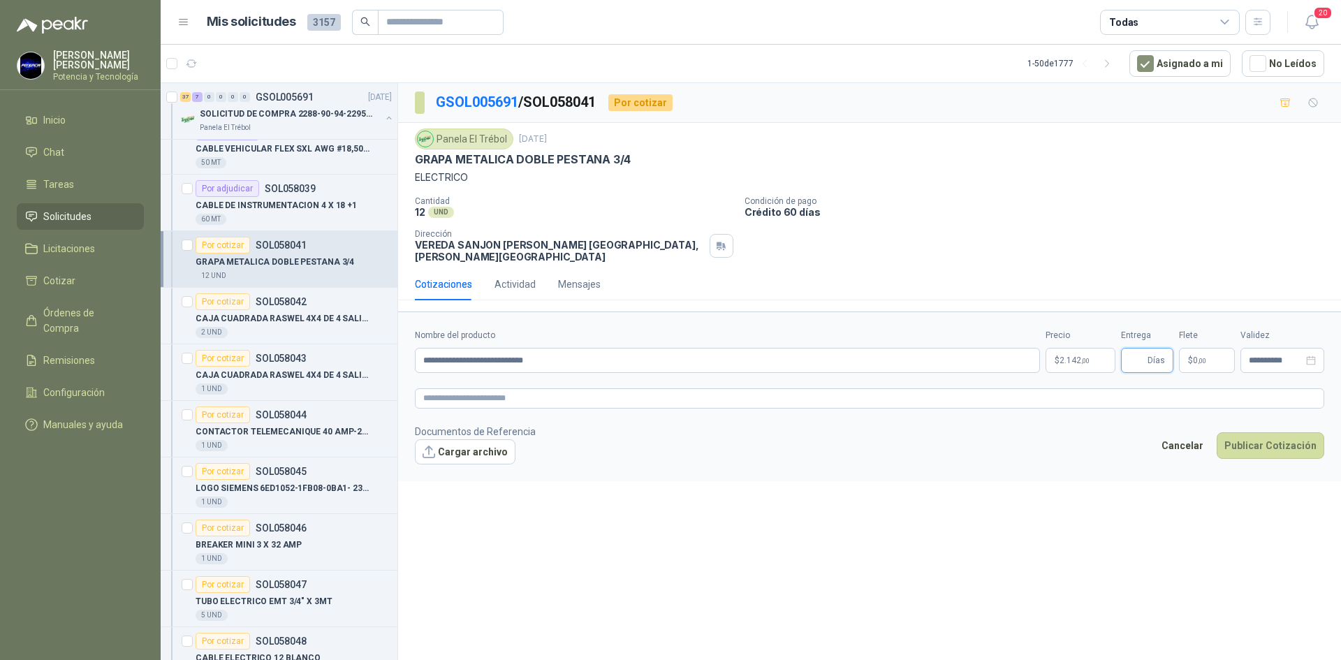
type input "*"
click at [1224, 351] on p "$ 0 ,00" at bounding box center [1207, 360] width 56 height 25
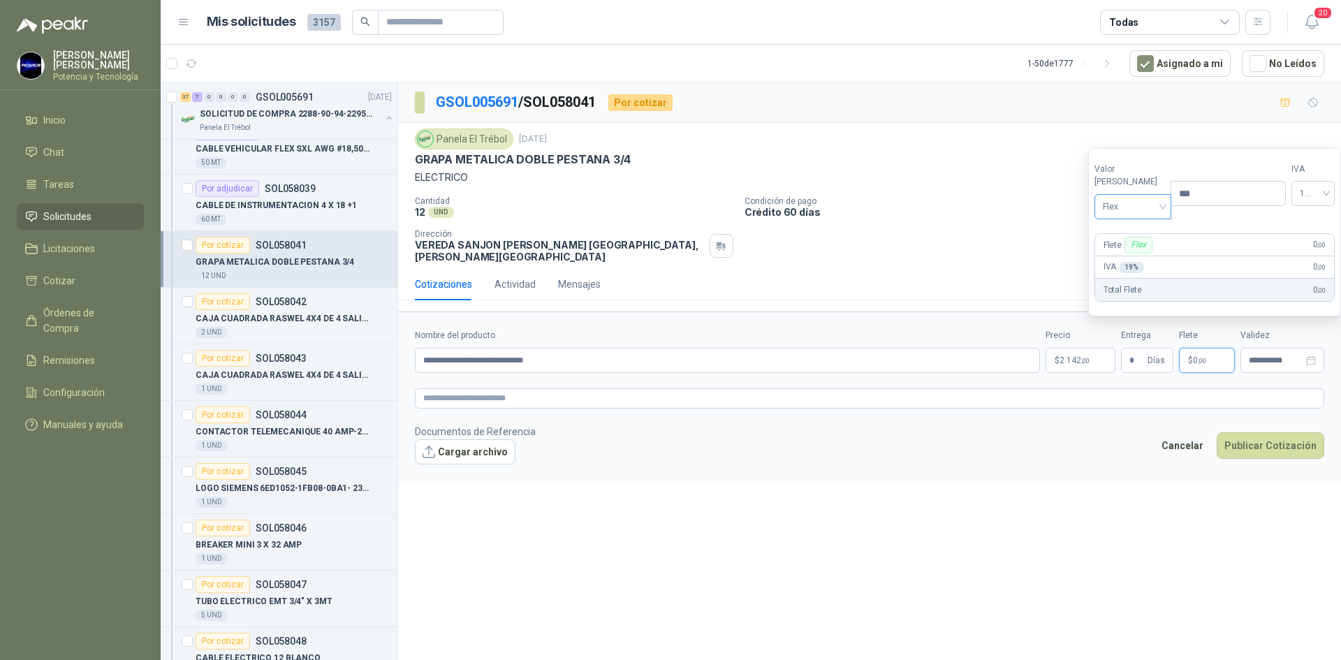
click at [1116, 200] on span "Flex" at bounding box center [1133, 206] width 61 height 21
click at [1133, 256] on div "Incluido" at bounding box center [1130, 258] width 48 height 15
click at [1078, 356] on span "2.142 ,00" at bounding box center [1074, 360] width 30 height 8
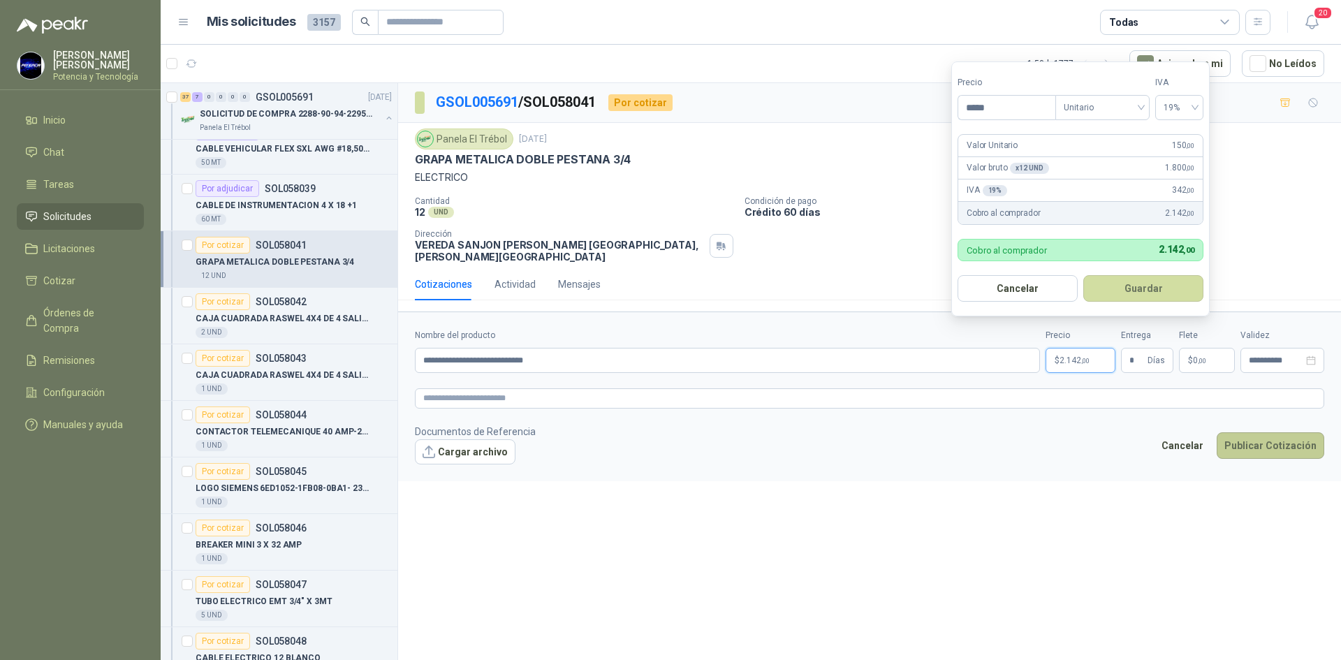
click at [1233, 436] on button "Publicar Cotización" at bounding box center [1271, 445] width 108 height 27
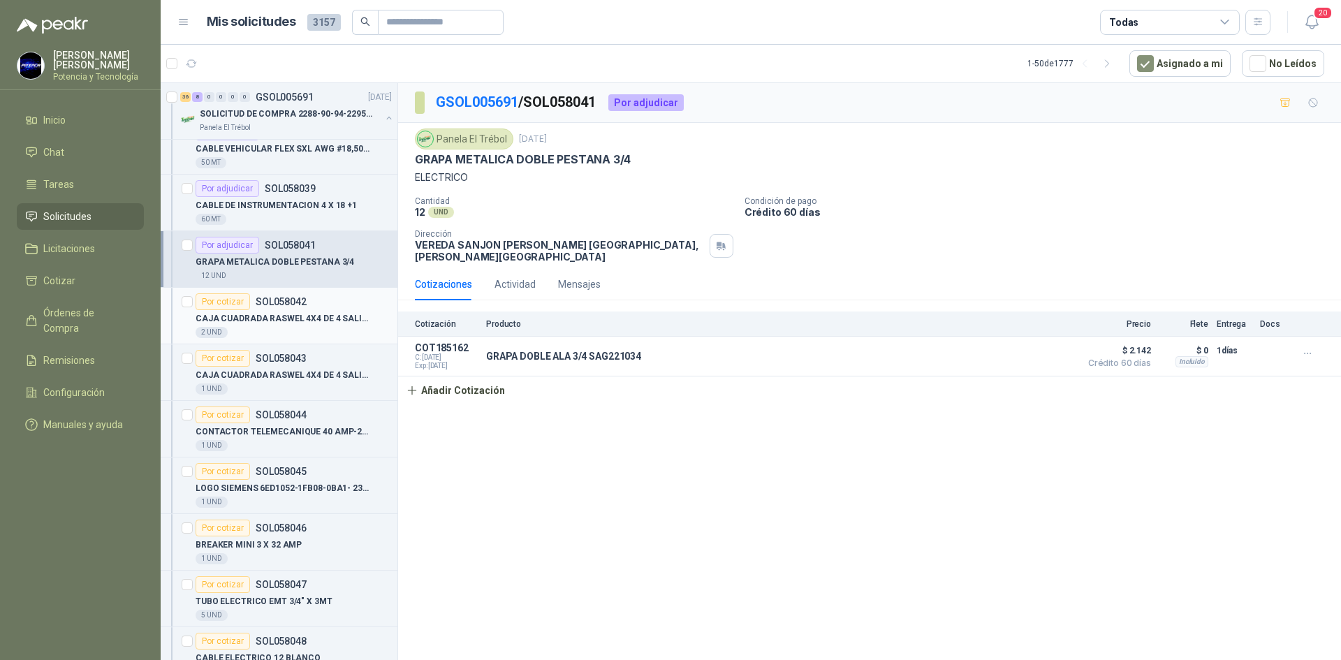
click at [268, 329] on div "2 UND" at bounding box center [294, 332] width 196 height 11
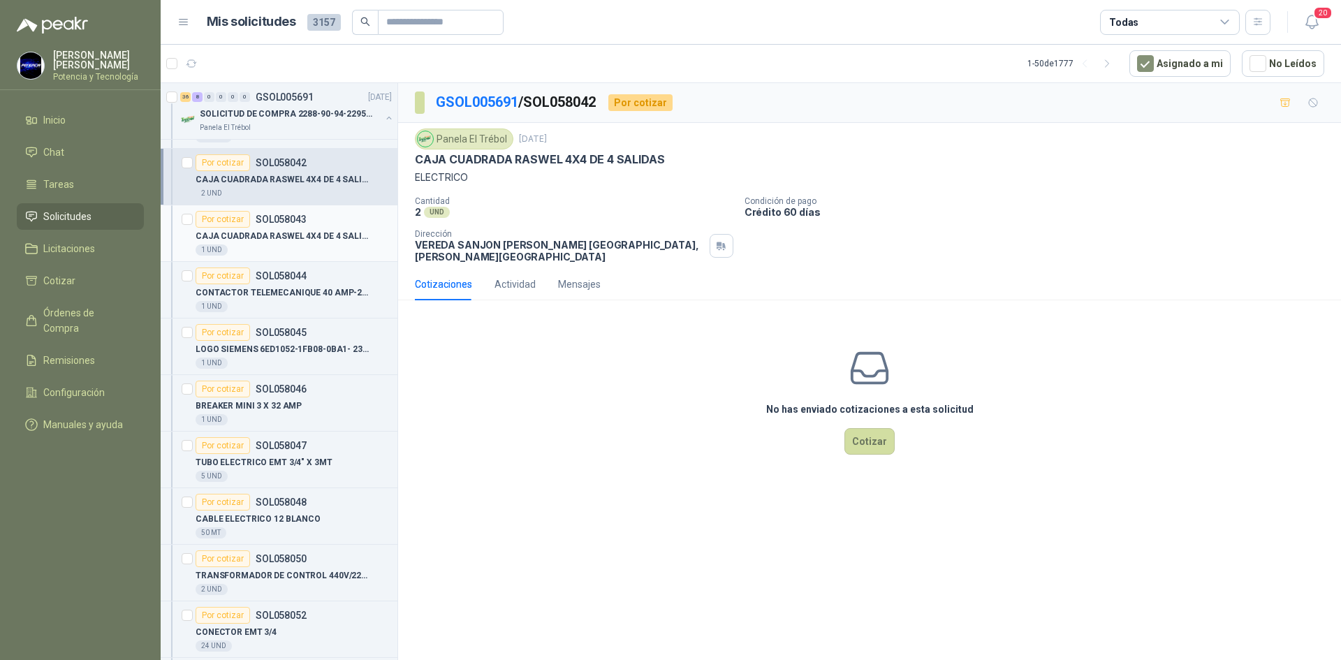
scroll to position [629, 0]
click at [880, 430] on button "Cotizar" at bounding box center [869, 441] width 50 height 27
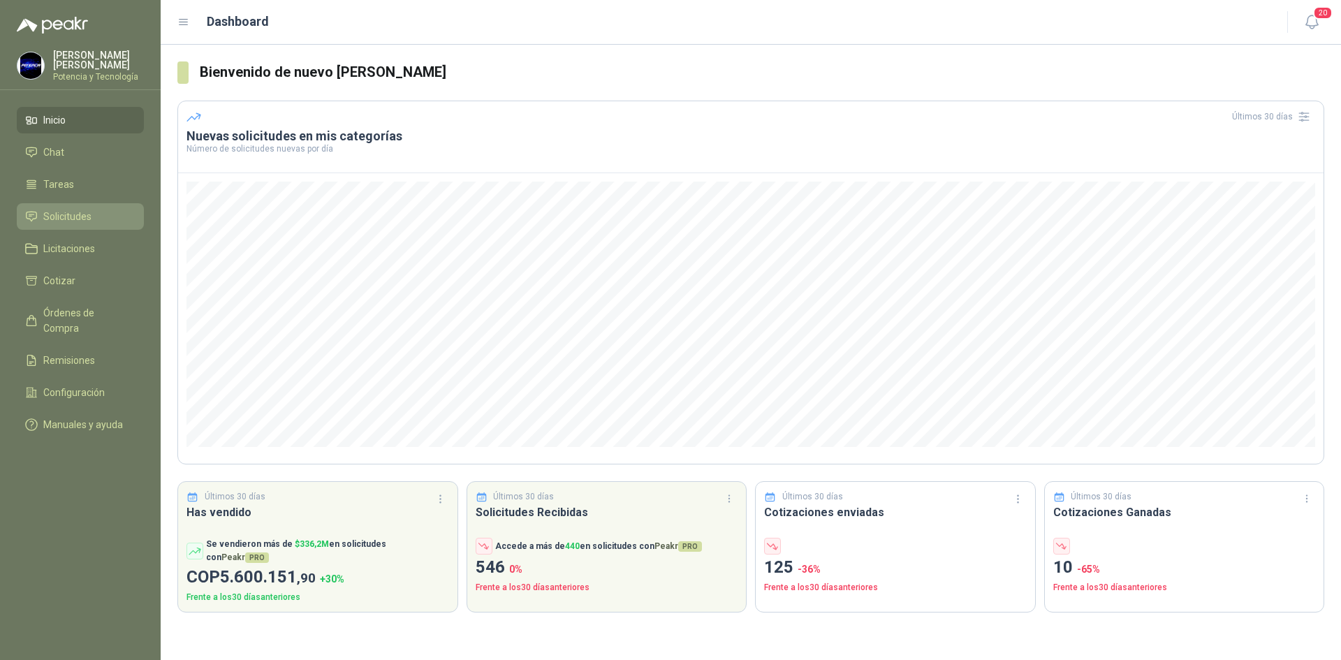
click at [101, 205] on link "Solicitudes" at bounding box center [80, 216] width 127 height 27
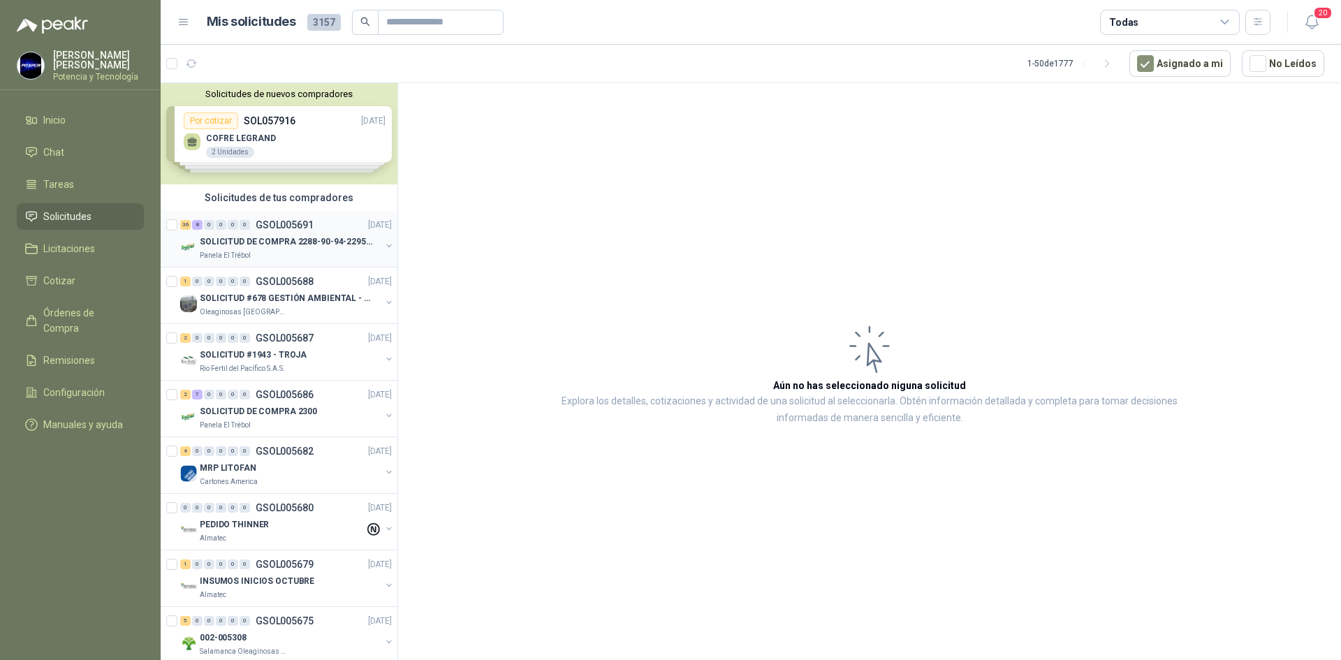
click at [301, 240] on p "SOLICITUD DE COMPRA 2288-90-94-2295-96-2301-02-04" at bounding box center [287, 241] width 174 height 13
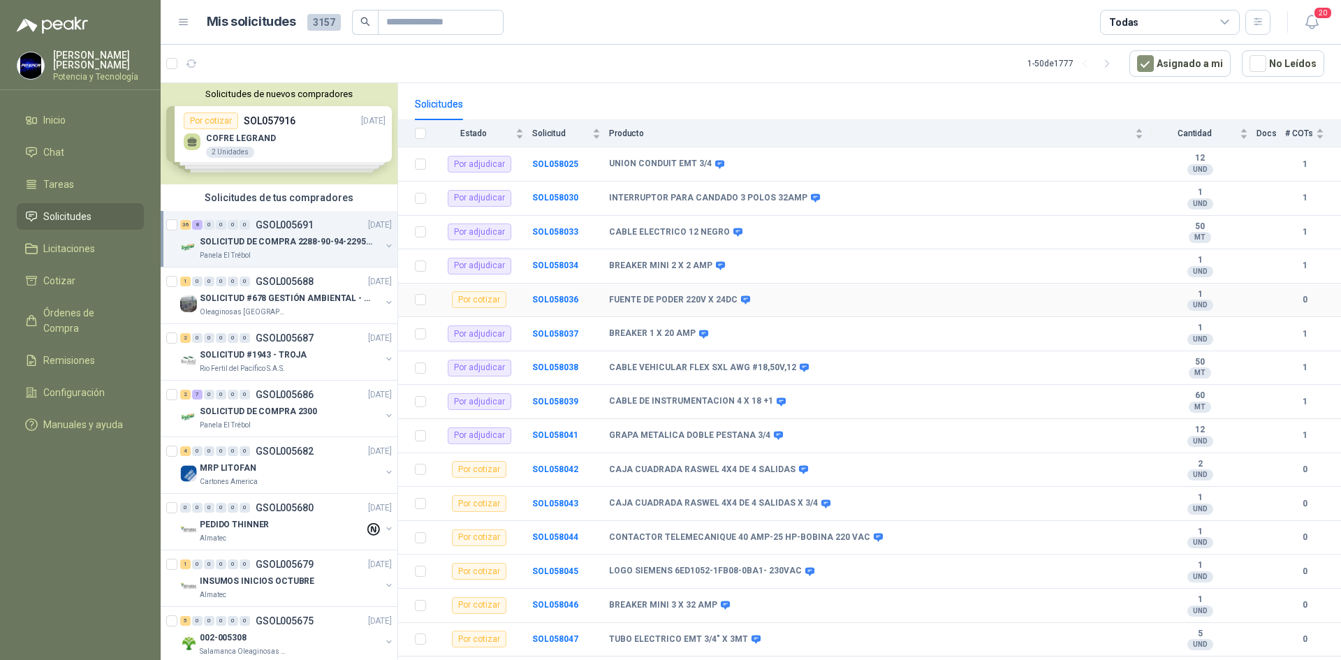
scroll to position [140, 0]
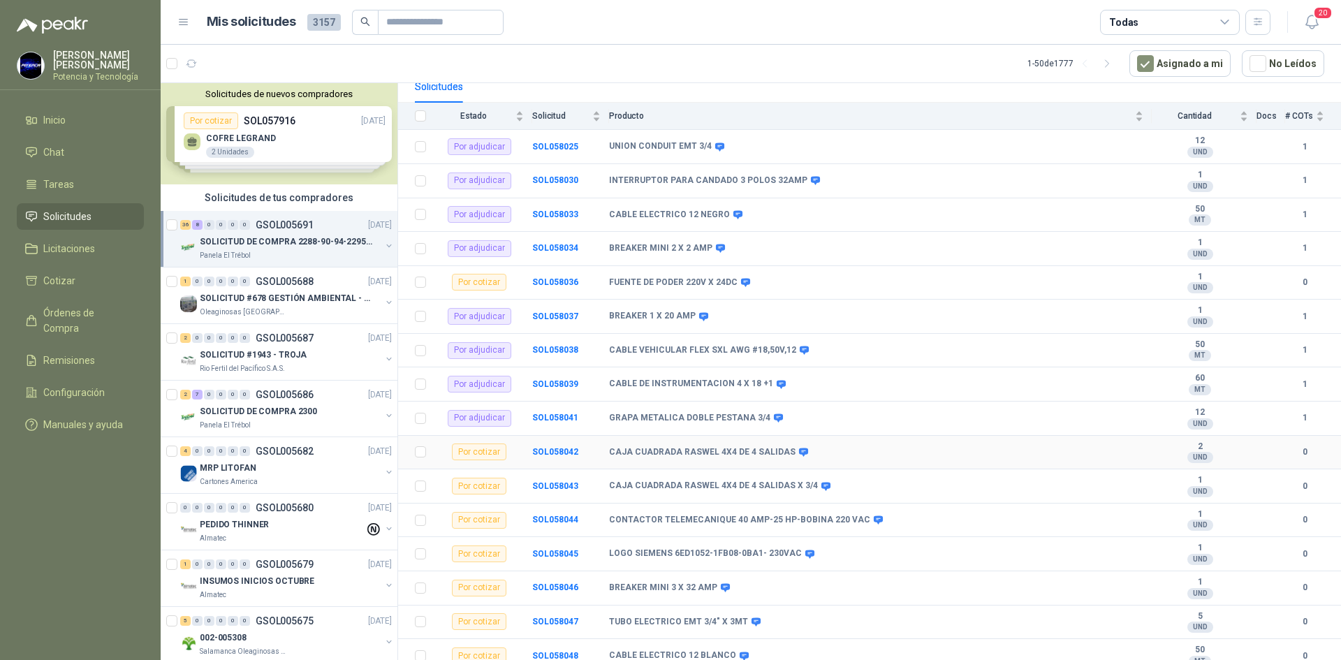
click at [495, 447] on div "Por cotizar" at bounding box center [479, 451] width 54 height 17
click at [560, 451] on b "SOL058042" at bounding box center [555, 452] width 46 height 10
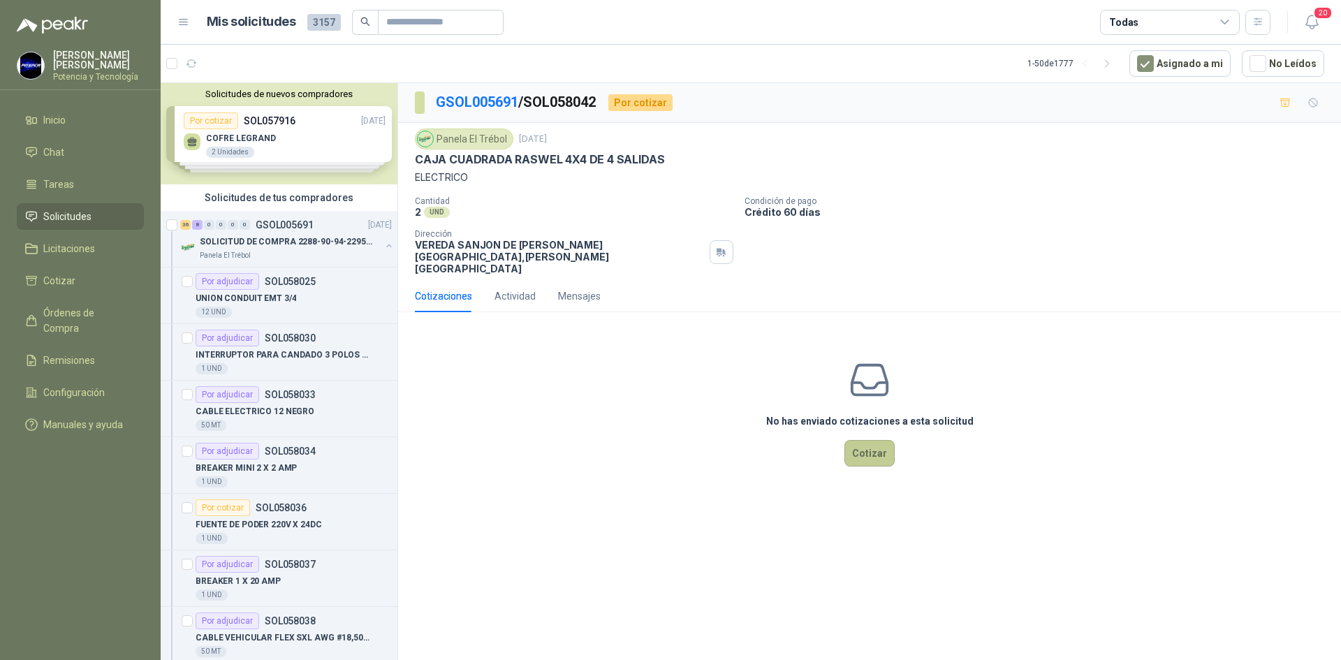
click at [873, 440] on button "Cotizar" at bounding box center [869, 453] width 50 height 27
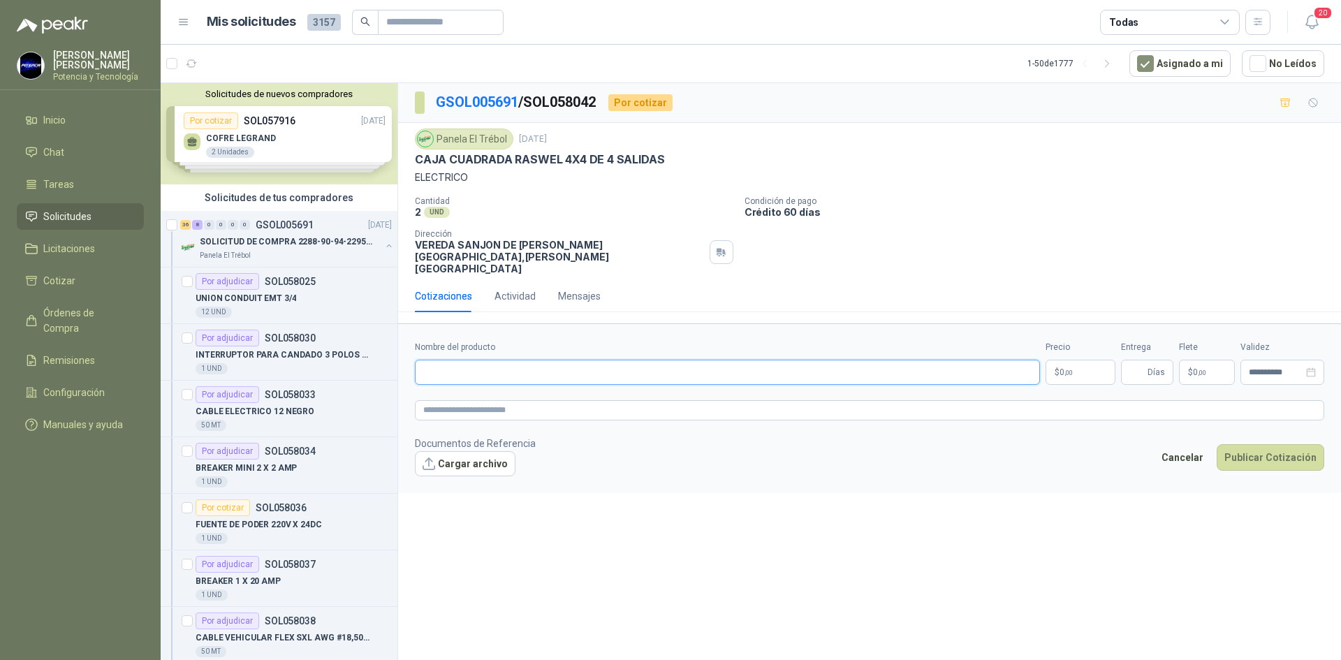
paste input "**********"
type input "**********"
click at [1054, 360] on p "$ 0 ,00" at bounding box center [1080, 372] width 70 height 25
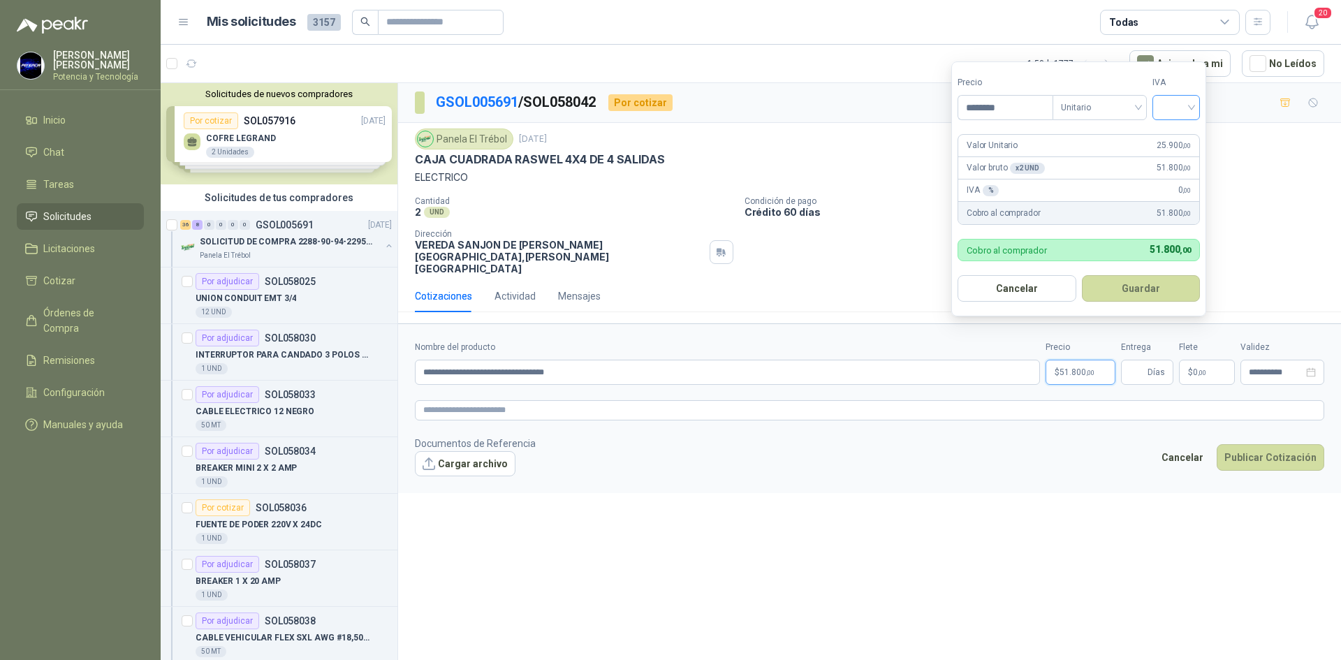
type input "********"
click at [1170, 100] on input "search" at bounding box center [1176, 106] width 31 height 21
click at [1177, 135] on div "19%" at bounding box center [1179, 136] width 26 height 15
click at [1129, 360] on span "Días" at bounding box center [1147, 372] width 52 height 25
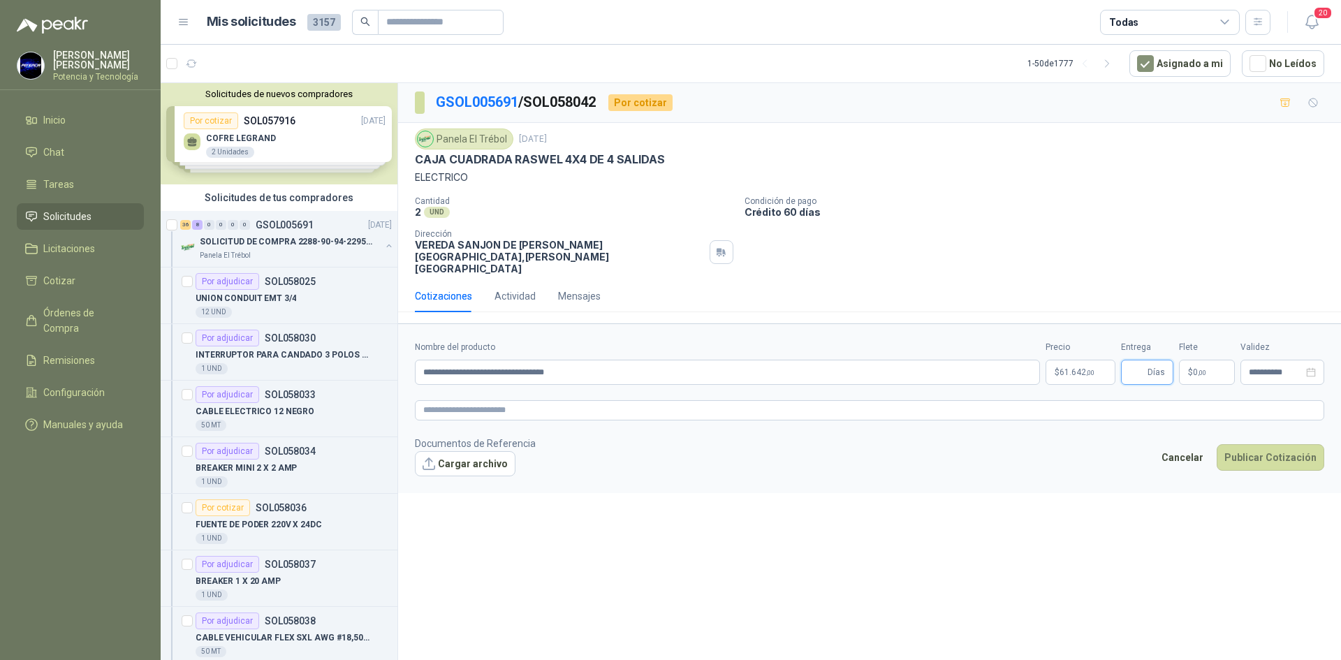
click at [1143, 360] on input "Entrega" at bounding box center [1136, 372] width 15 height 24
drag, startPoint x: 1141, startPoint y: 350, endPoint x: 1101, endPoint y: 339, distance: 41.3
click at [1101, 341] on div "**********" at bounding box center [869, 363] width 909 height 44
type input "*"
click at [1113, 463] on form "**********" at bounding box center [869, 407] width 943 height 169
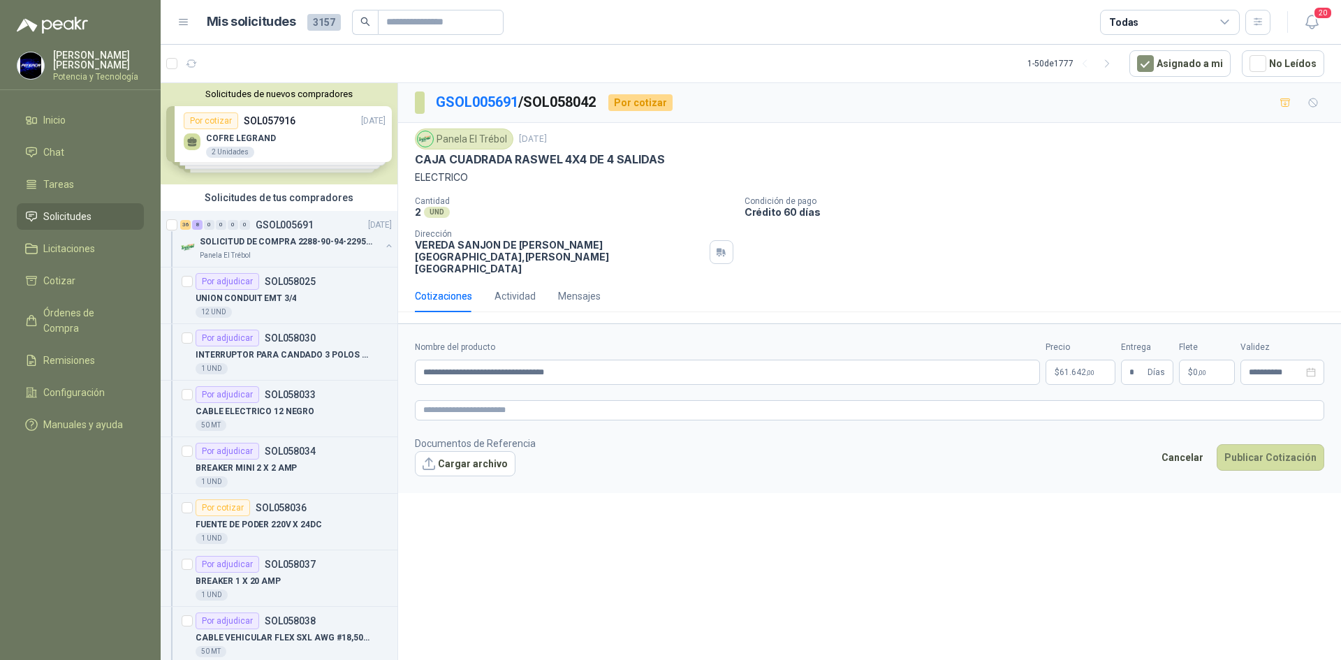
click at [1184, 360] on p "$ 0 ,00" at bounding box center [1207, 372] width 56 height 25
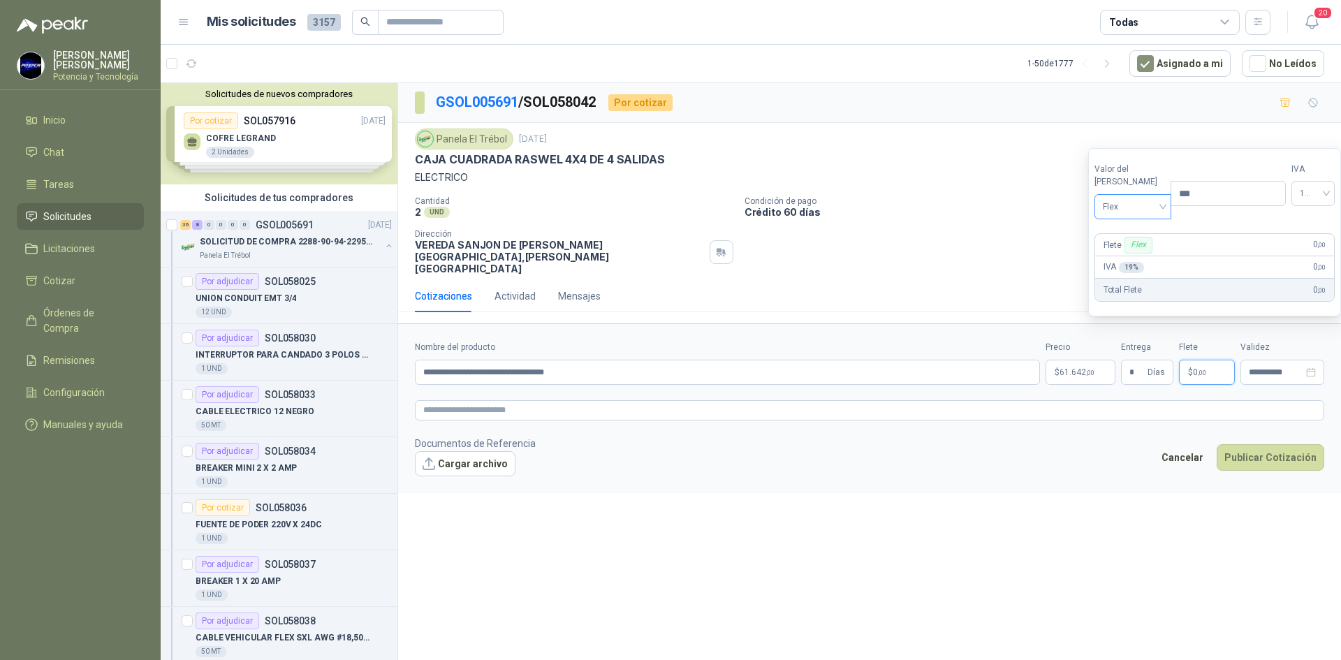
click at [1112, 211] on span "Flex" at bounding box center [1133, 206] width 61 height 21
drag, startPoint x: 1122, startPoint y: 251, endPoint x: 1097, endPoint y: 318, distance: 72.0
click at [1122, 251] on div "Incluido" at bounding box center [1130, 258] width 48 height 15
click at [1096, 360] on p "$ 61.642 ,00" at bounding box center [1080, 372] width 70 height 25
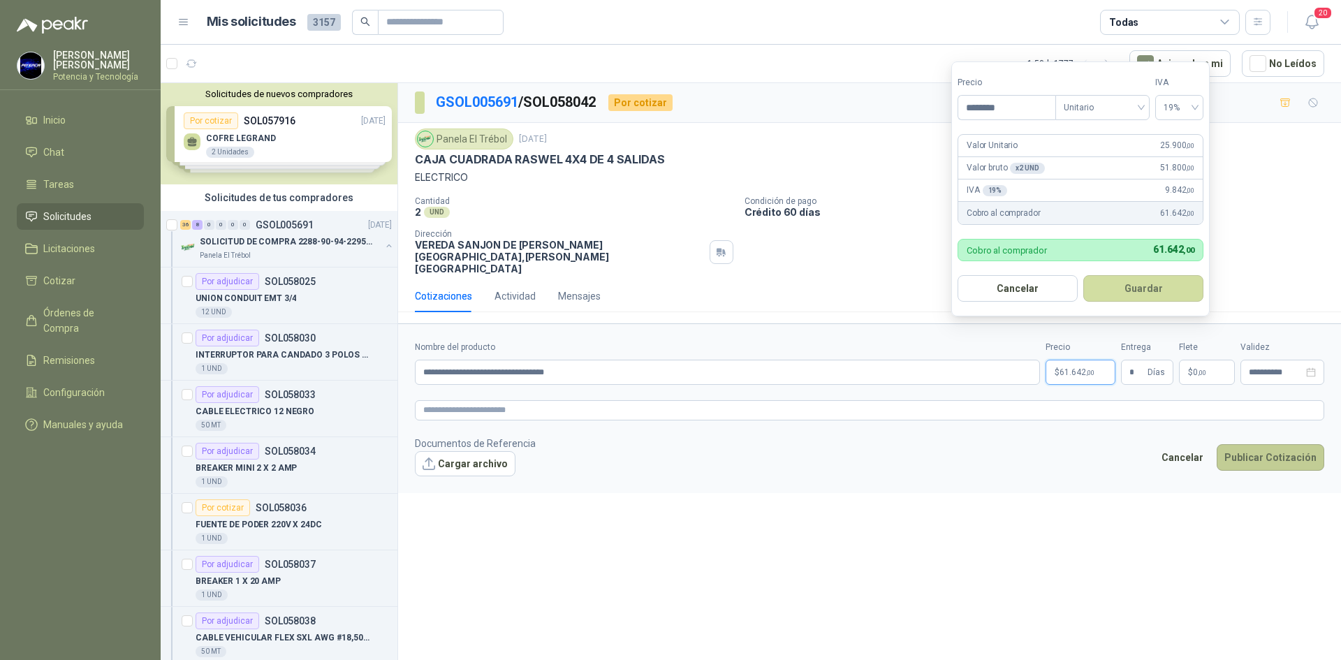
click at [1251, 444] on button "Publicar Cotización" at bounding box center [1271, 457] width 108 height 27
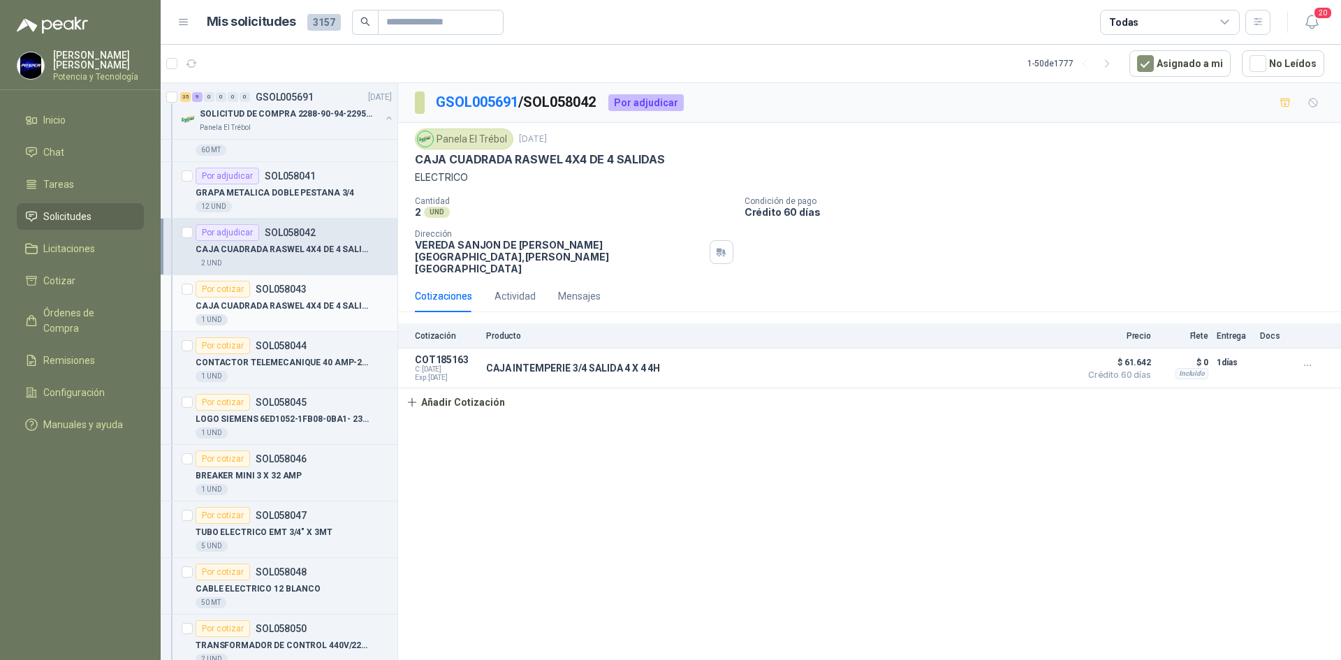
scroll to position [559, 0]
click at [283, 318] on div "1 UND" at bounding box center [294, 319] width 196 height 11
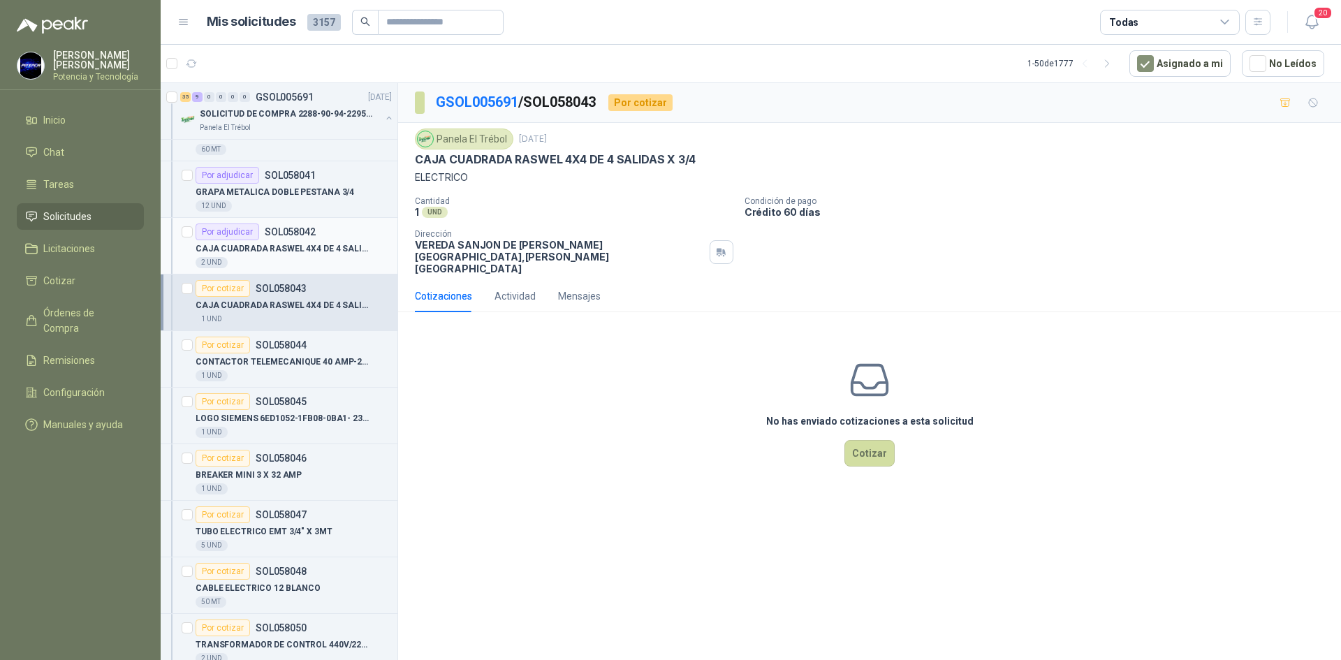
click at [294, 258] on div "2 UND" at bounding box center [294, 262] width 196 height 11
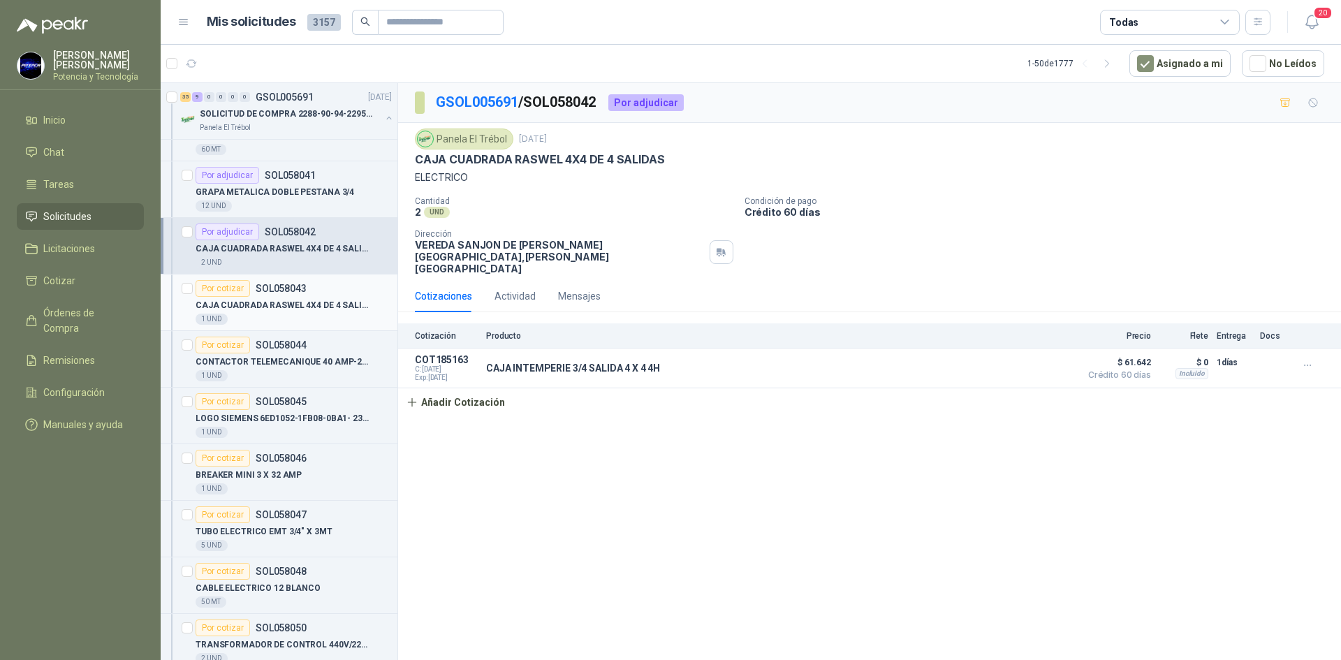
click at [300, 316] on div "1 UND" at bounding box center [294, 319] width 196 height 11
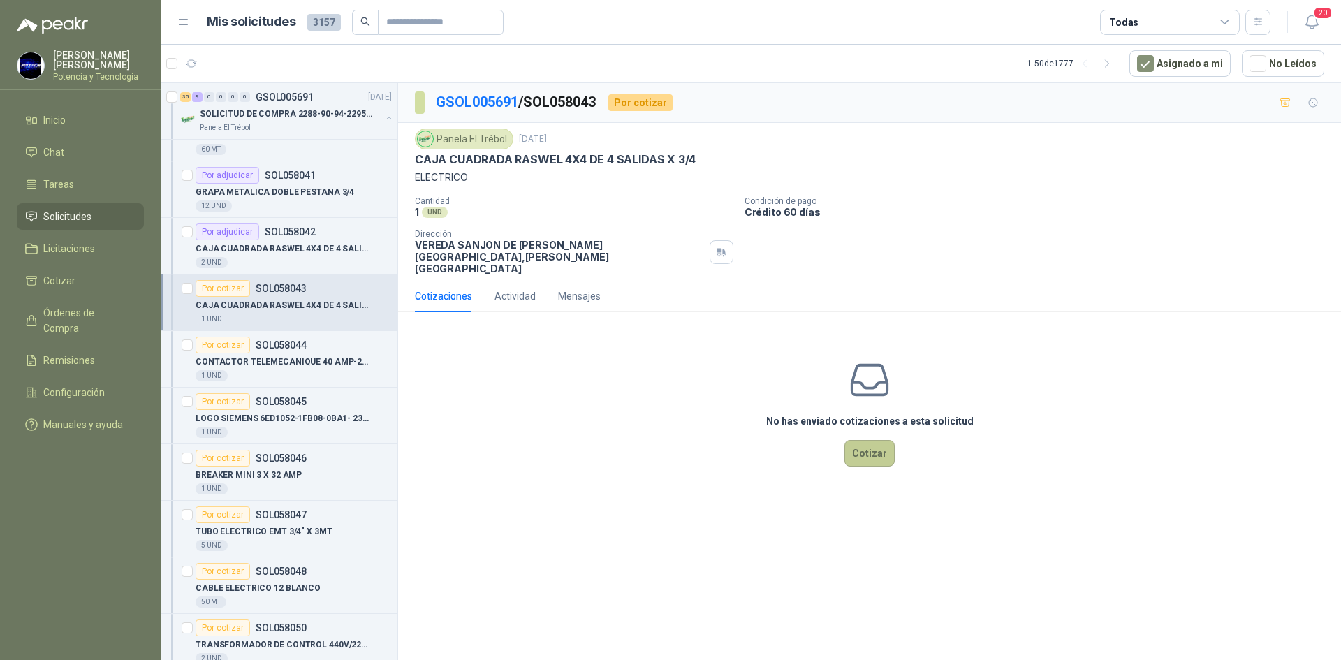
click at [864, 440] on button "Cotizar" at bounding box center [869, 453] width 50 height 27
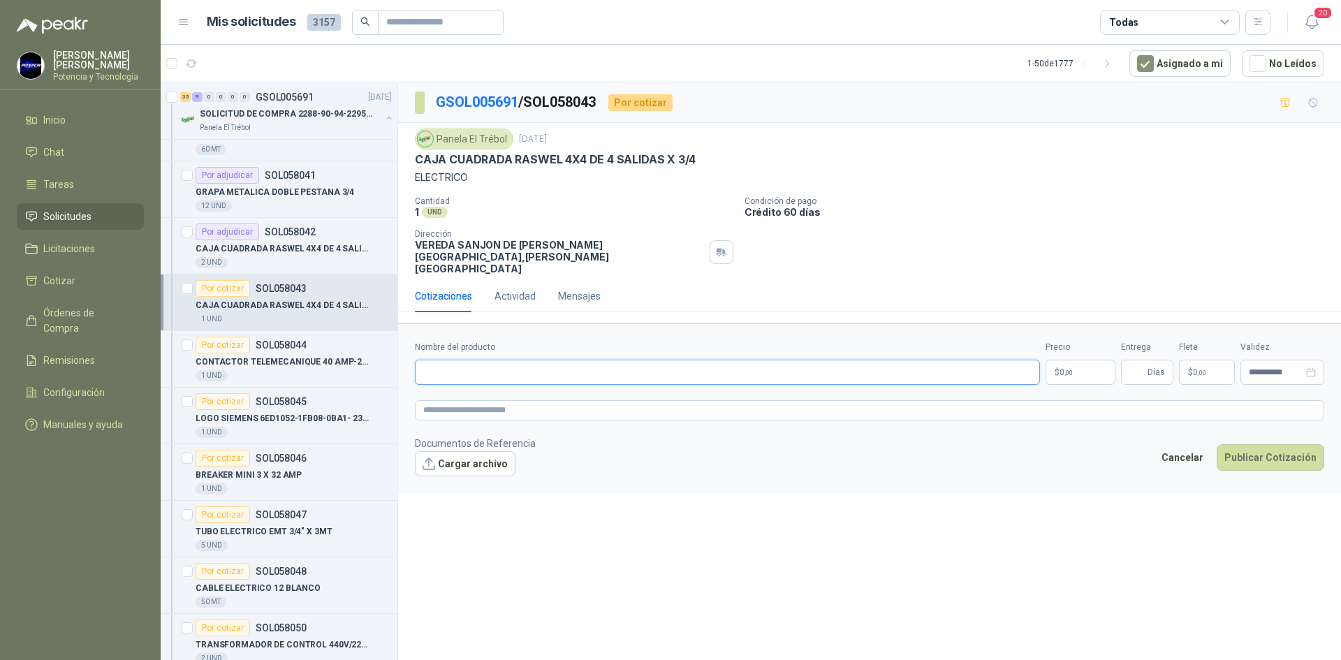
paste input "**********"
type input "**********"
click at [1065, 369] on span ",00" at bounding box center [1068, 373] width 8 height 8
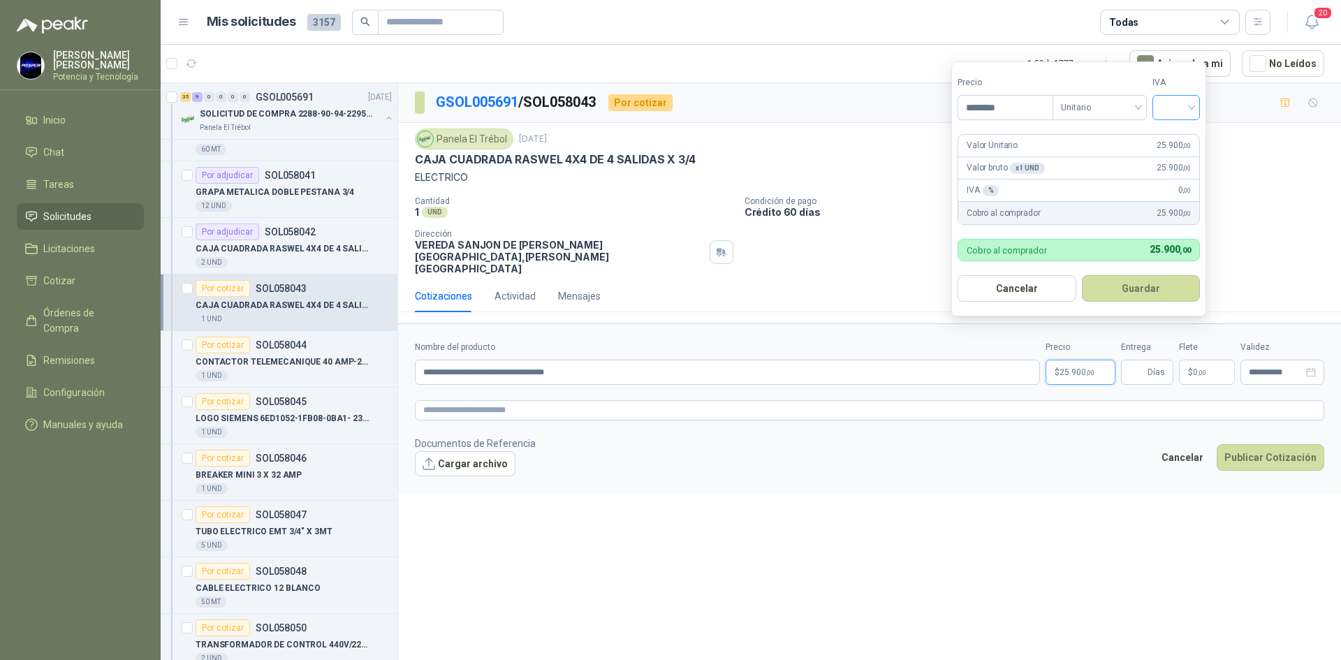
type input "********"
click at [1171, 111] on input "search" at bounding box center [1176, 106] width 31 height 21
click at [1182, 131] on div "19%" at bounding box center [1179, 136] width 26 height 15
click at [1145, 360] on input "Entrega" at bounding box center [1136, 372] width 15 height 24
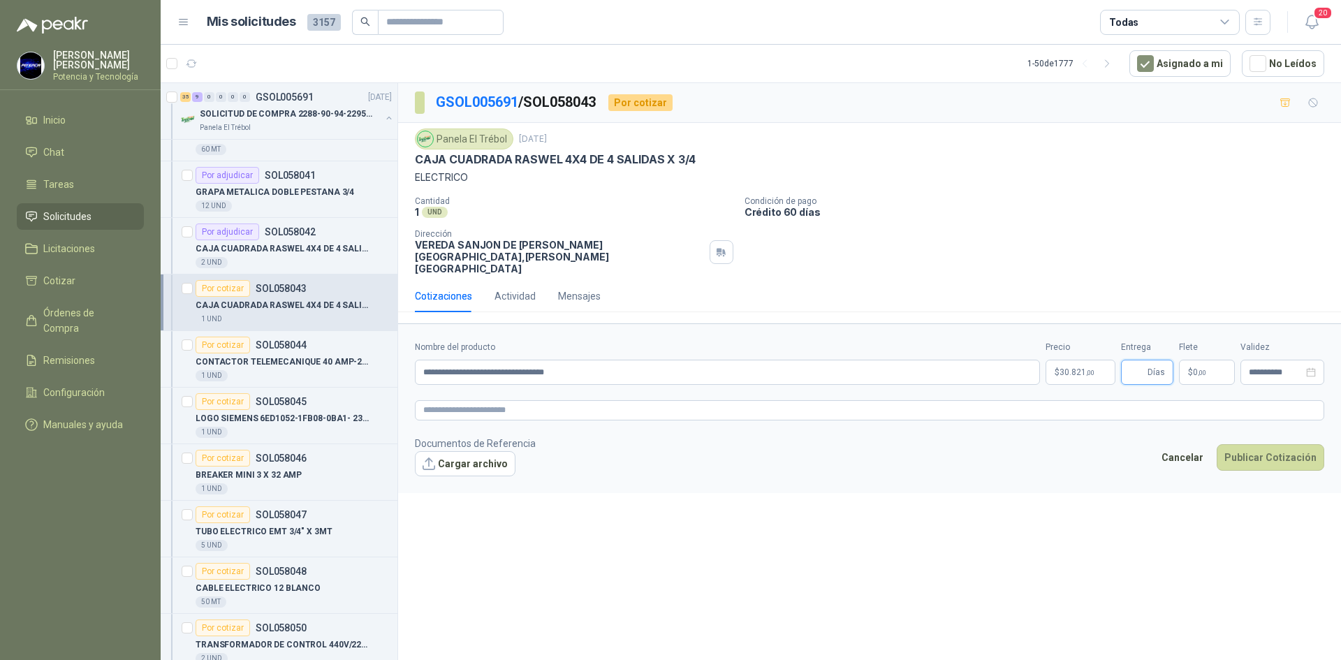
type input "*"
drag, startPoint x: 1207, startPoint y: 348, endPoint x: 1201, endPoint y: 320, distance: 29.3
click at [1207, 360] on p "$ 0 ,00" at bounding box center [1207, 372] width 56 height 25
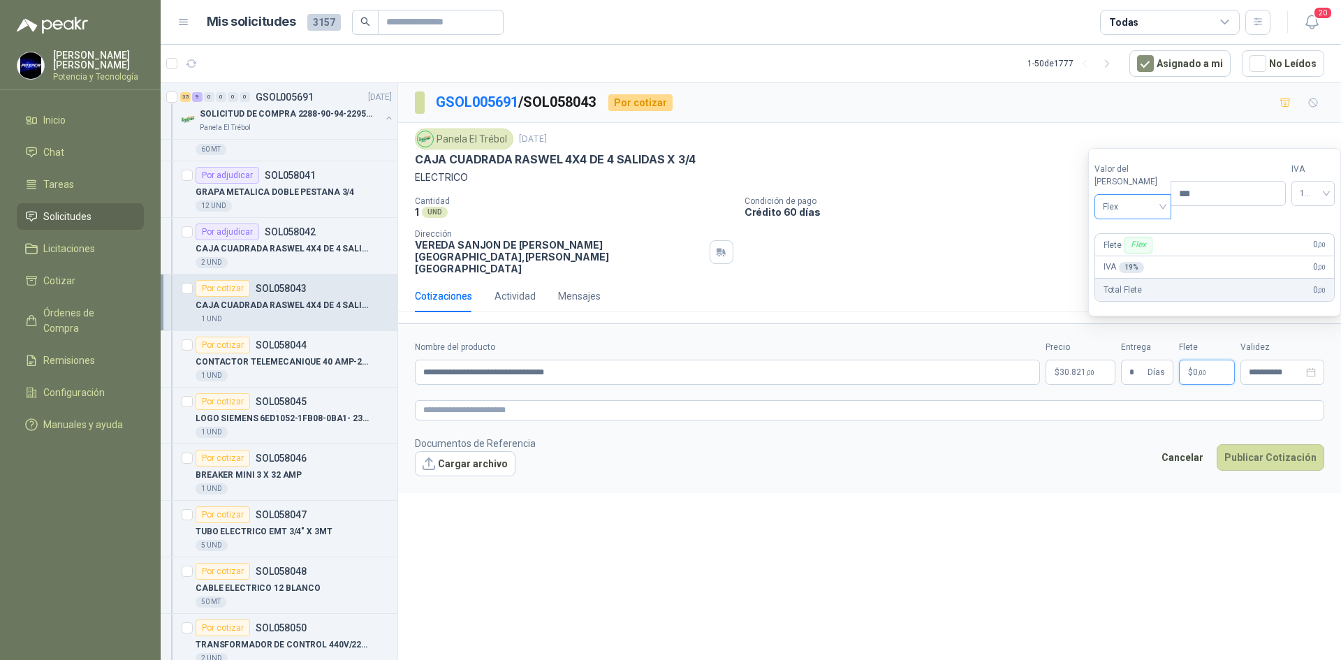
click at [1123, 218] on span at bounding box center [1133, 207] width 61 height 24
click at [1134, 252] on div "Incluido" at bounding box center [1130, 258] width 48 height 15
click at [1081, 368] on span "30.821 ,00" at bounding box center [1076, 372] width 35 height 8
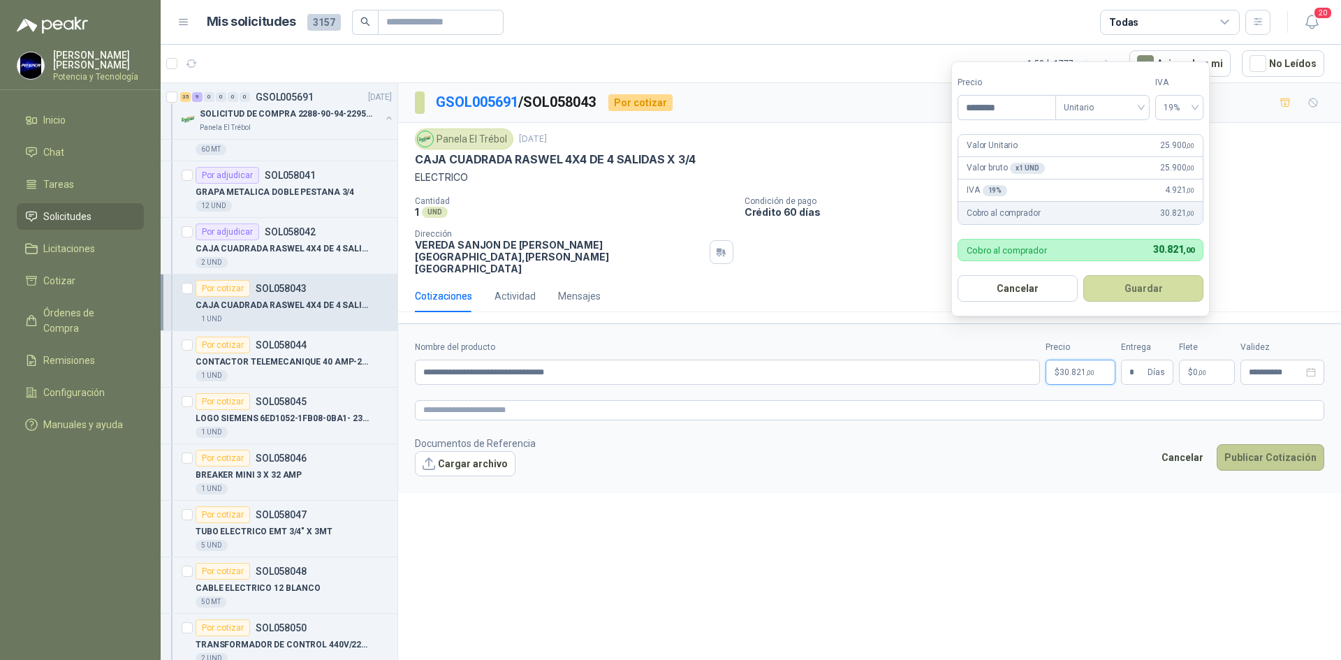
click at [1276, 444] on button "Publicar Cotización" at bounding box center [1271, 457] width 108 height 27
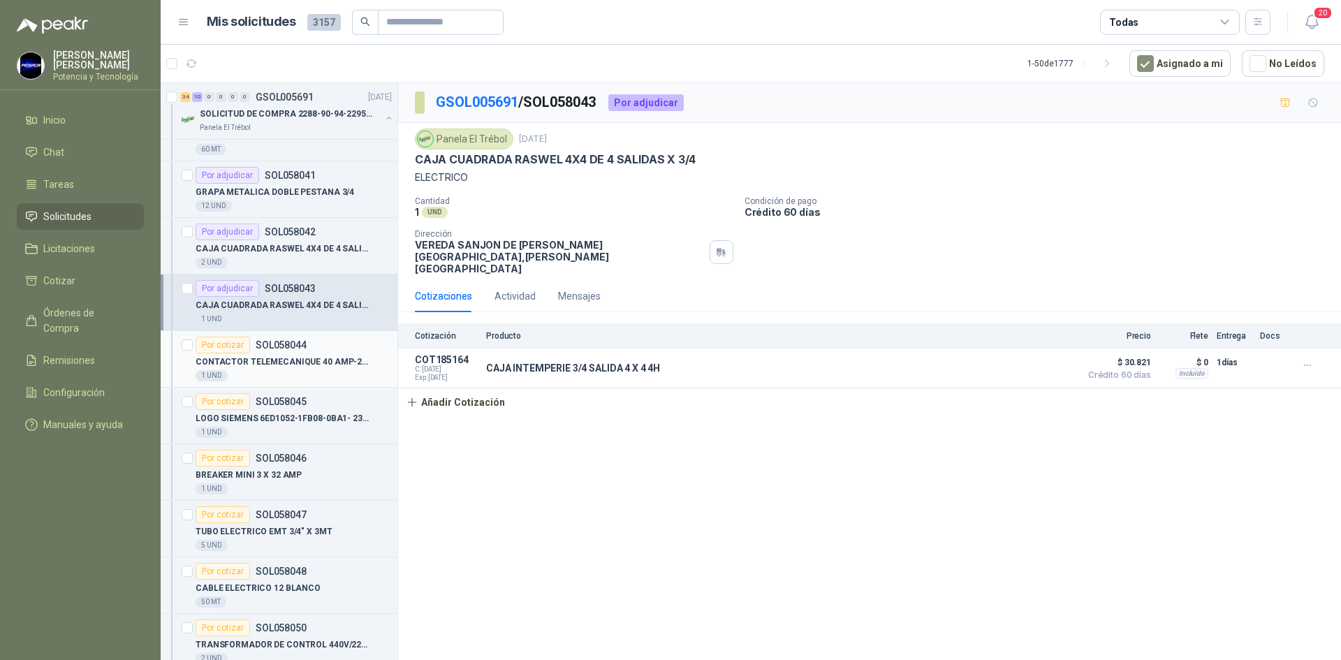
click at [303, 376] on div "1 UND" at bounding box center [294, 375] width 196 height 11
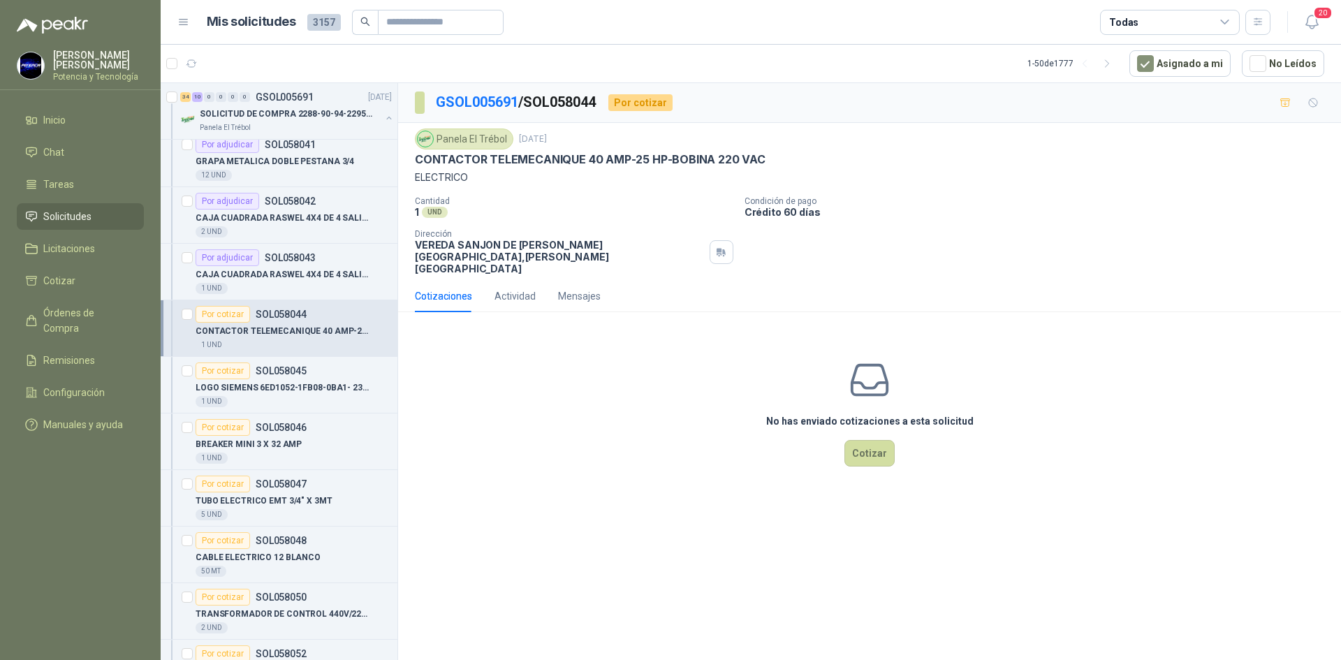
scroll to position [629, 0]
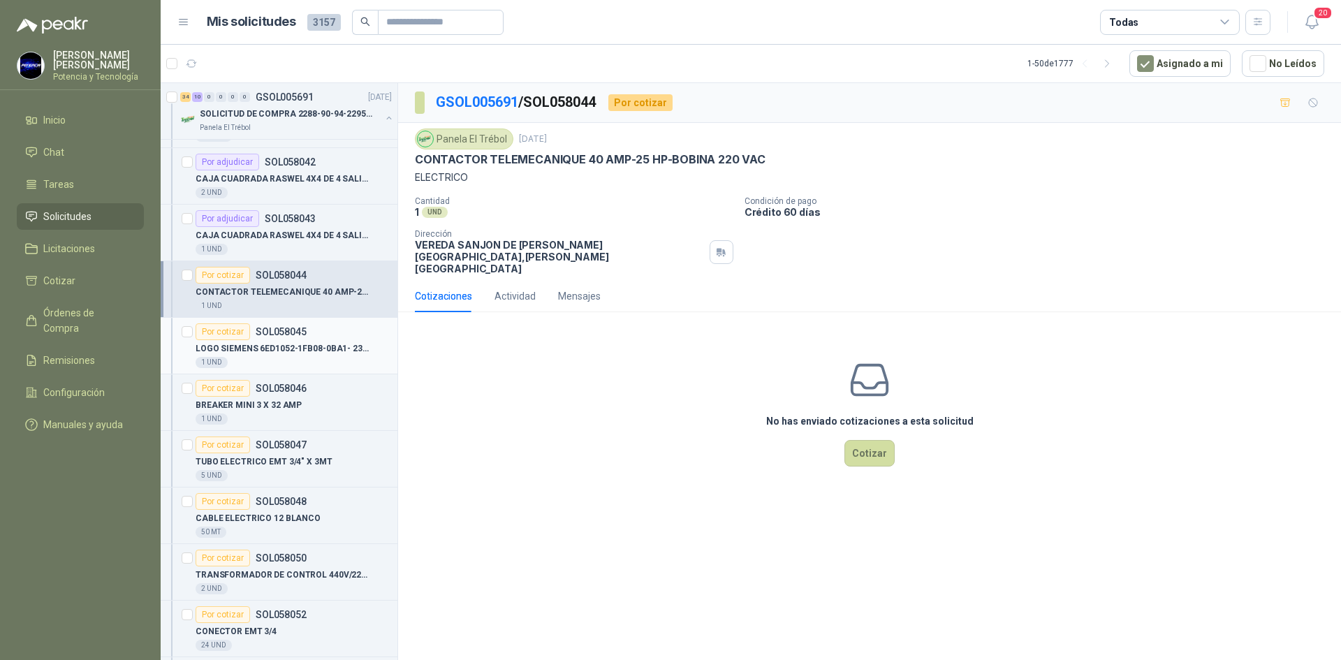
click at [298, 348] on p "LOGO SIEMENS 6ED1052-1FB08-0BA1- 230VAC" at bounding box center [283, 348] width 174 height 13
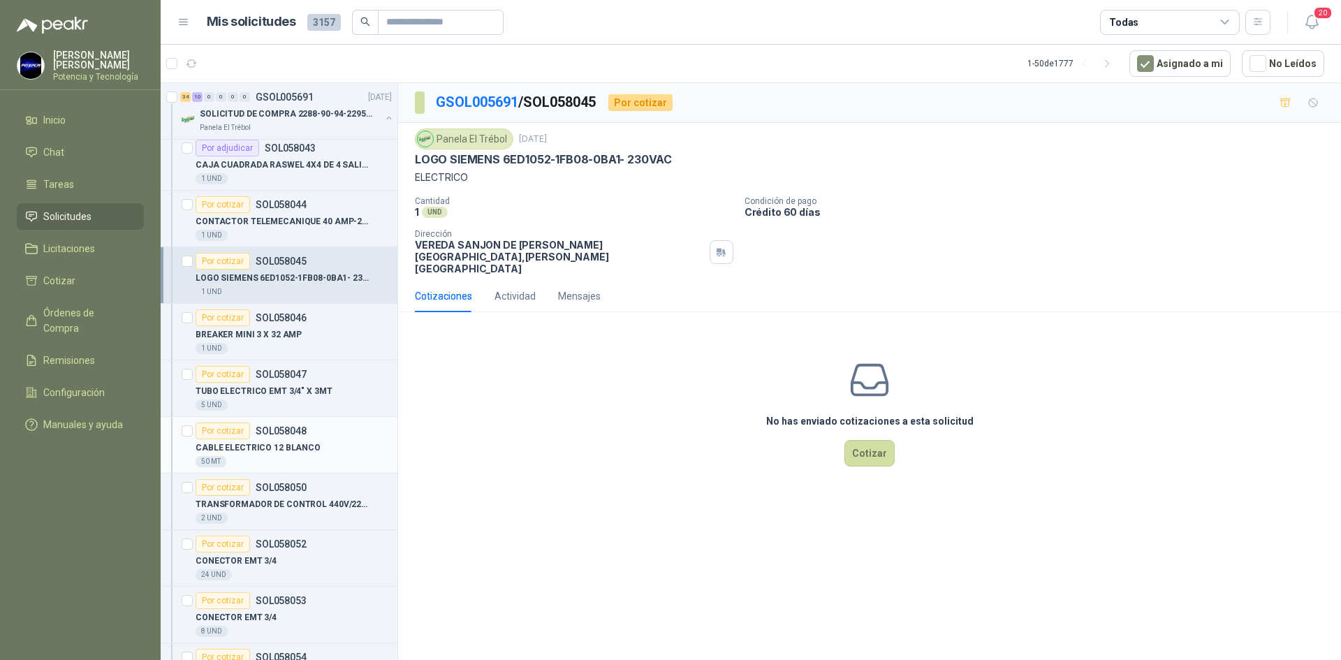
scroll to position [698, 0]
click at [288, 219] on p "CONTACTOR TELEMECANIQUE 40 AMP-25 HP-BOBINA 220 VAC" at bounding box center [283, 222] width 174 height 13
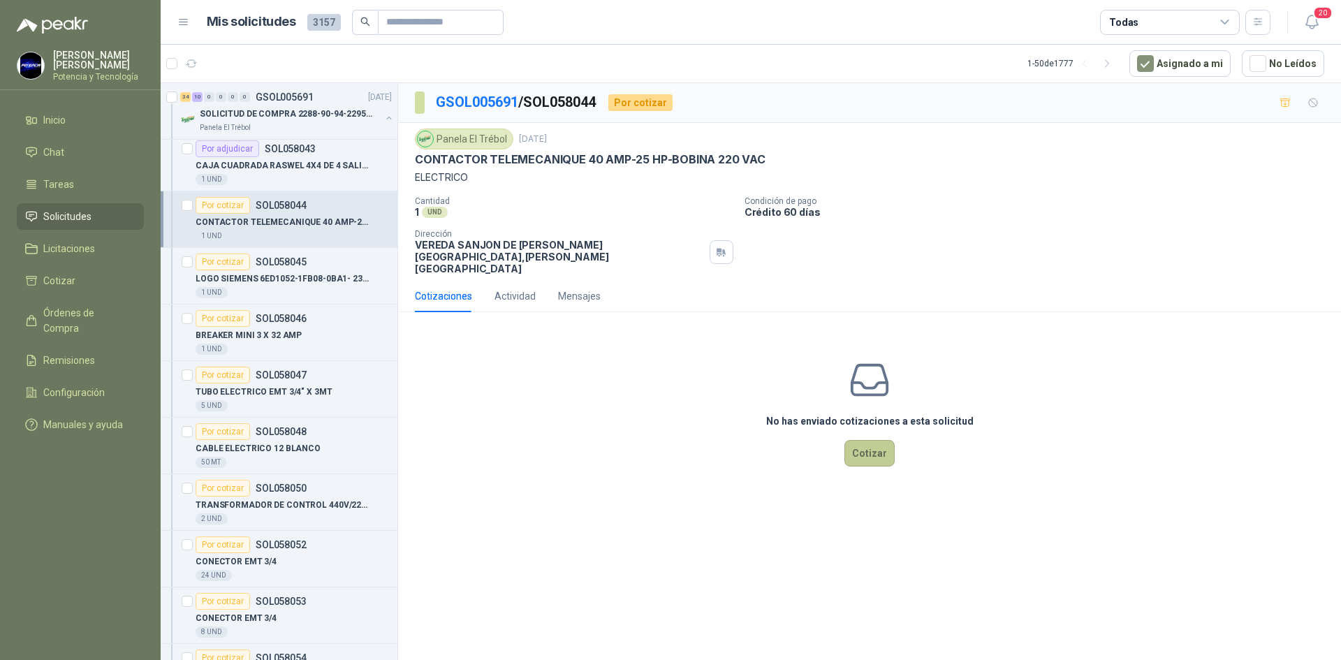
click at [864, 440] on button "Cotizar" at bounding box center [869, 453] width 50 height 27
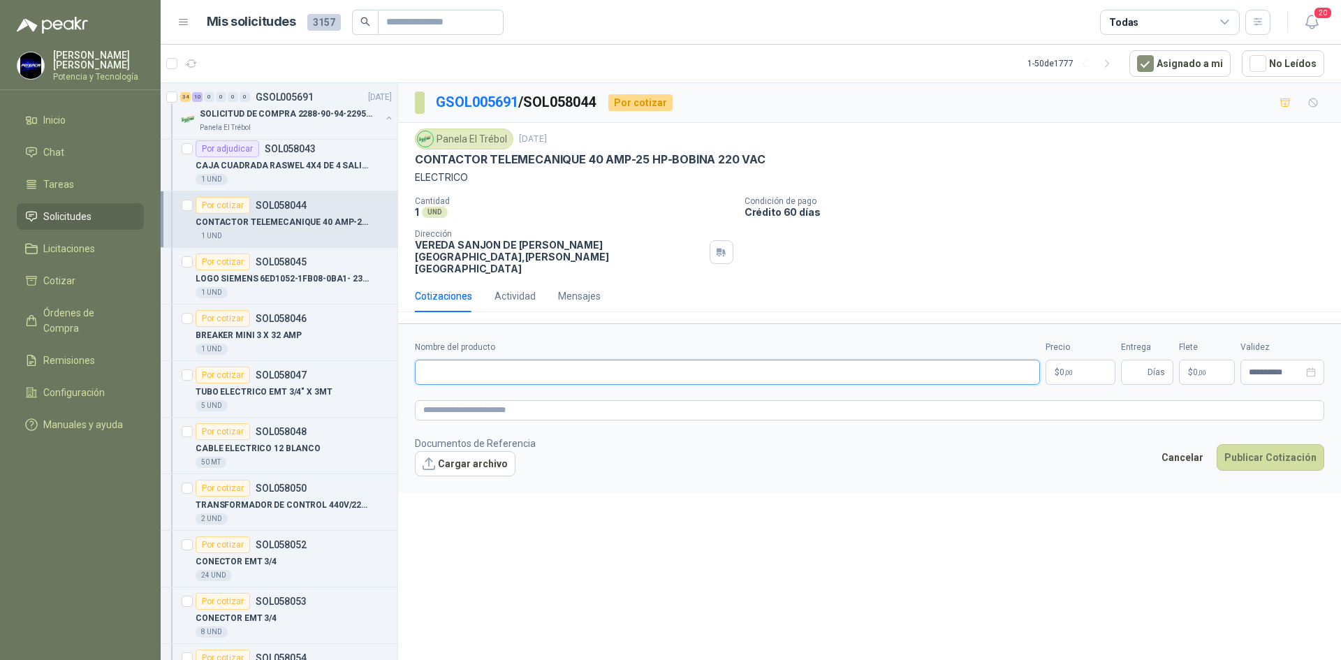
paste input "**********"
type input "**********"
click at [1057, 360] on p "$ 0 ,00" at bounding box center [1080, 372] width 70 height 25
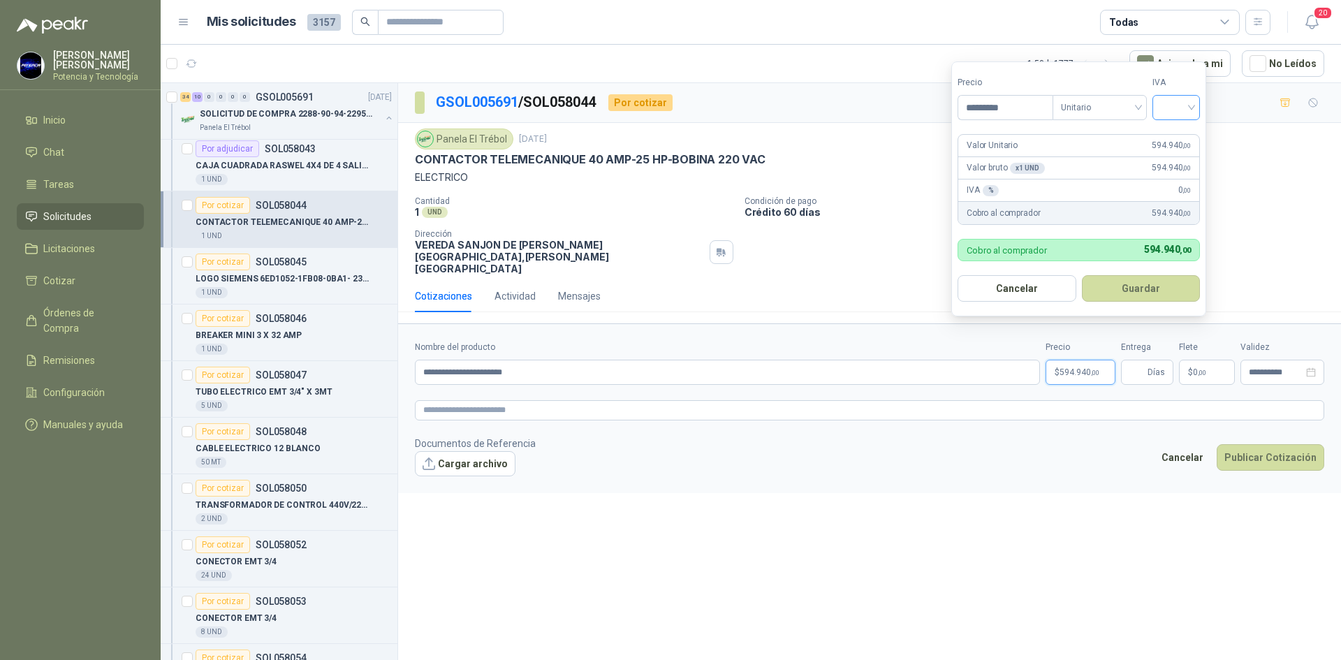
type input "*********"
click at [1175, 111] on input "search" at bounding box center [1176, 106] width 31 height 21
click at [1178, 131] on div "19%" at bounding box center [1179, 136] width 26 height 15
click at [1144, 360] on input "Entrega" at bounding box center [1136, 372] width 15 height 24
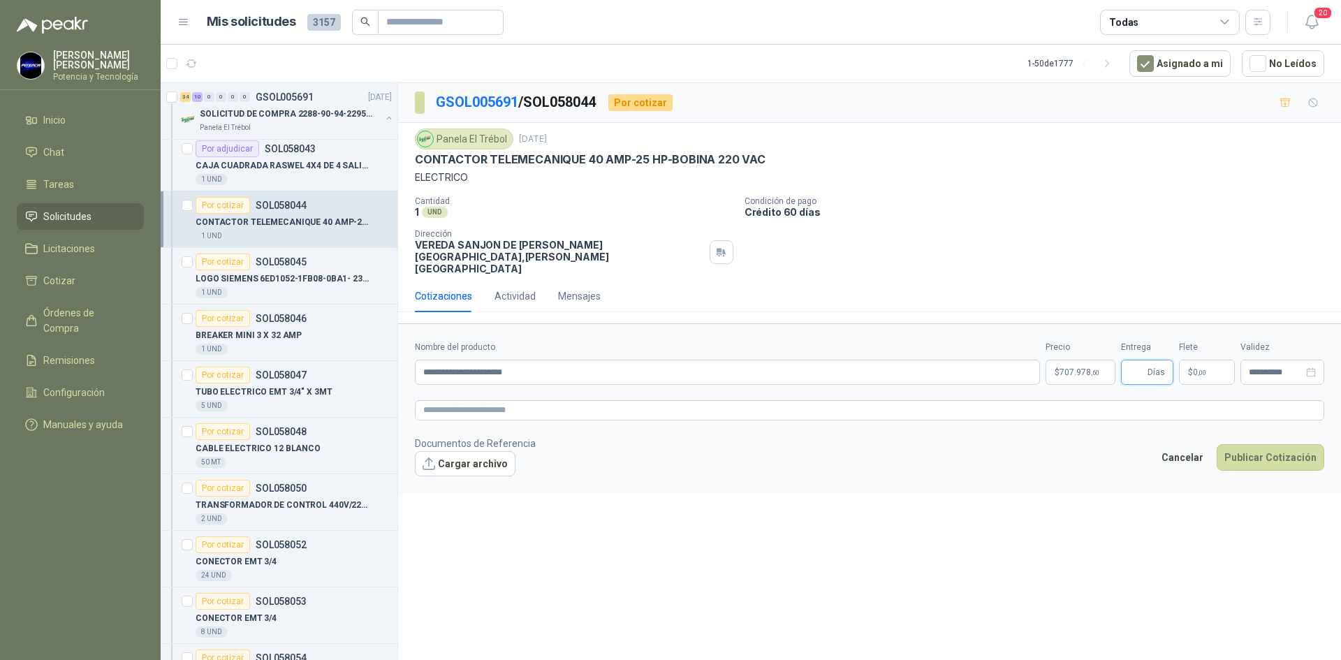
type input "*"
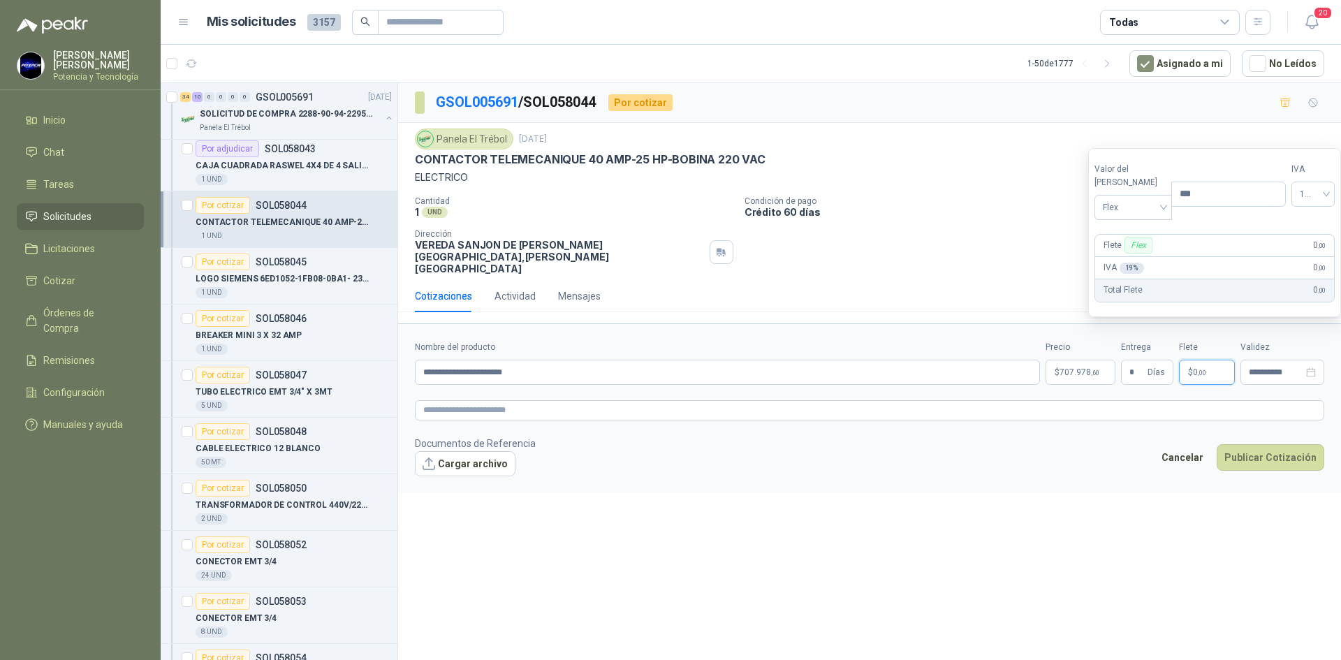
click at [1194, 360] on p "$ 0 ,00" at bounding box center [1207, 372] width 56 height 25
click at [1111, 213] on span "Flex" at bounding box center [1133, 206] width 61 height 21
click at [1134, 255] on div "Incluido" at bounding box center [1130, 258] width 48 height 15
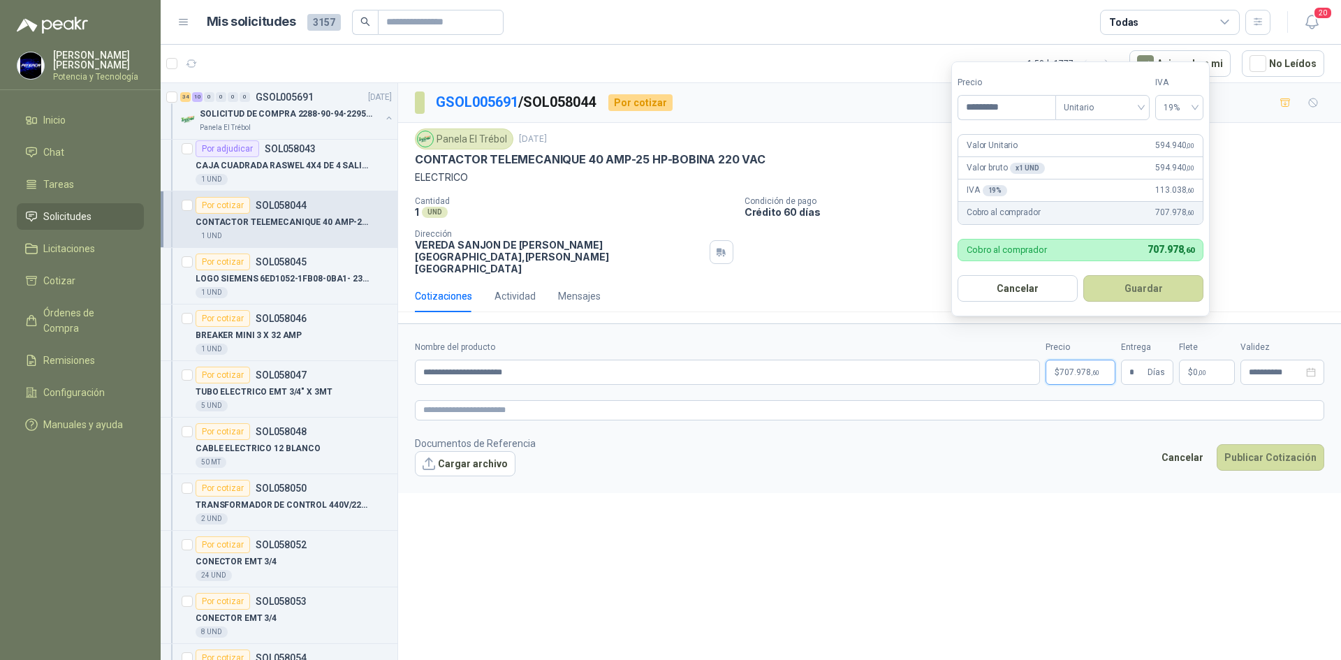
click at [1053, 360] on p "$ 707.978 ,60" at bounding box center [1080, 372] width 70 height 25
click at [1268, 444] on button "Publicar Cotización" at bounding box center [1271, 457] width 108 height 27
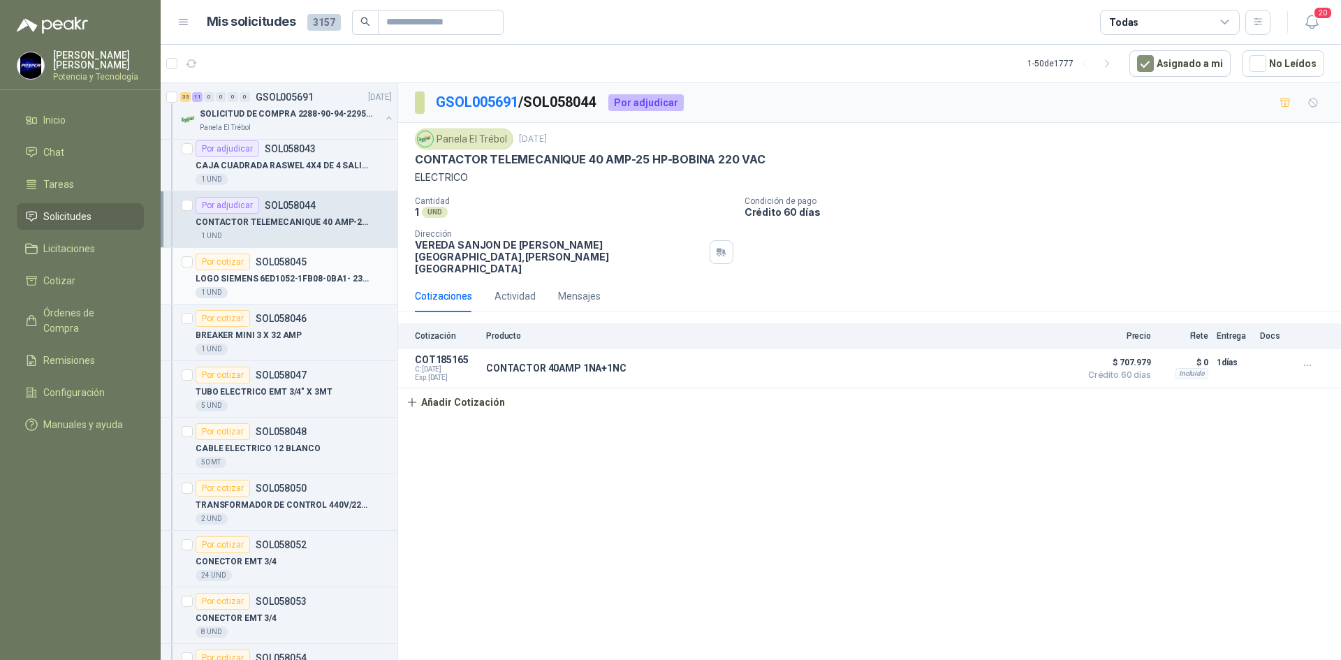
click at [316, 272] on p "LOGO SIEMENS 6ED1052-1FB08-0BA1- 230VAC" at bounding box center [283, 278] width 174 height 13
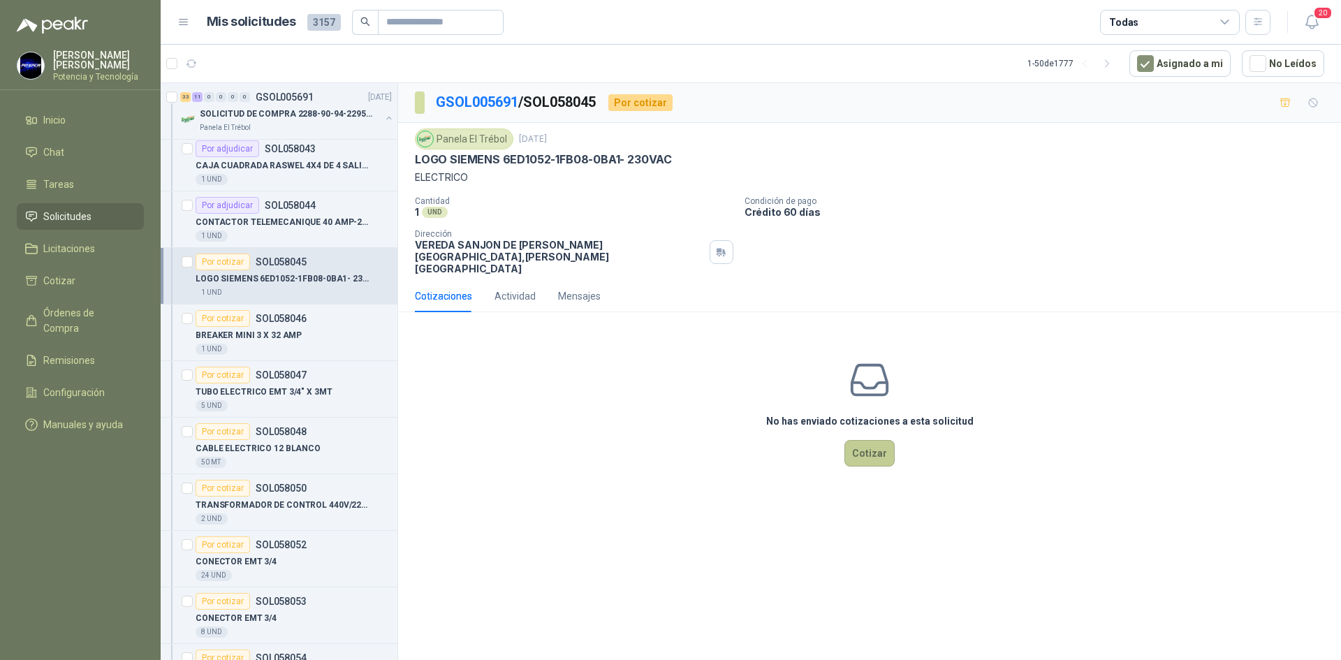
click at [882, 440] on button "Cotizar" at bounding box center [869, 453] width 50 height 27
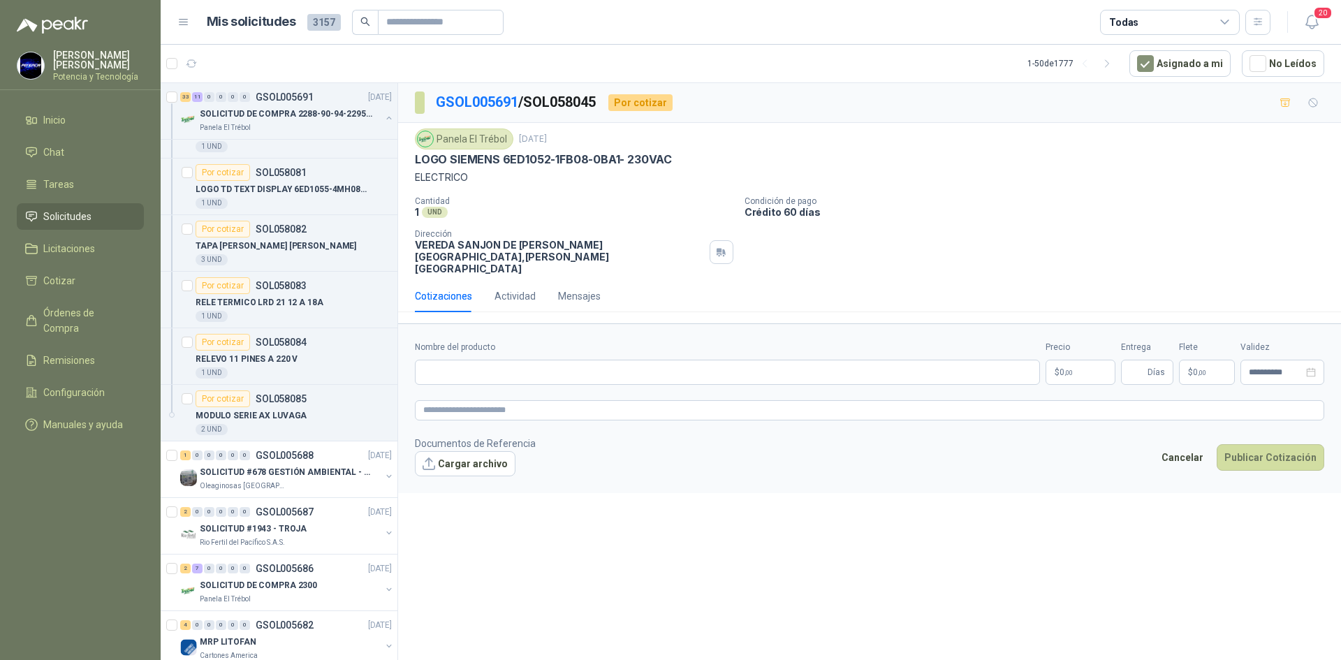
scroll to position [2305, 0]
